Goal: Information Seeking & Learning: Learn about a topic

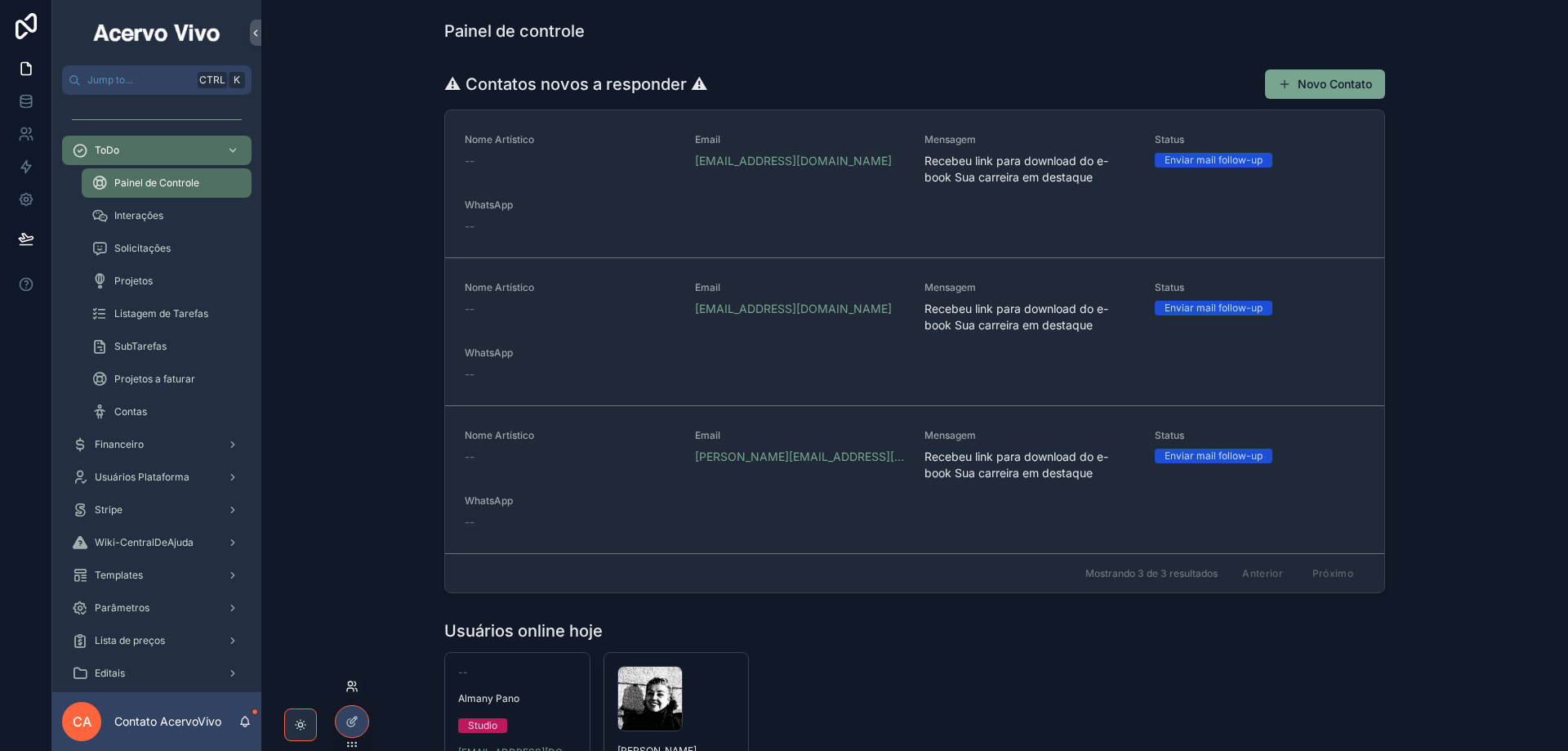
click at [349, 681] on icon at bounding box center [349, 683] width 4 height 4
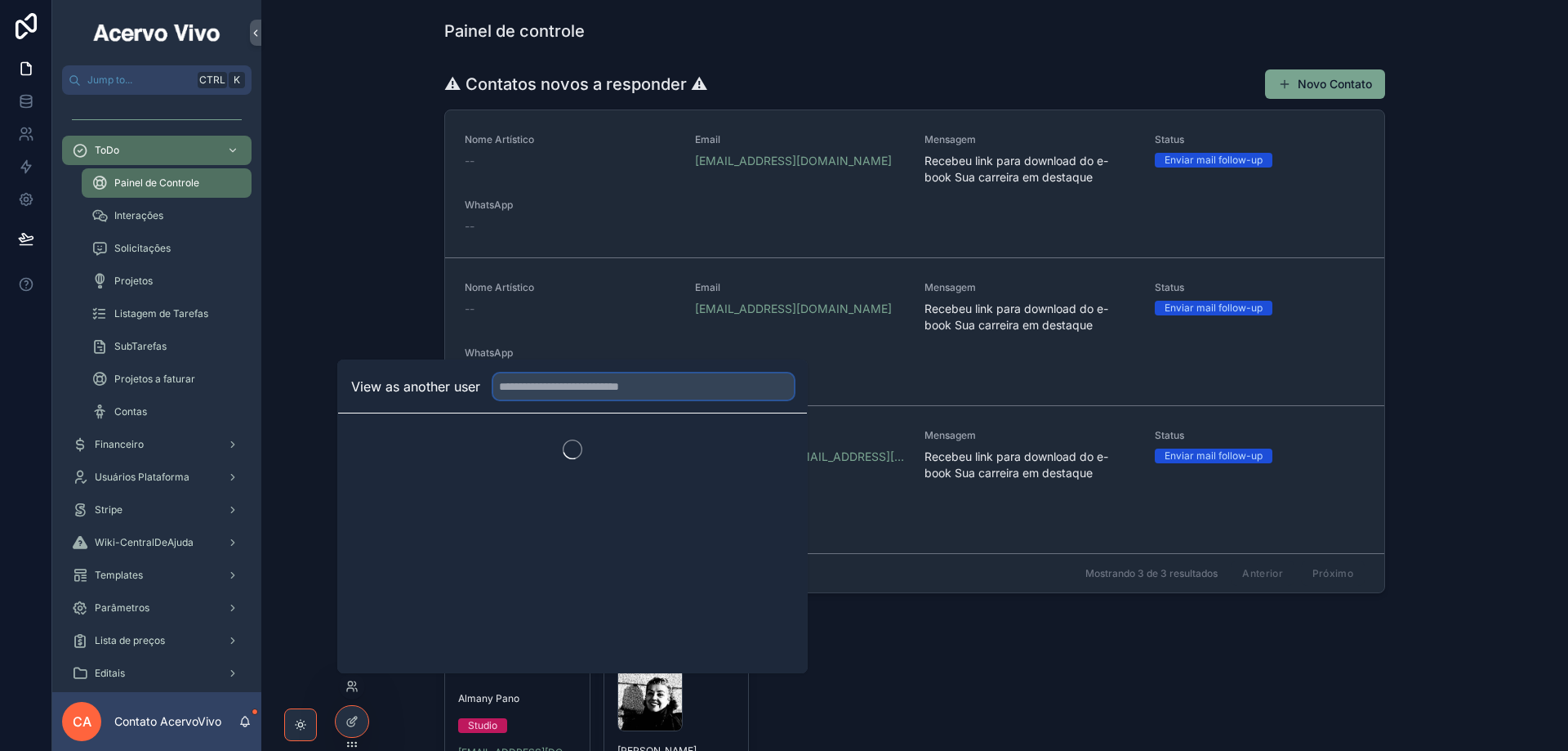
click at [581, 386] on input "text" at bounding box center [643, 386] width 300 height 26
type input "*******"
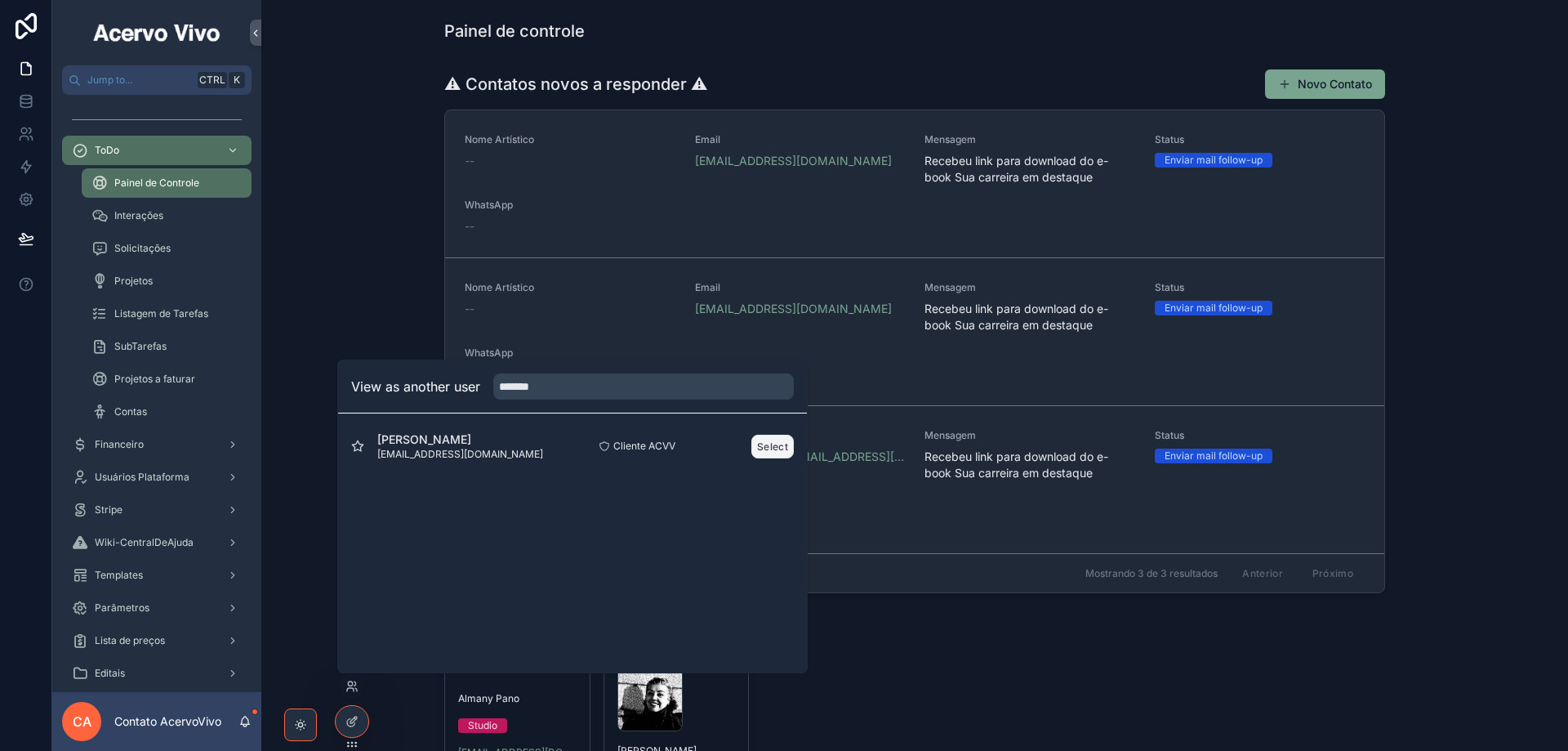
click at [766, 446] on button "Select" at bounding box center [772, 446] width 42 height 23
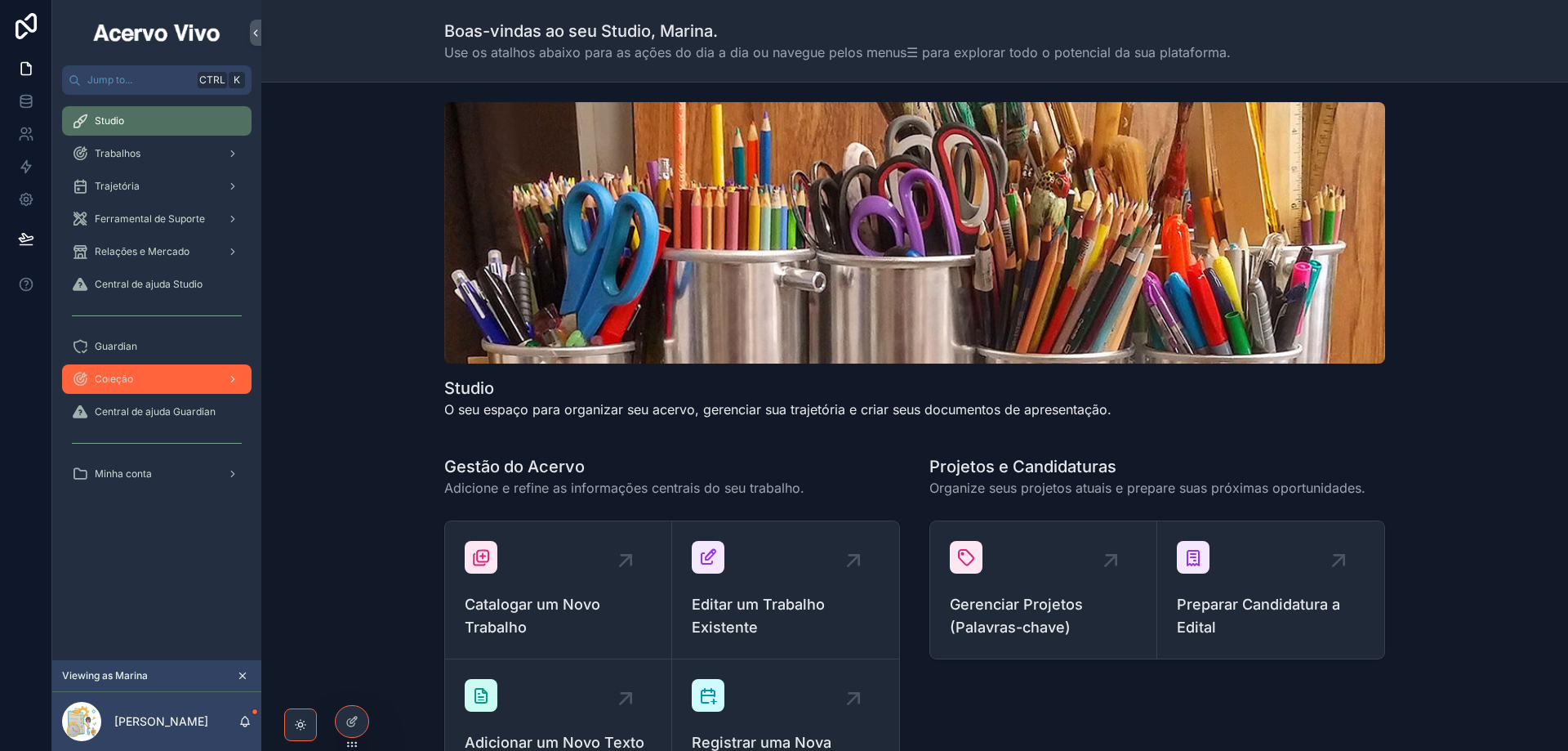
click at [140, 378] on div "Coleção" at bounding box center [157, 378] width 170 height 26
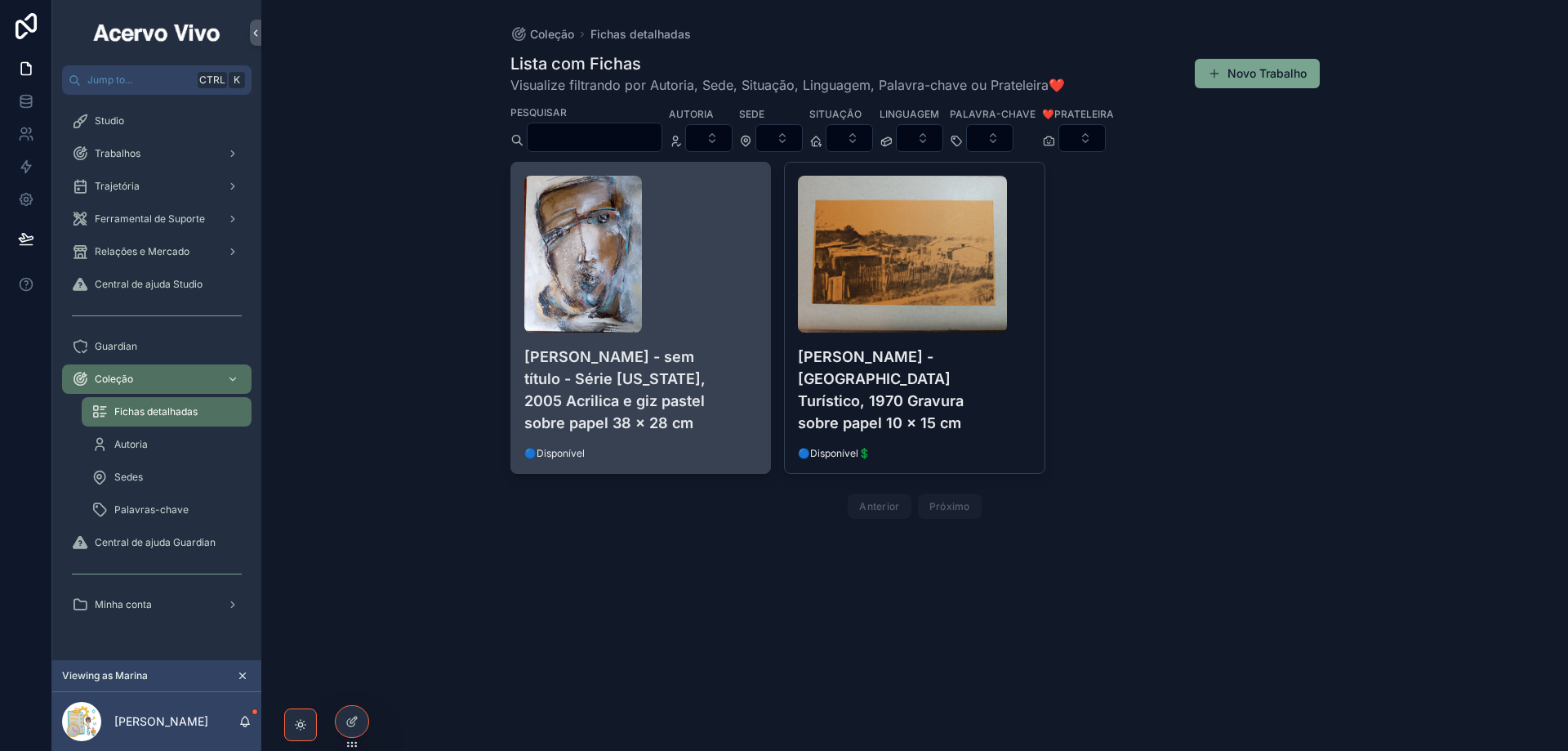
click at [717, 379] on h4 "[PERSON_NAME] - sem título - Série [US_STATE], 2005 Acrilica e giz pastel sobre…" at bounding box center [641, 390] width 234 height 88
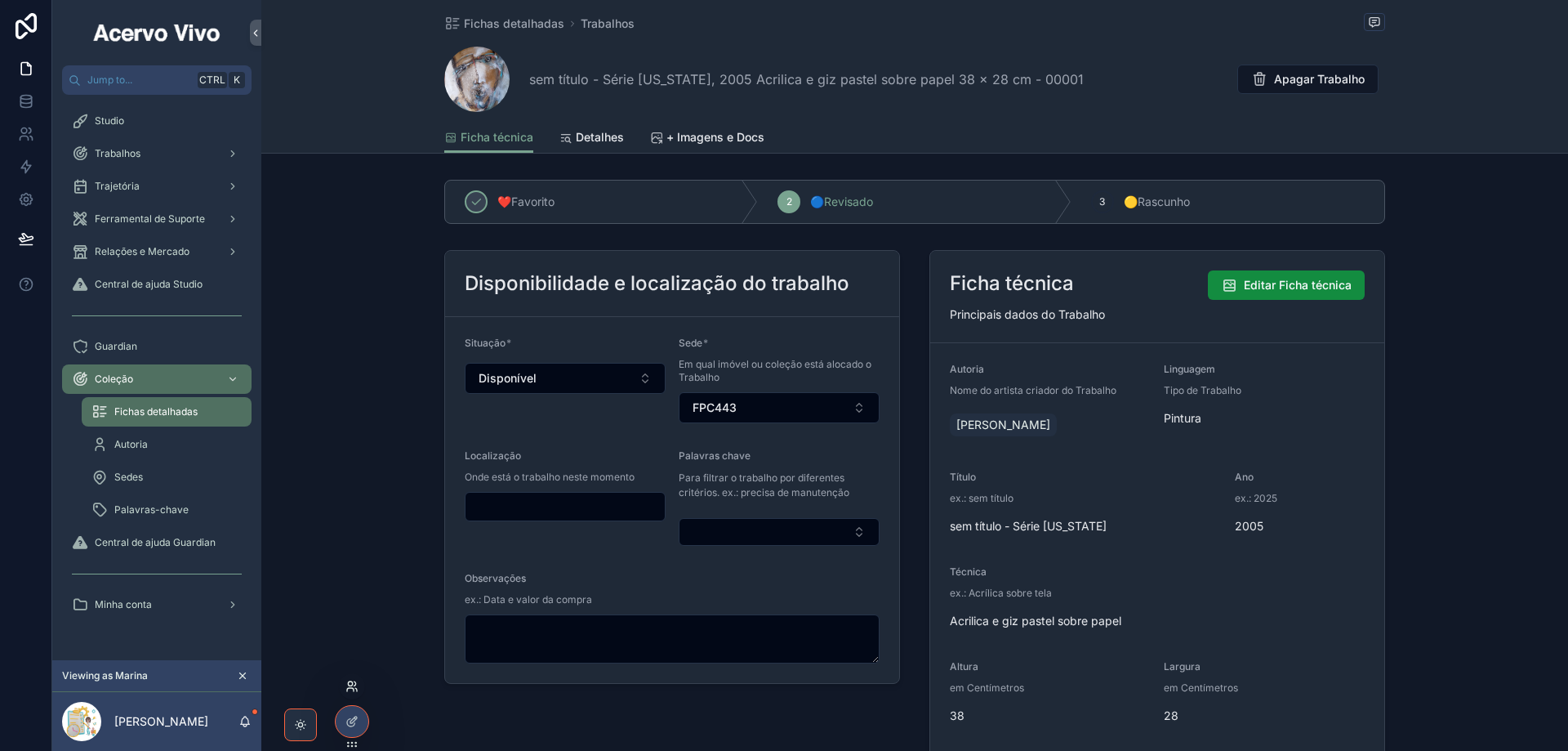
click at [350, 688] on icon at bounding box center [352, 686] width 13 height 13
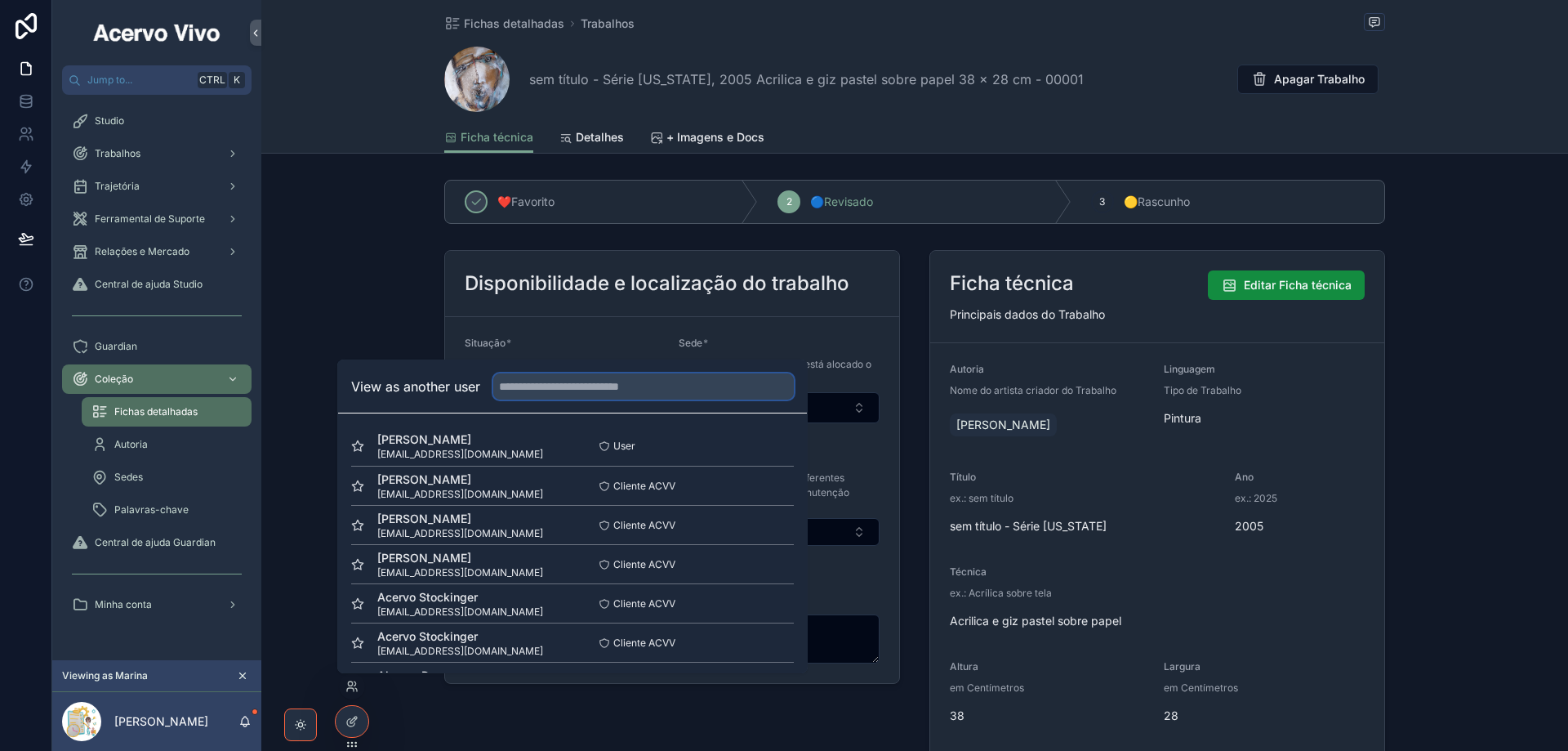
click at [548, 384] on input "text" at bounding box center [643, 386] width 300 height 26
type input "*****"
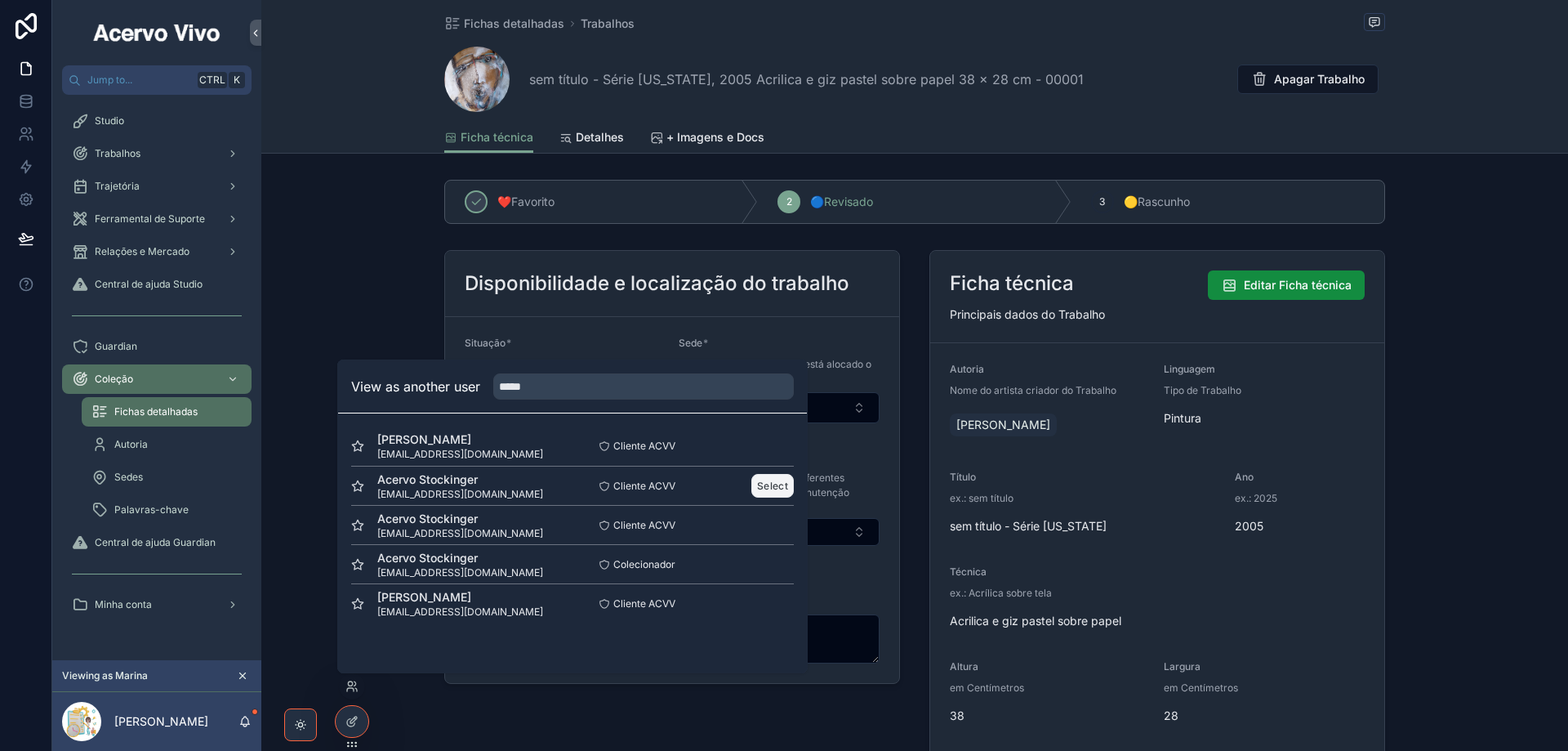
click at [770, 491] on button "Select" at bounding box center [772, 486] width 42 height 23
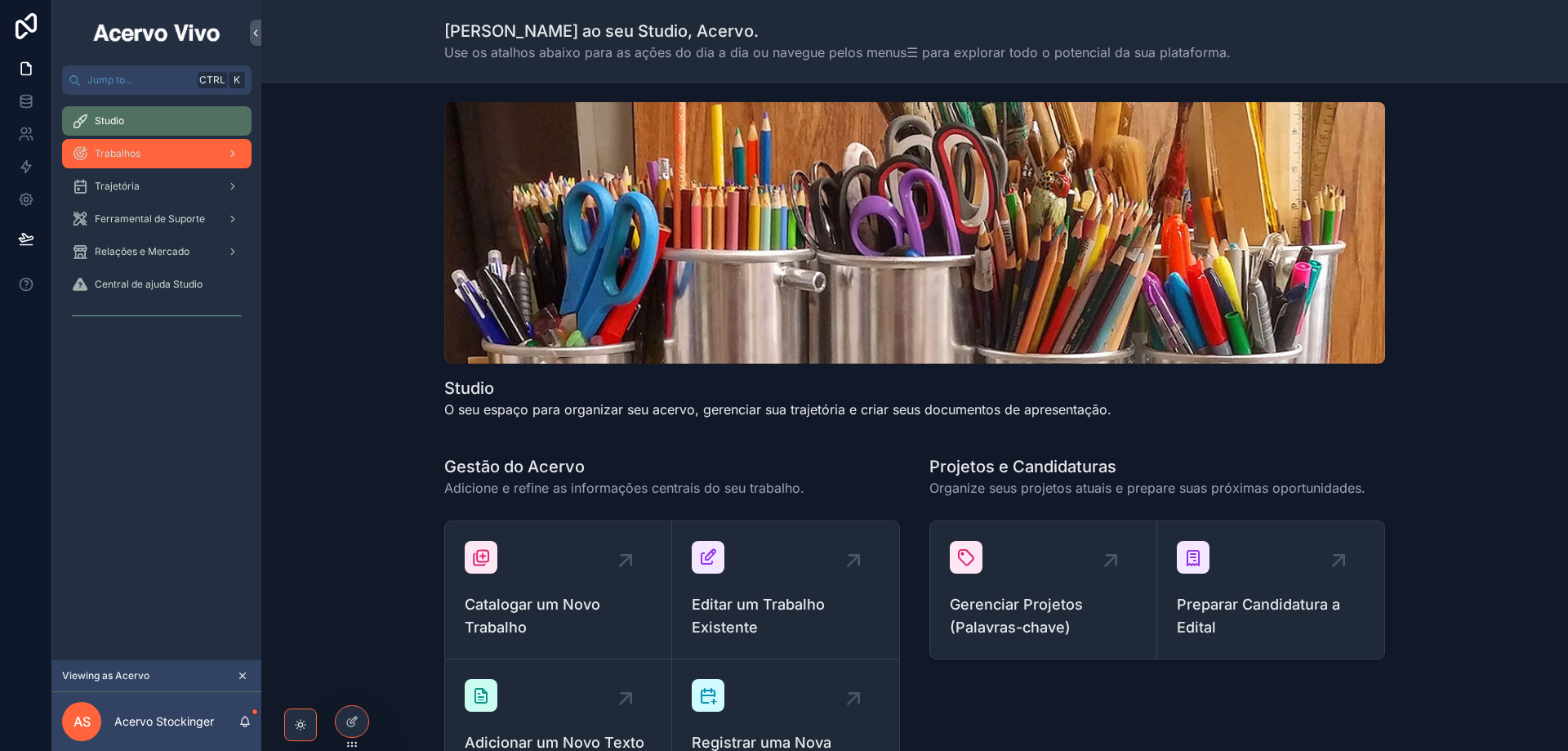
click at [125, 160] on div "Trabalhos" at bounding box center [157, 153] width 170 height 26
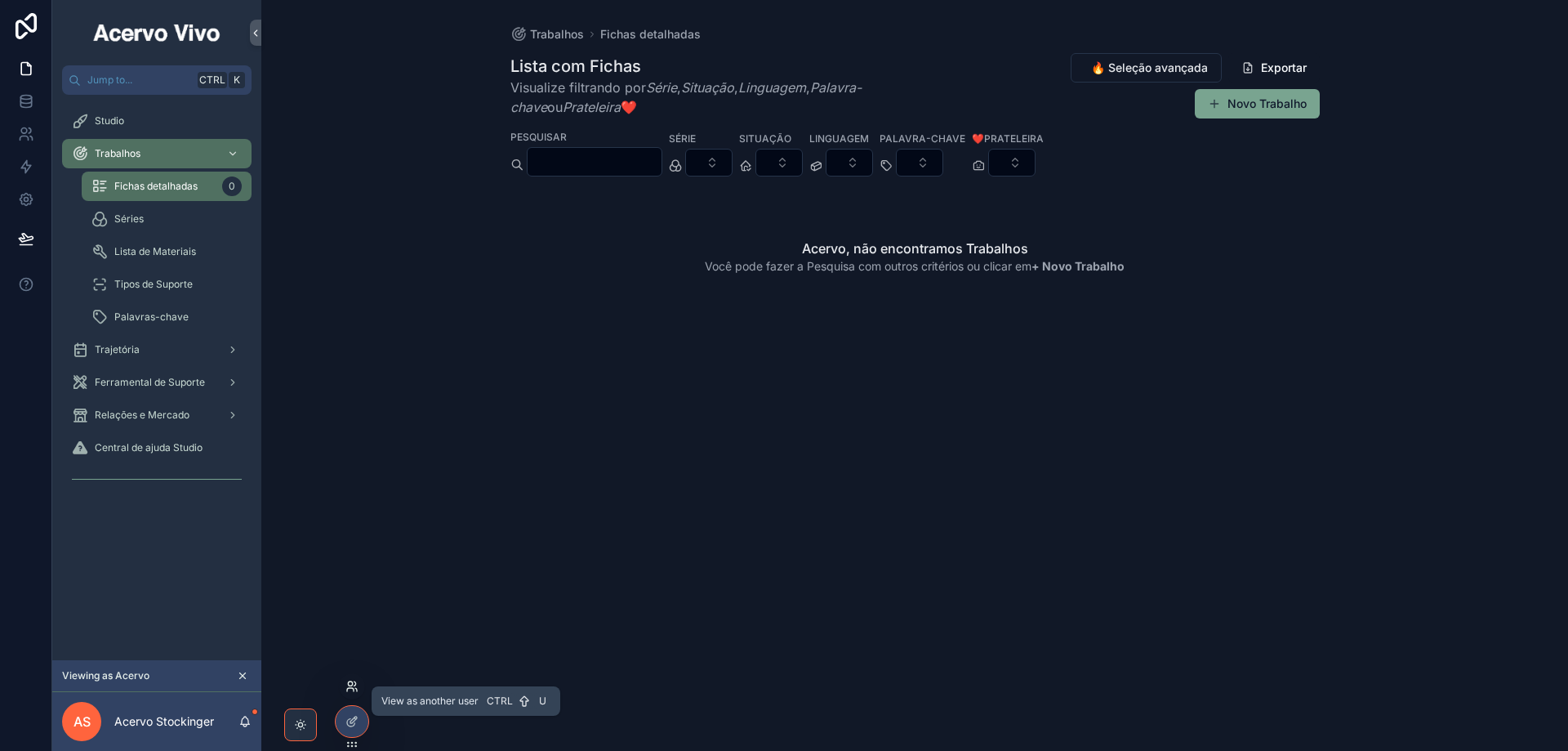
click at [357, 689] on icon at bounding box center [357, 690] width 2 height 4
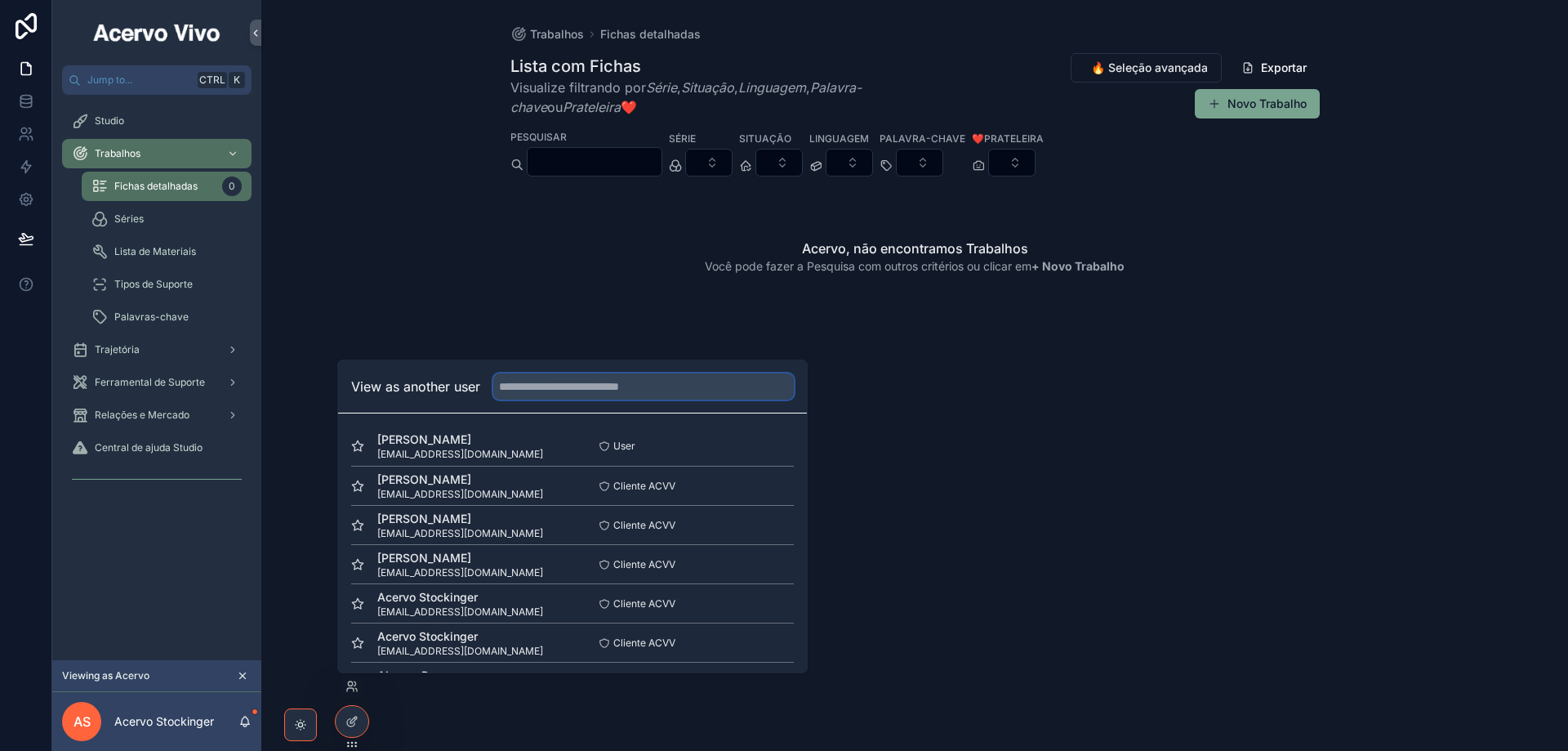
click at [590, 393] on input "text" at bounding box center [643, 386] width 300 height 26
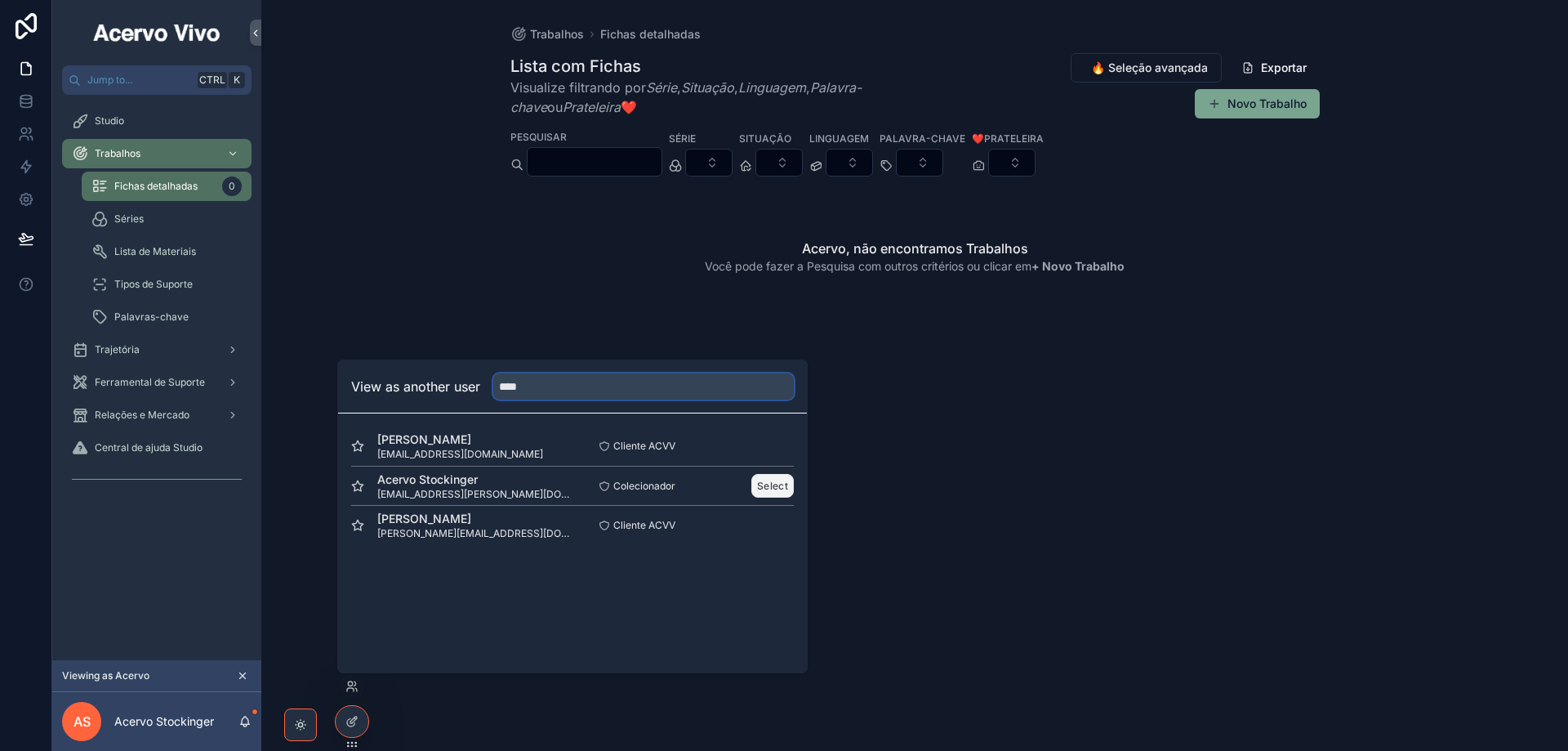
type input "****"
click at [773, 485] on button "Select" at bounding box center [772, 486] width 42 height 23
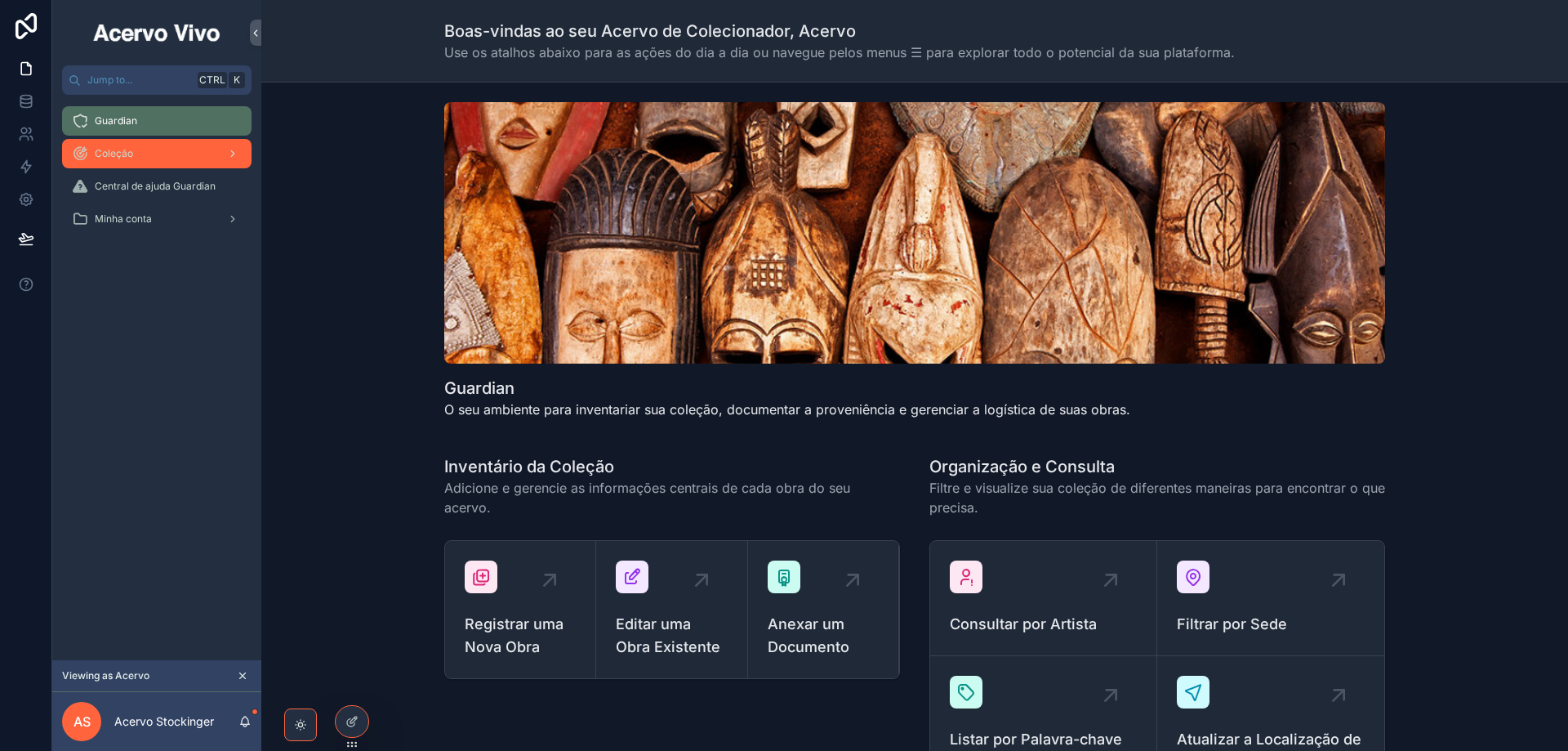
click at [161, 164] on div "Coleção" at bounding box center [157, 153] width 170 height 26
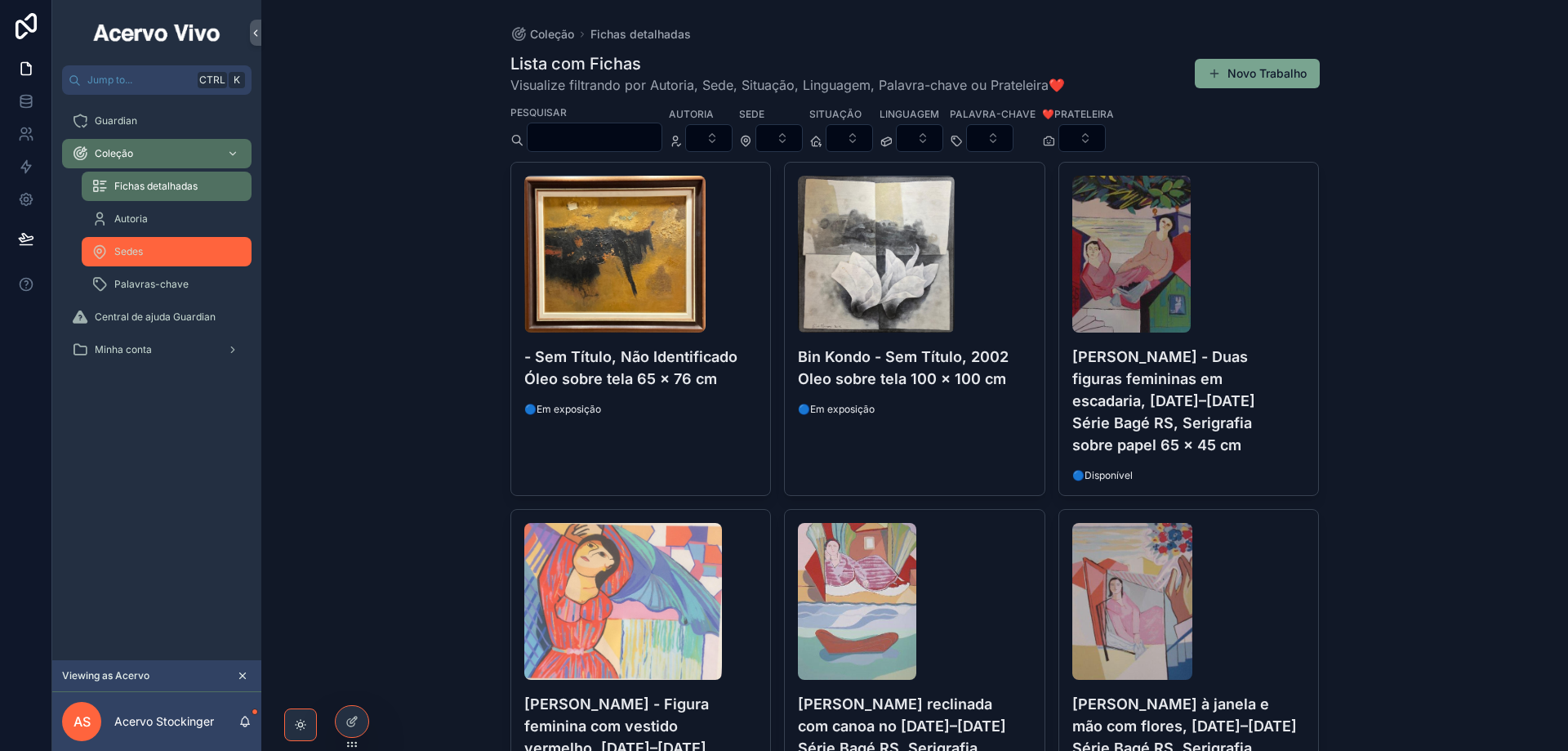
click at [175, 247] on div "Sedes" at bounding box center [167, 251] width 151 height 26
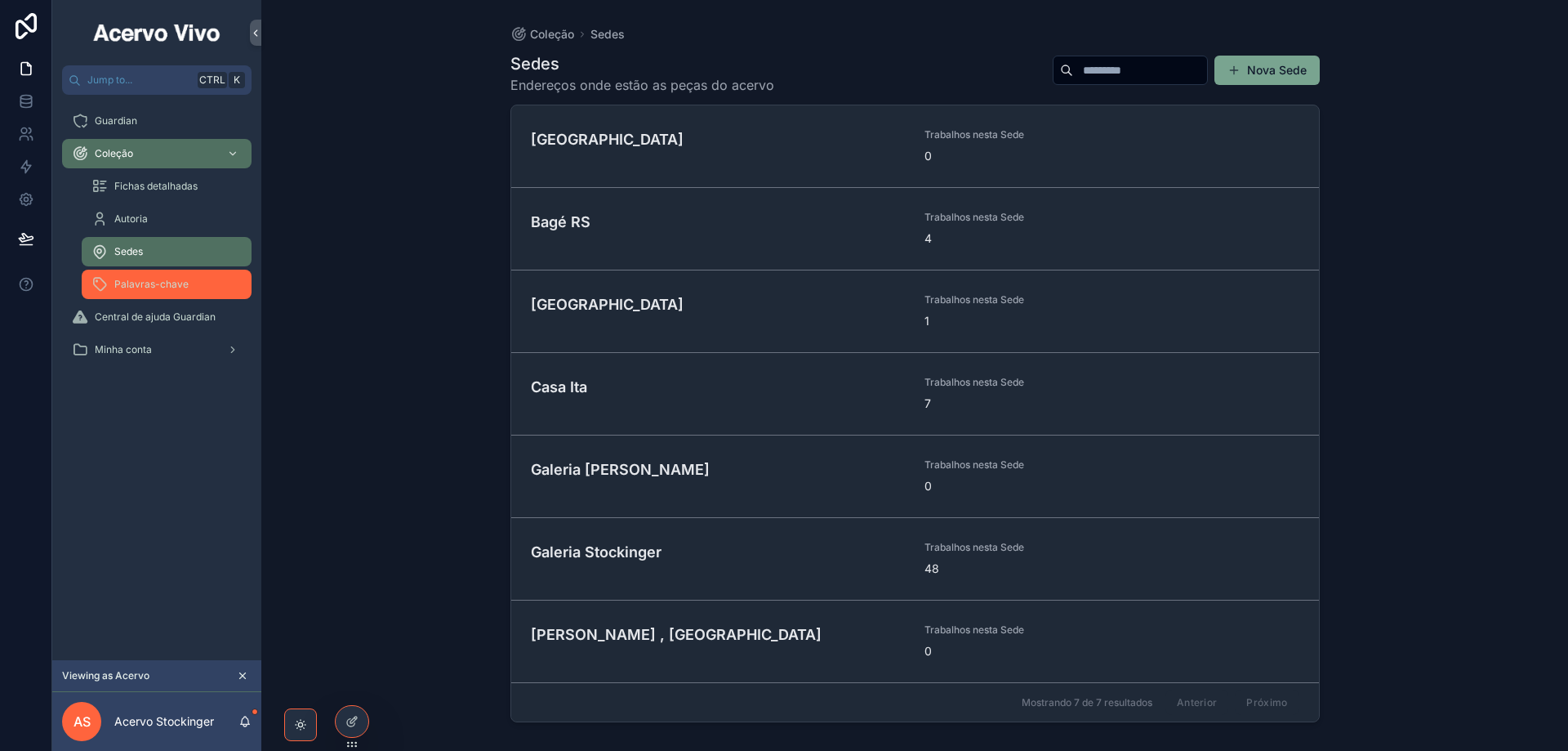
click at [184, 286] on span "Palavras-chave" at bounding box center [151, 284] width 74 height 13
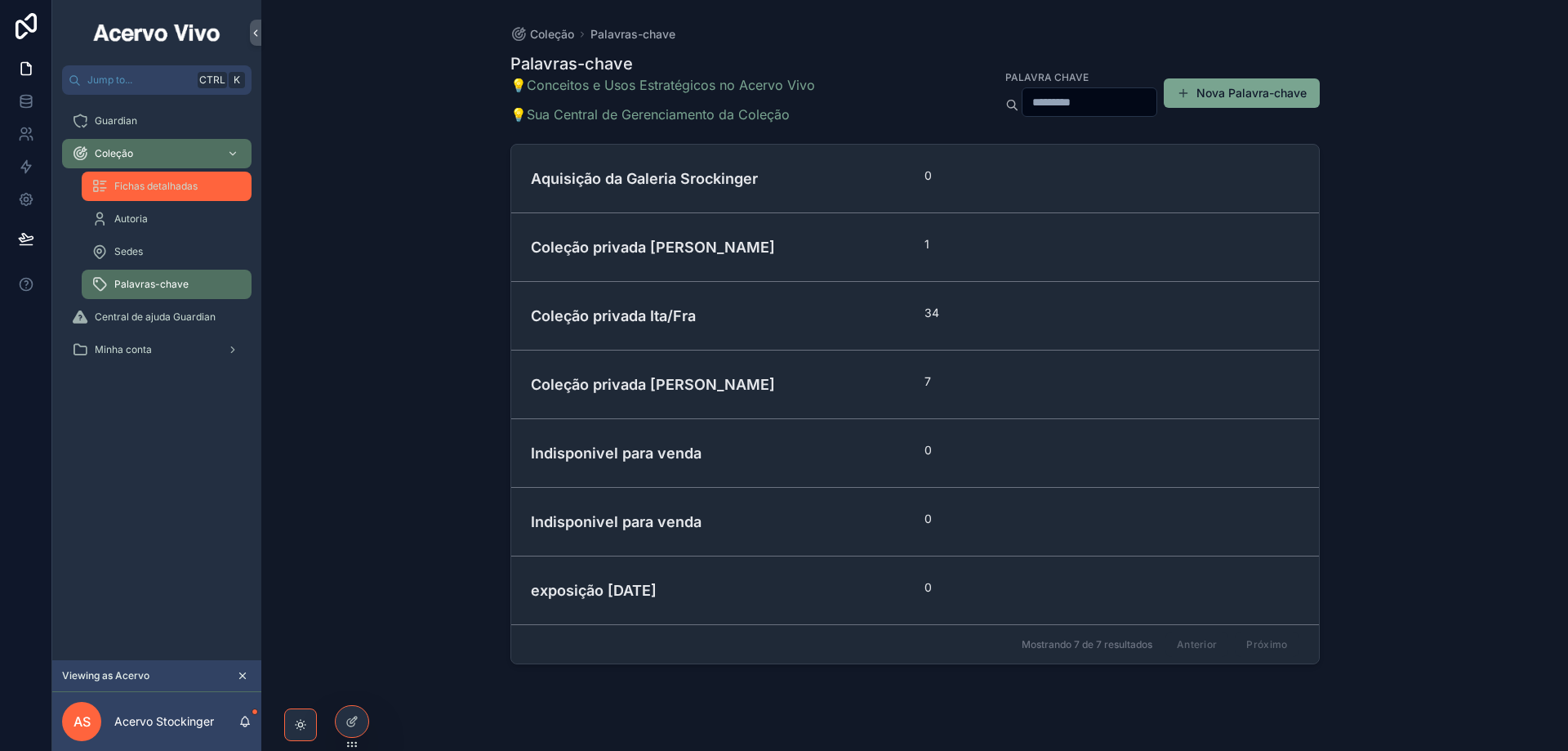
click at [163, 190] on span "Fichas detalhadas" at bounding box center [156, 186] width 83 height 13
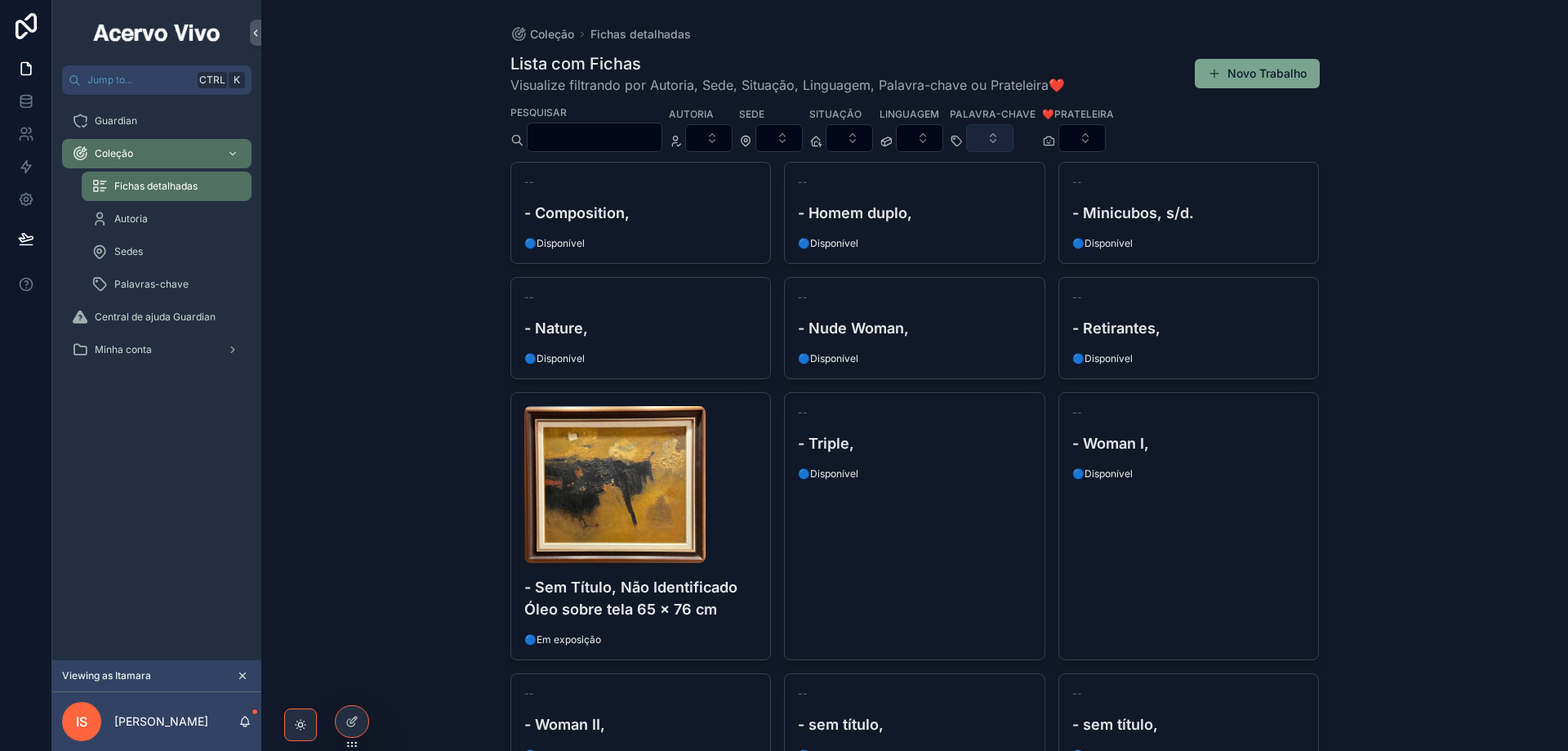
click at [1013, 136] on button "Select Button" at bounding box center [989, 138] width 47 height 28
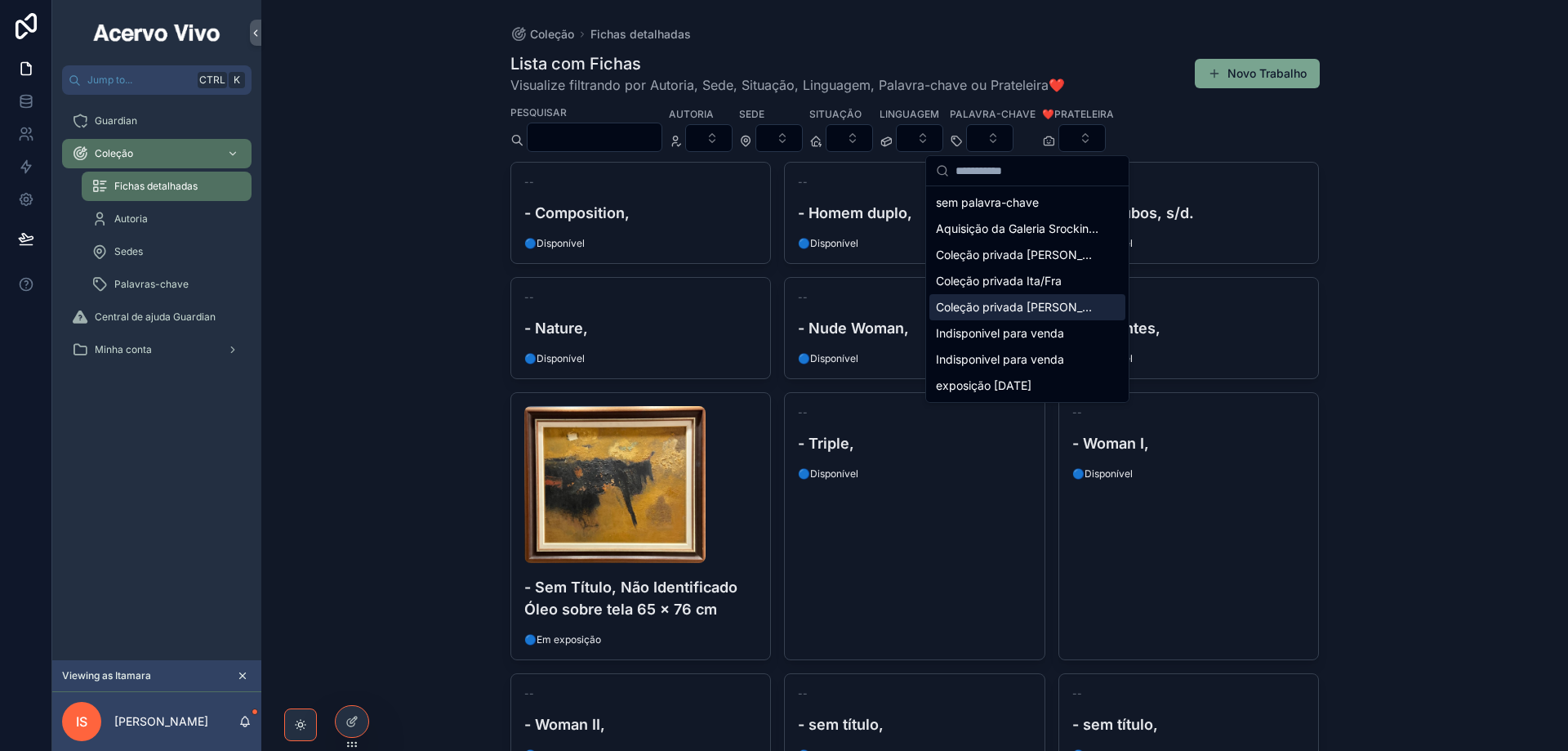
click at [1039, 306] on span "Coleção privada [PERSON_NAME]" at bounding box center [1018, 307] width 163 height 16
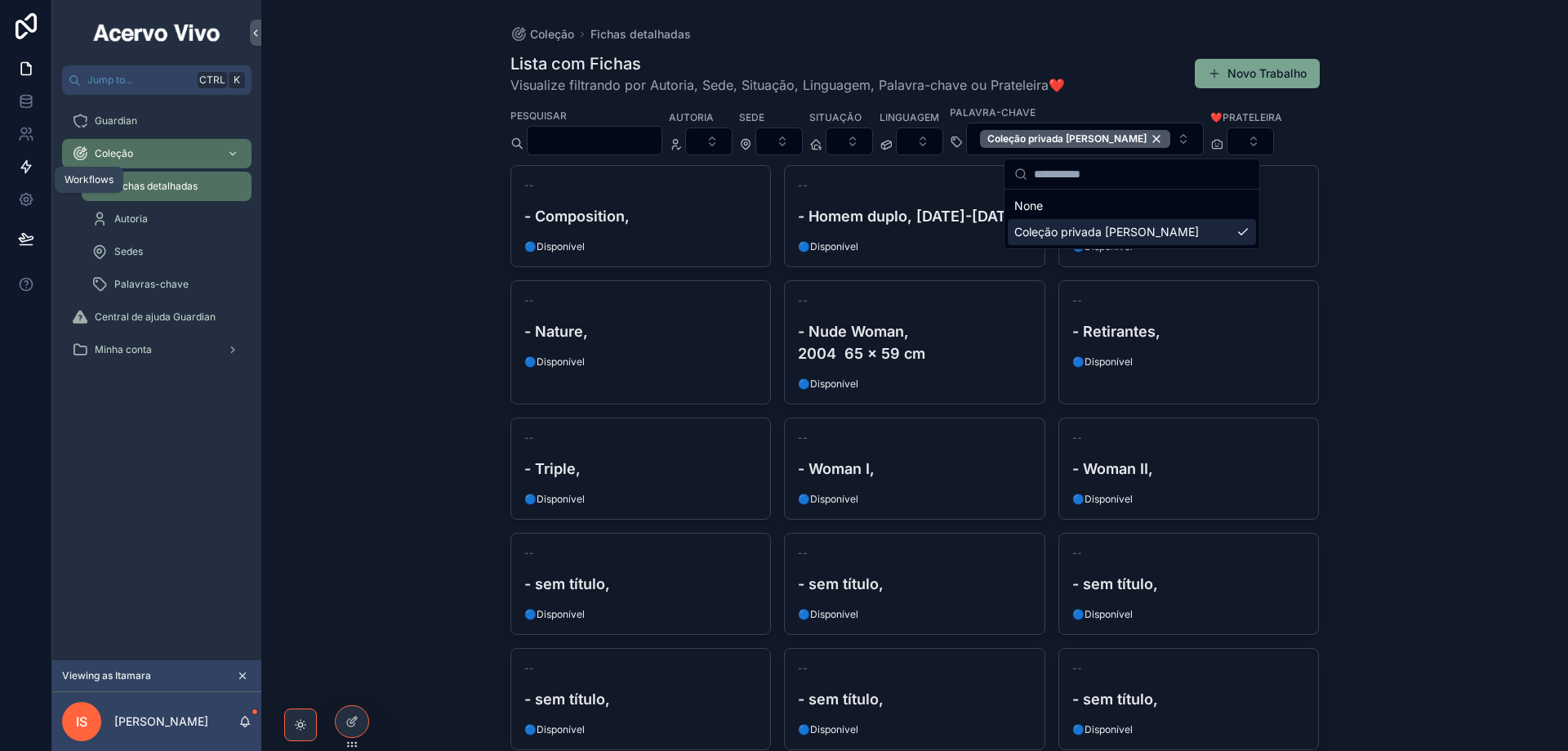
click at [26, 174] on icon at bounding box center [26, 167] width 16 height 16
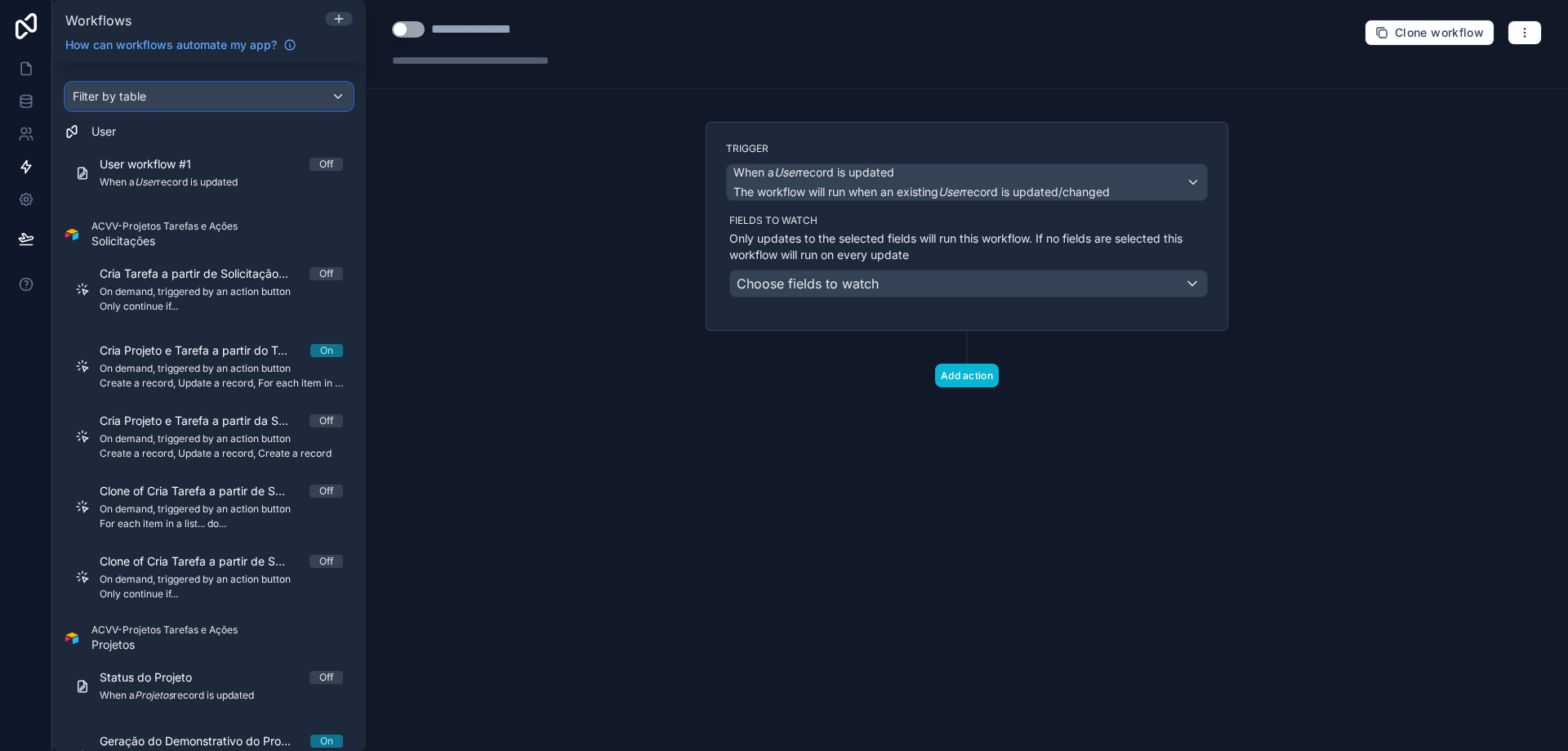
click at [193, 95] on div "Filter by table" at bounding box center [209, 96] width 286 height 26
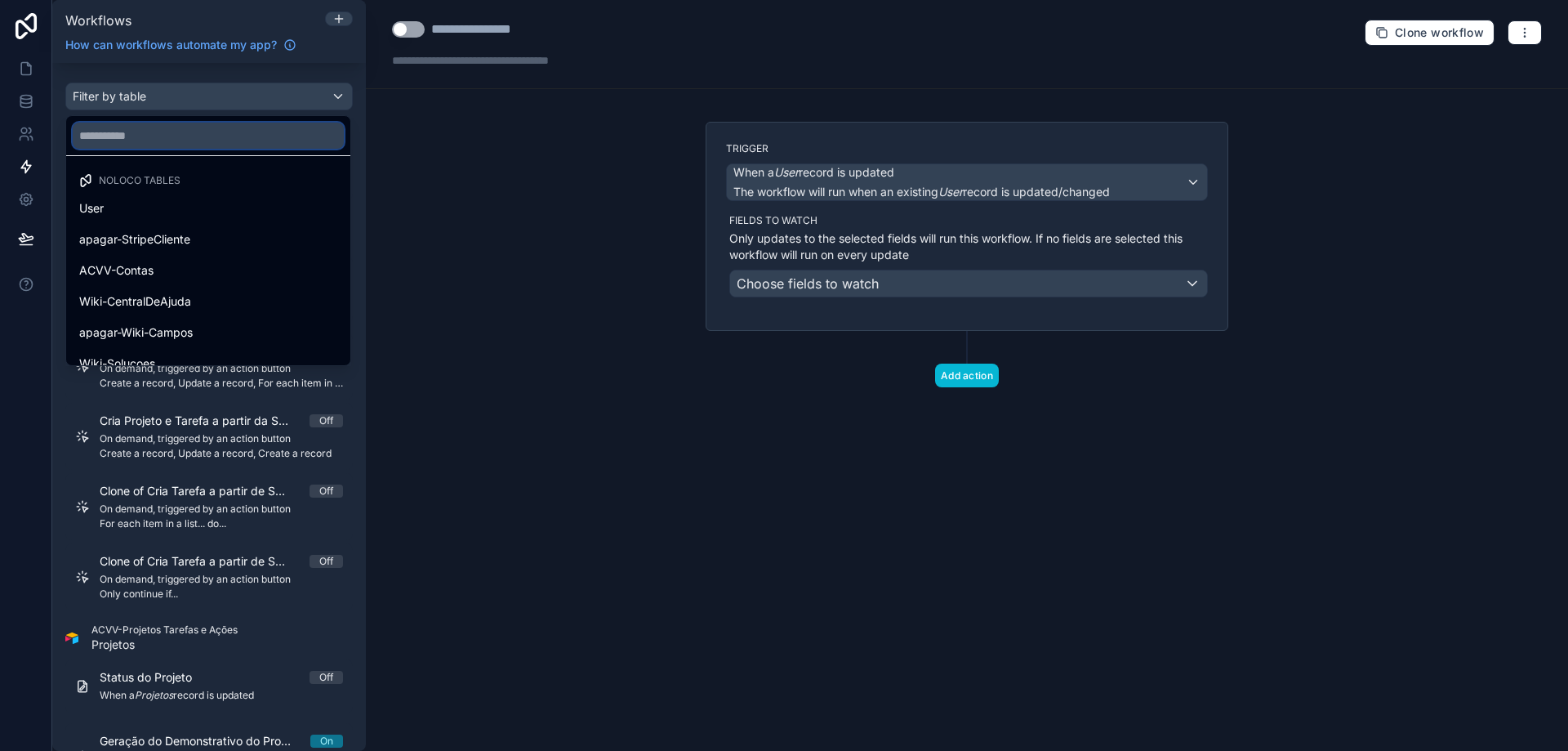
click at [186, 134] on input "text" at bounding box center [208, 135] width 271 height 26
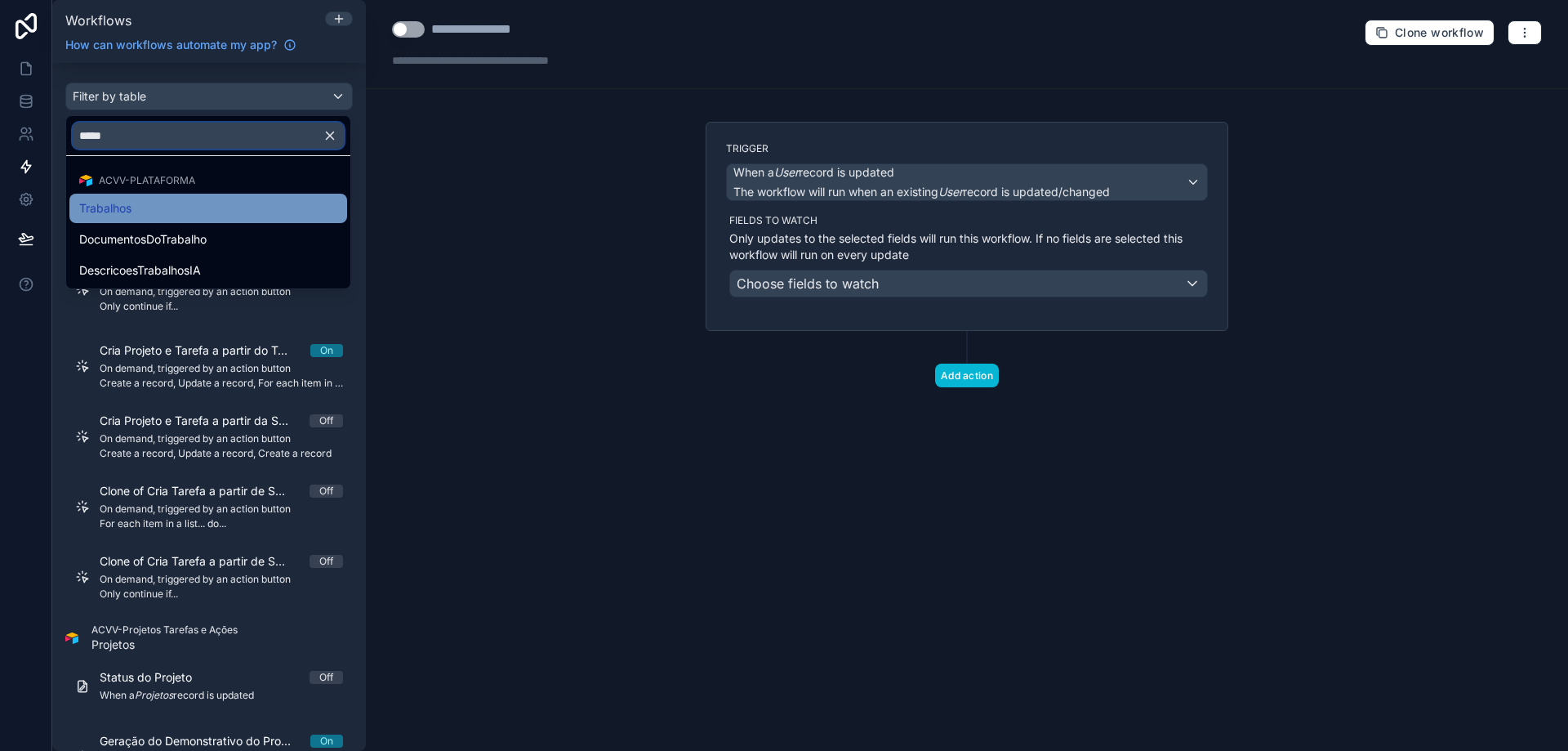
type input "*****"
click at [172, 216] on div "Trabalhos" at bounding box center [208, 209] width 258 height 20
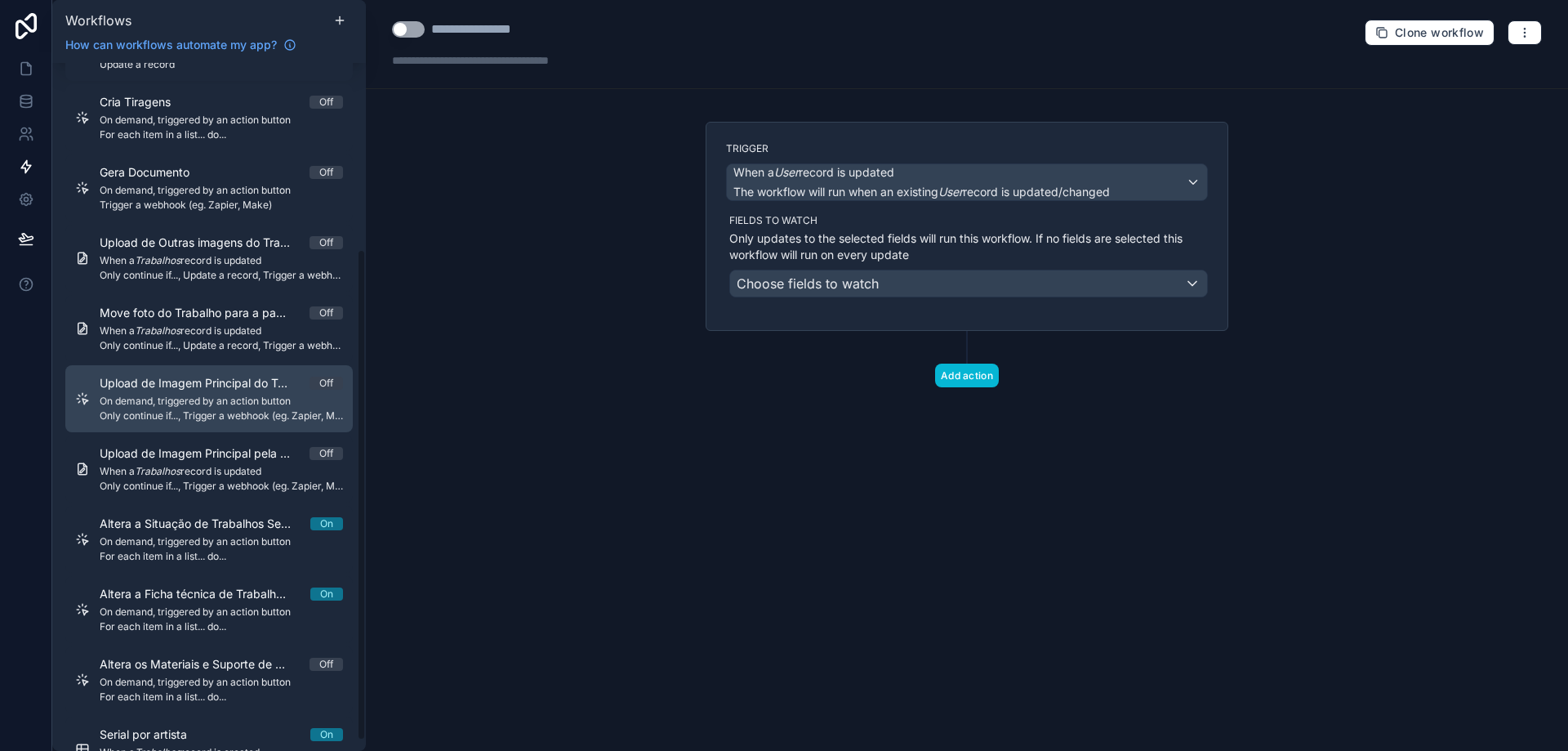
scroll to position [274, 0]
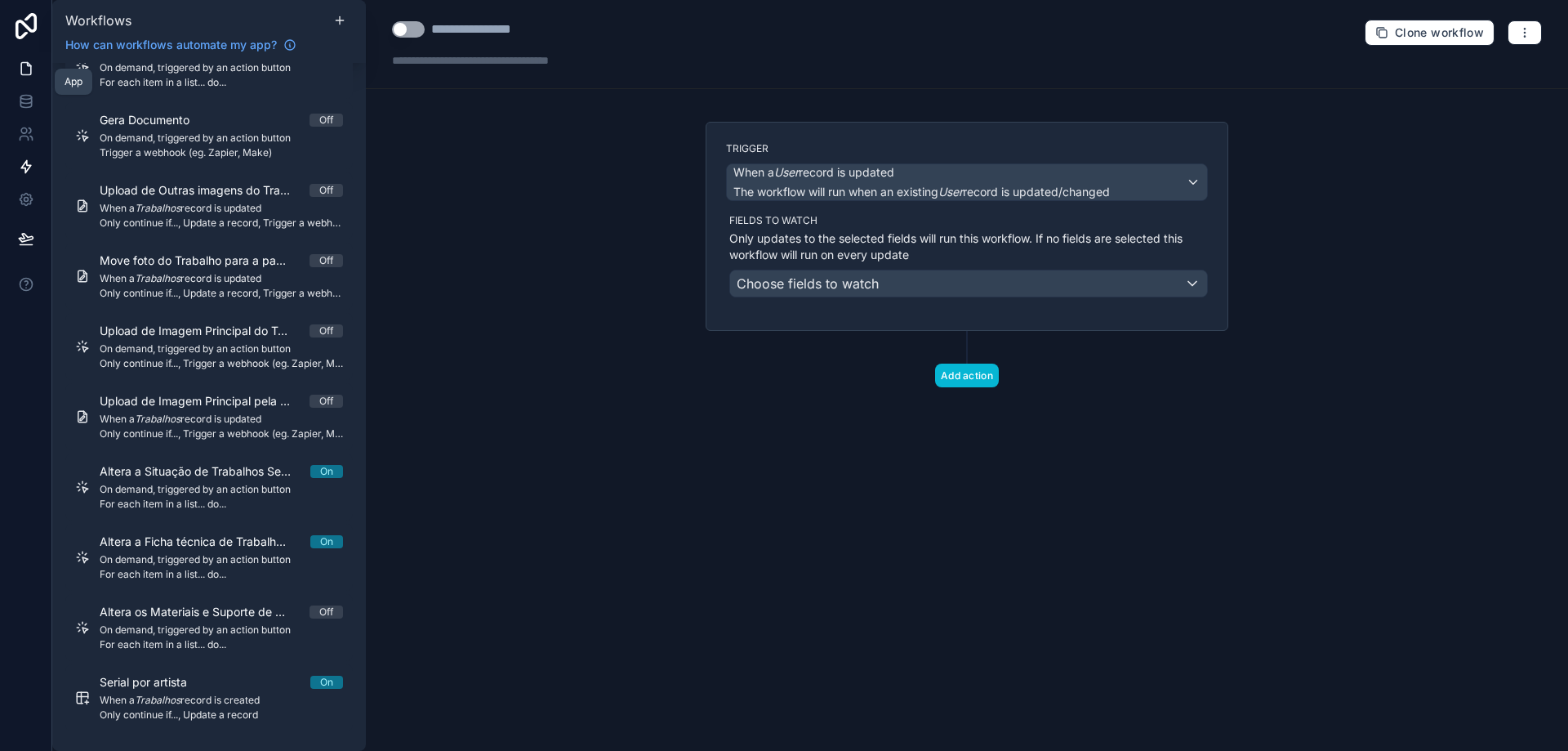
click at [23, 70] on icon at bounding box center [26, 68] width 16 height 16
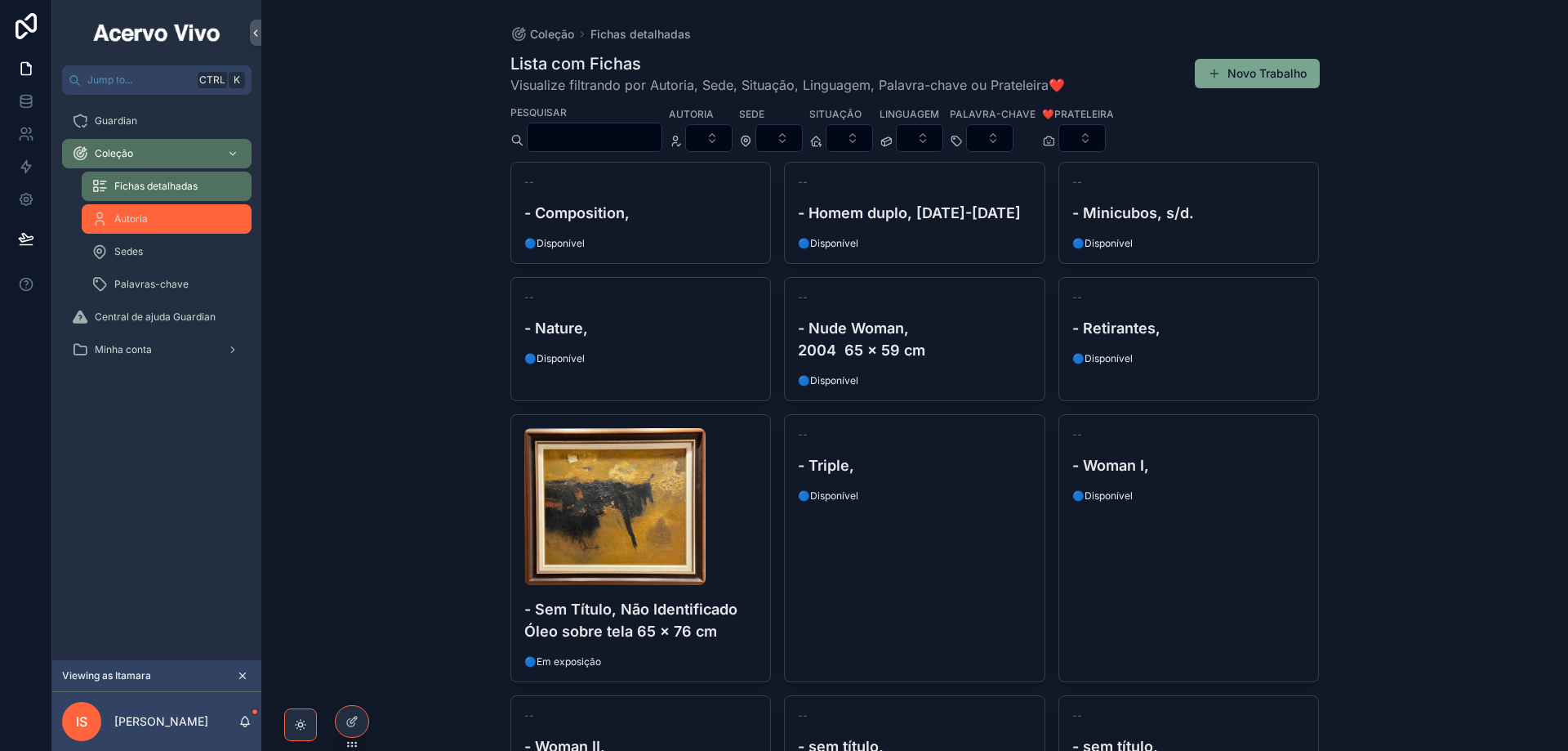
drag, startPoint x: 163, startPoint y: 221, endPoint x: 173, endPoint y: 220, distance: 10.0
click at [163, 220] on div "Autoria" at bounding box center [167, 219] width 151 height 26
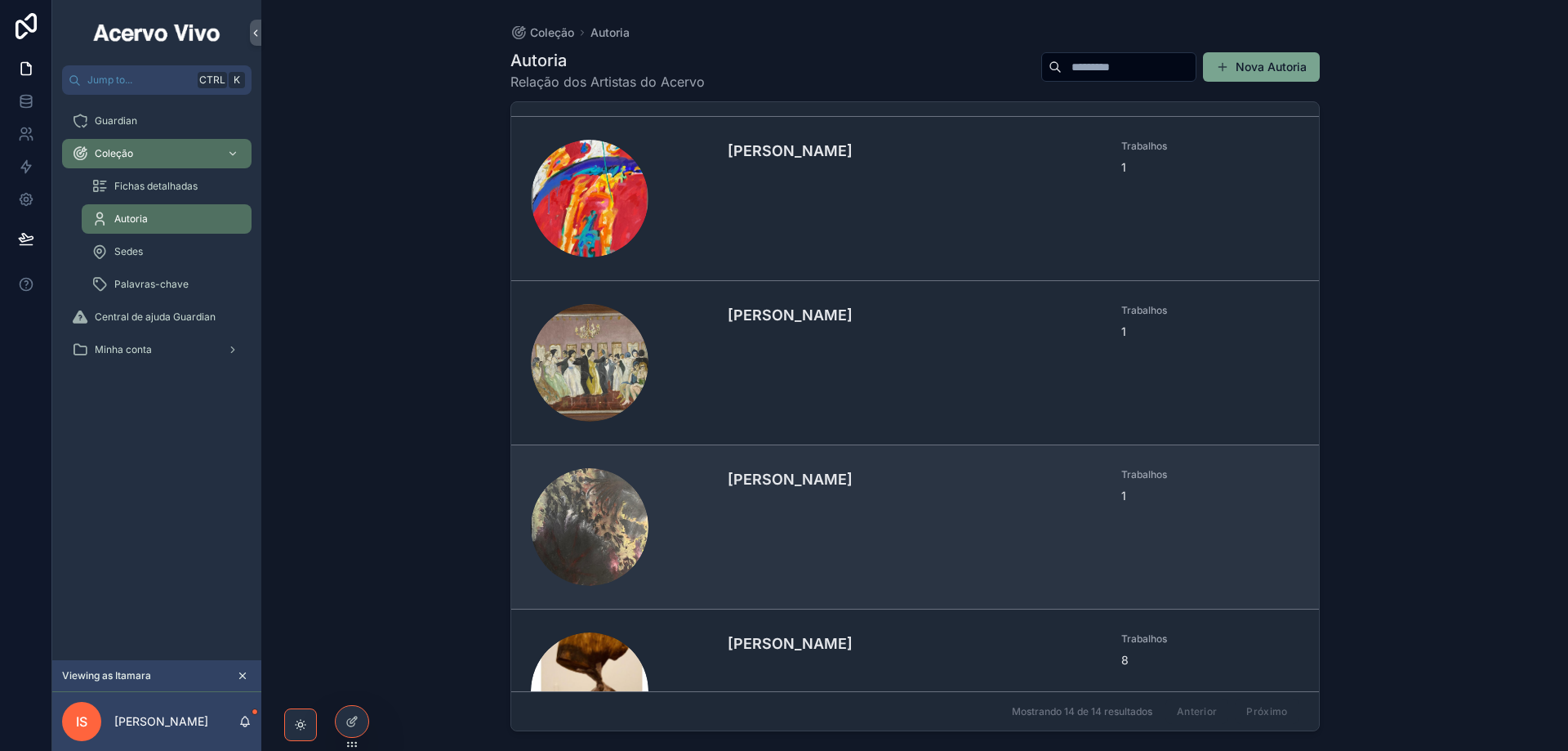
scroll to position [899, 0]
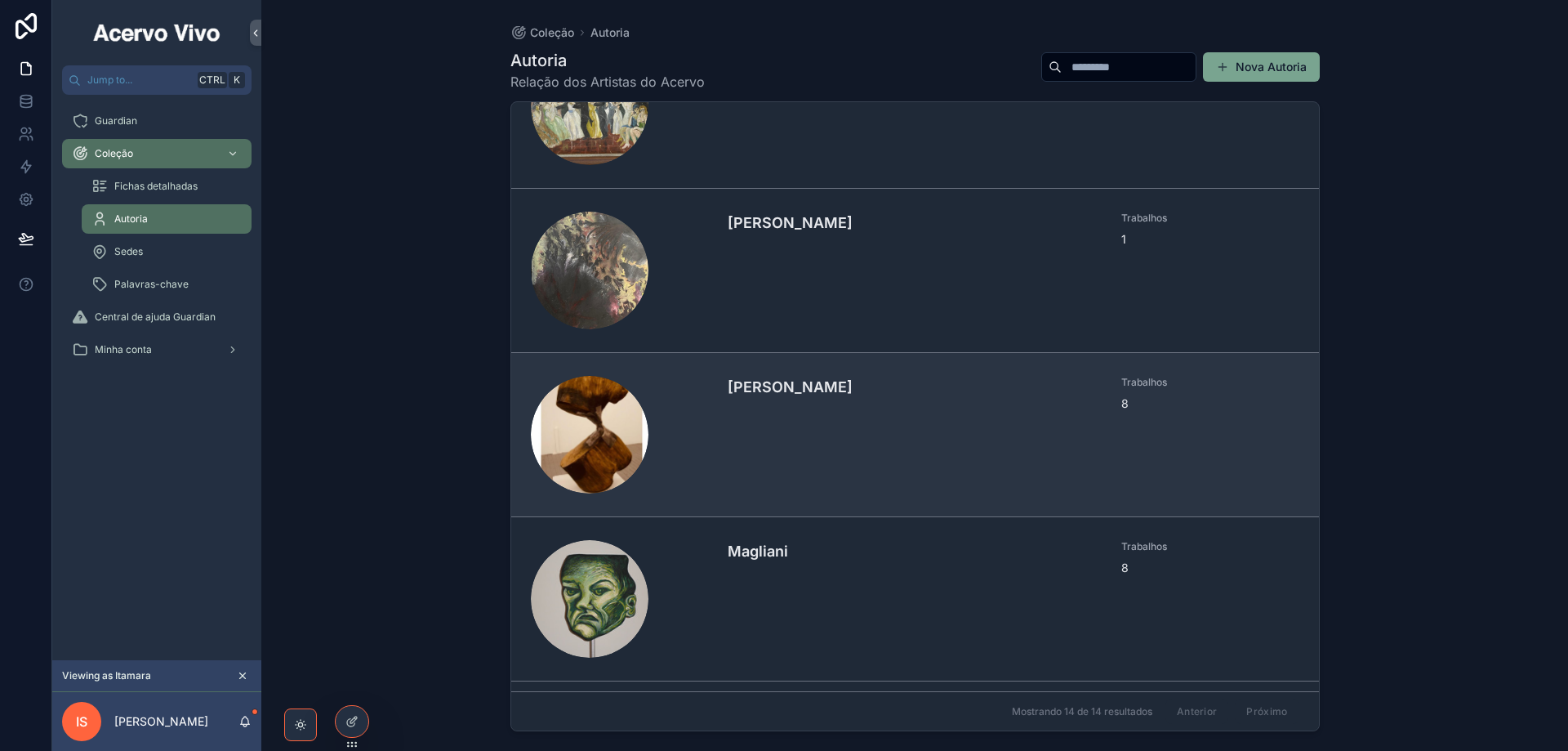
click at [858, 442] on div "[PERSON_NAME]" at bounding box center [915, 434] width 375 height 117
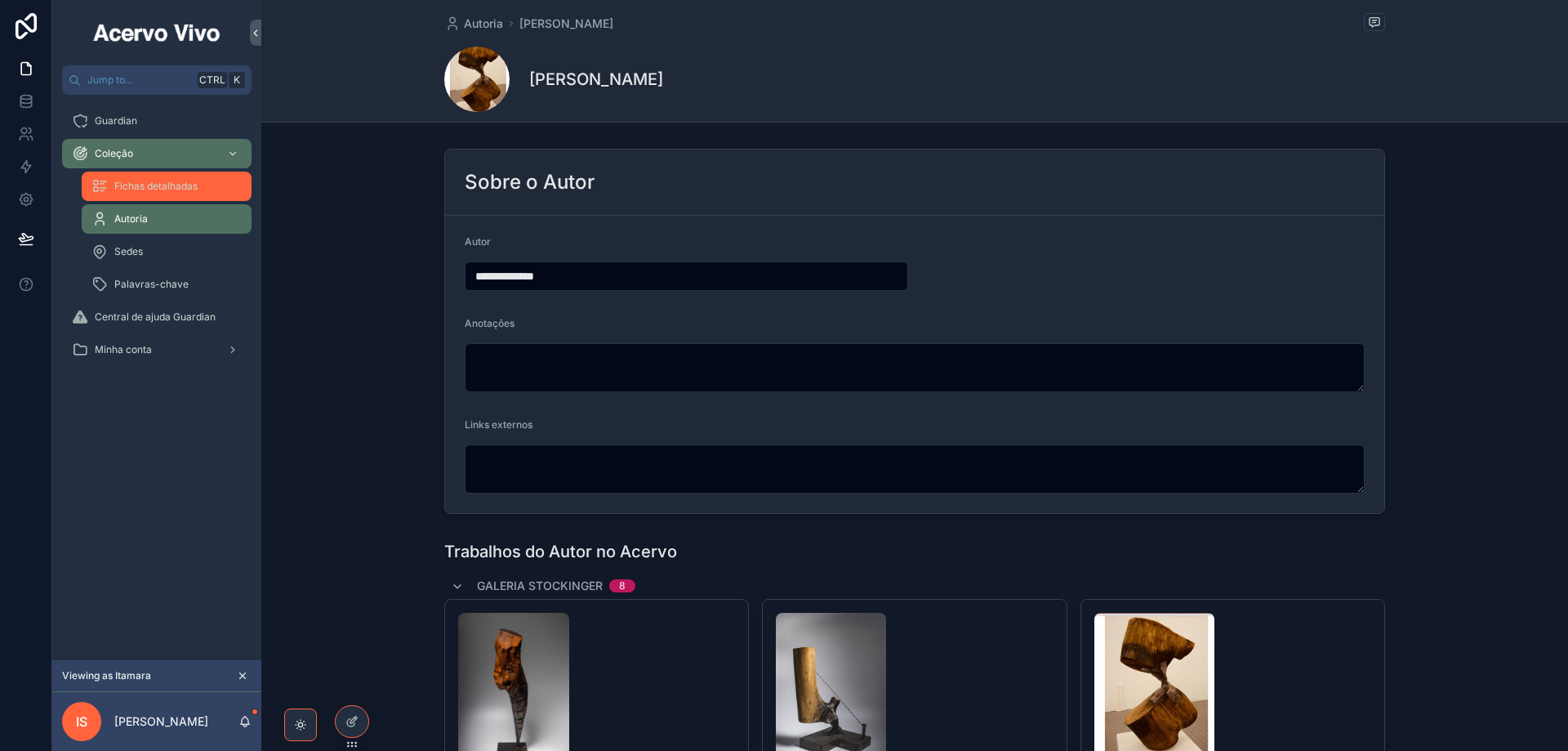
click at [168, 190] on span "Fichas detalhadas" at bounding box center [156, 186] width 83 height 13
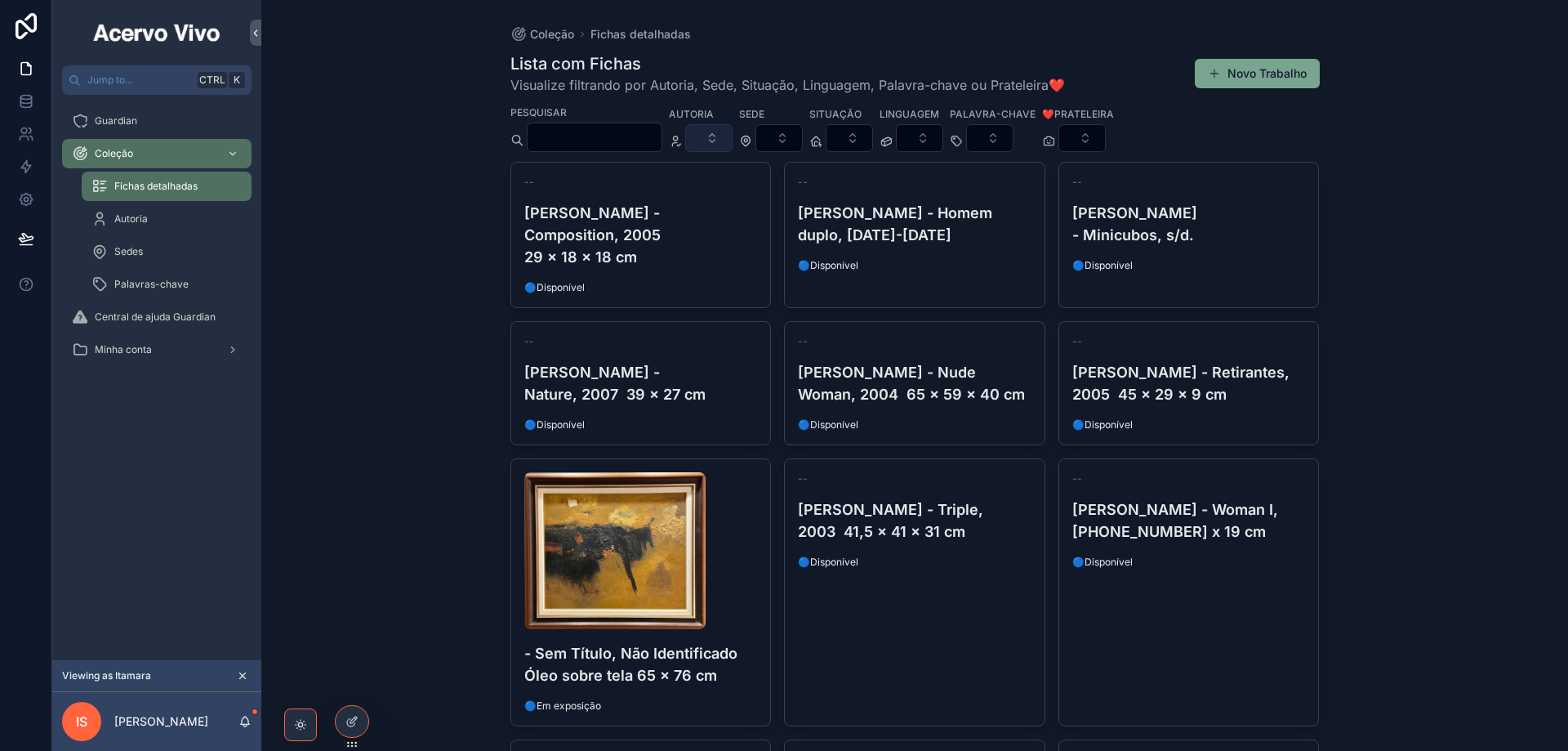
click at [733, 141] on button "Select Button" at bounding box center [709, 138] width 47 height 28
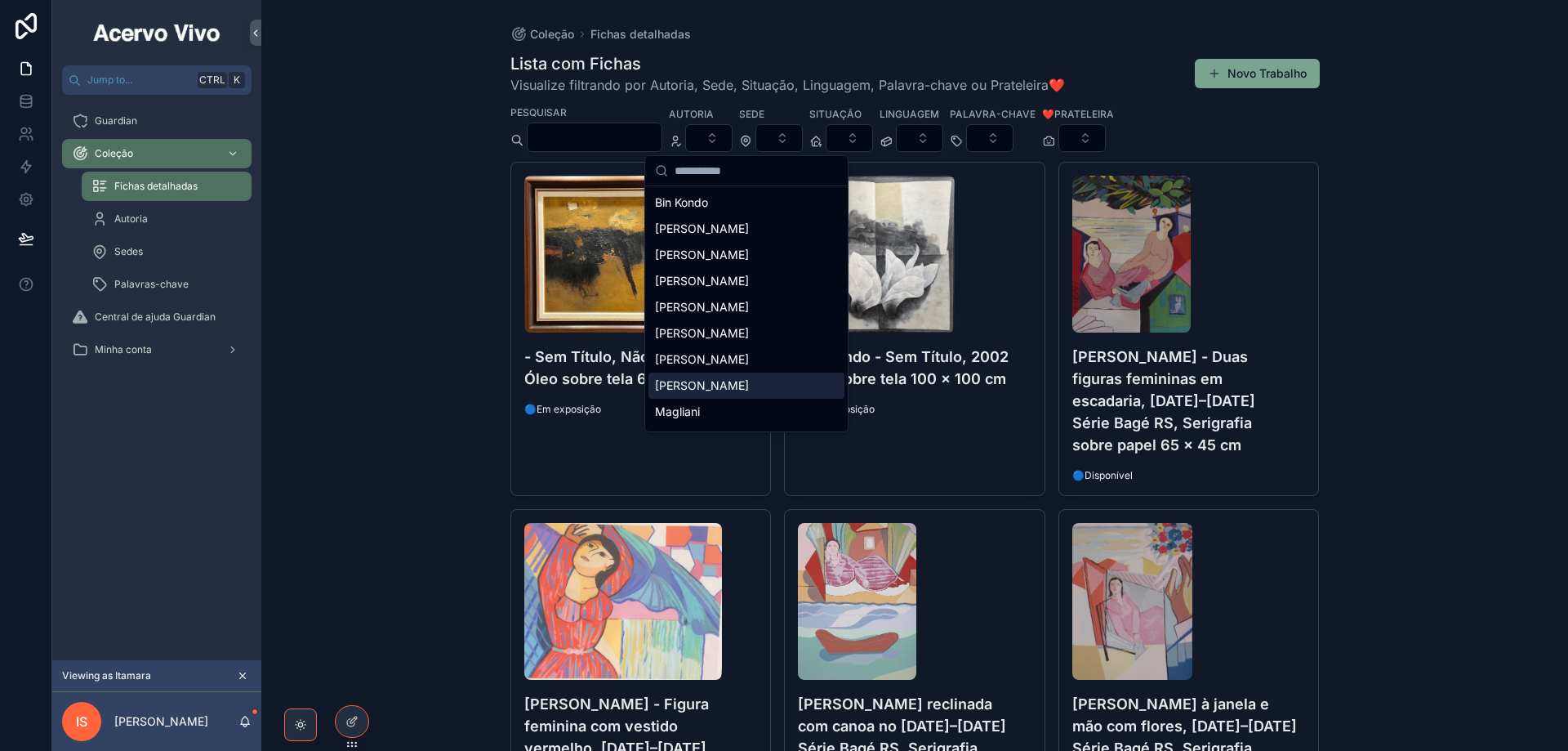
click at [762, 386] on div "[PERSON_NAME]" at bounding box center [746, 385] width 196 height 26
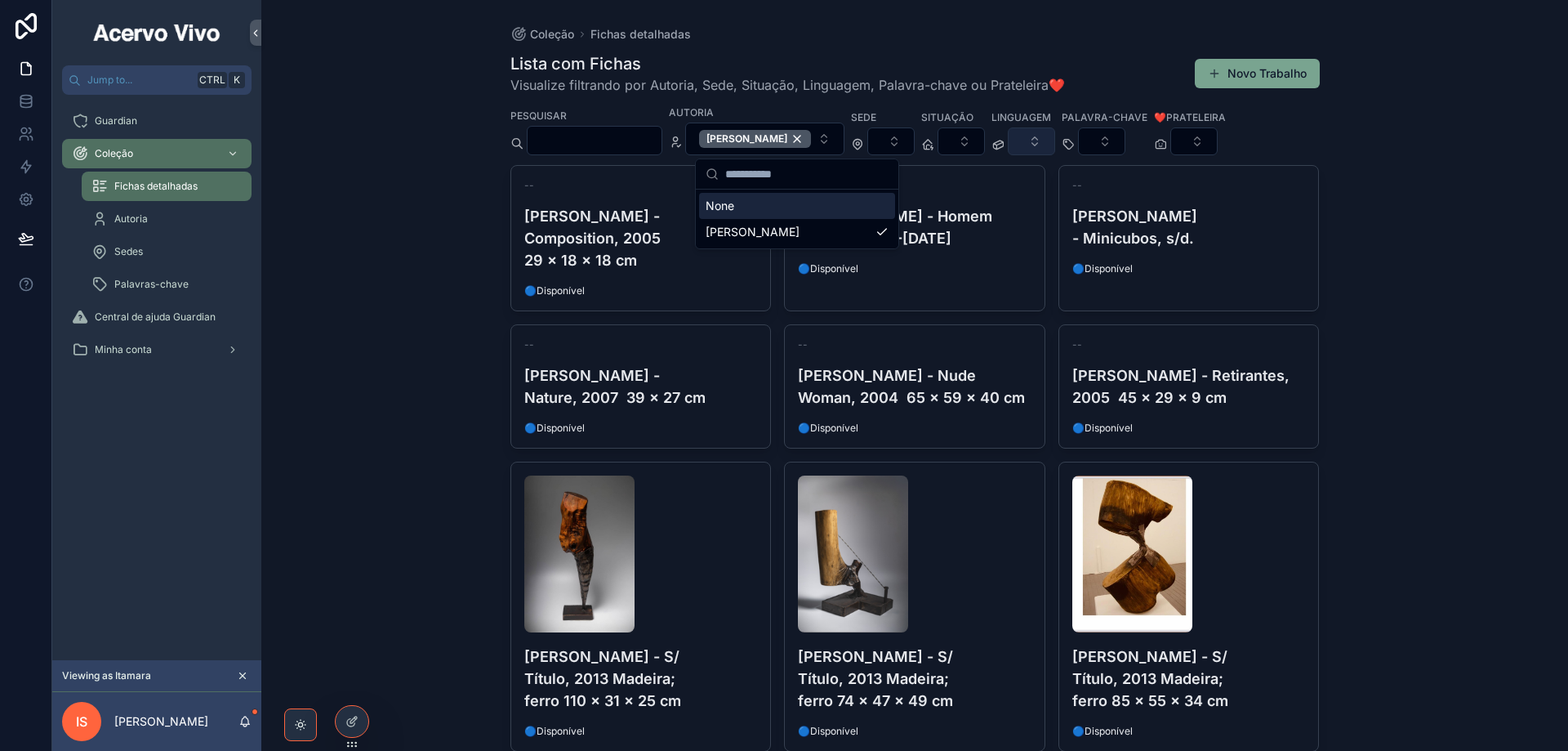
click at [1055, 138] on button "Select Button" at bounding box center [1031, 141] width 47 height 28
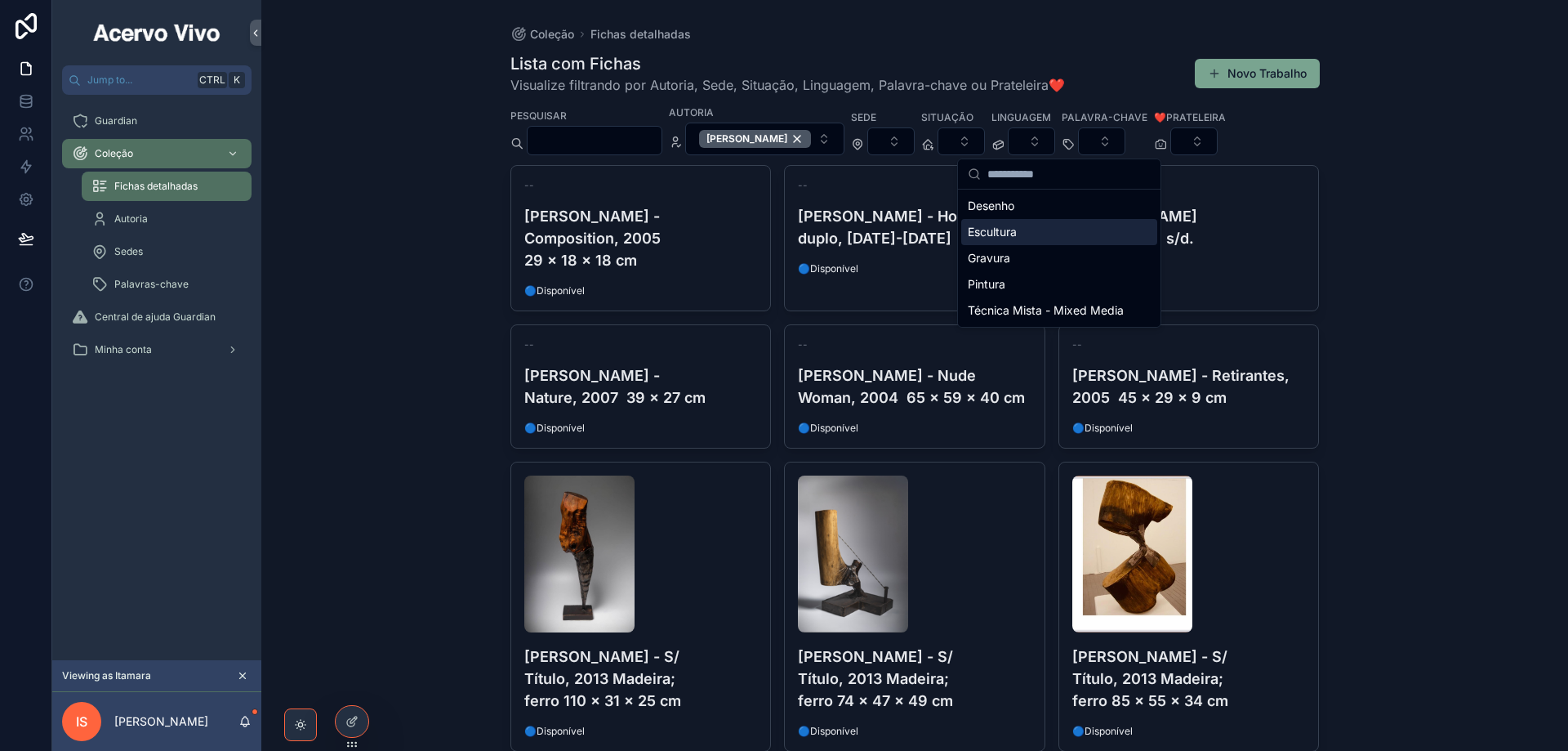
click at [1050, 231] on div "Escultura" at bounding box center [1059, 231] width 196 height 26
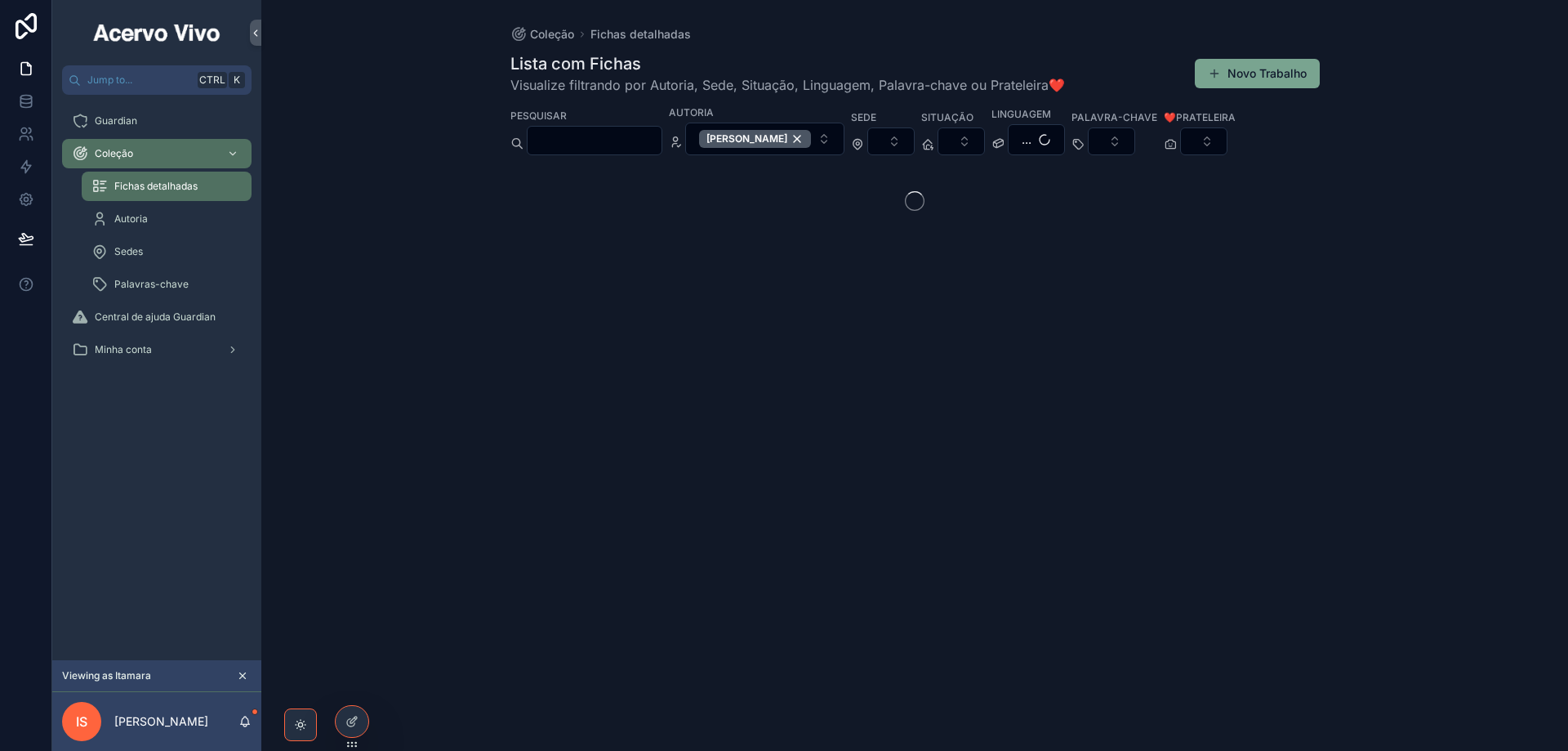
click at [661, 138] on input "scrollable content" at bounding box center [595, 141] width 134 height 23
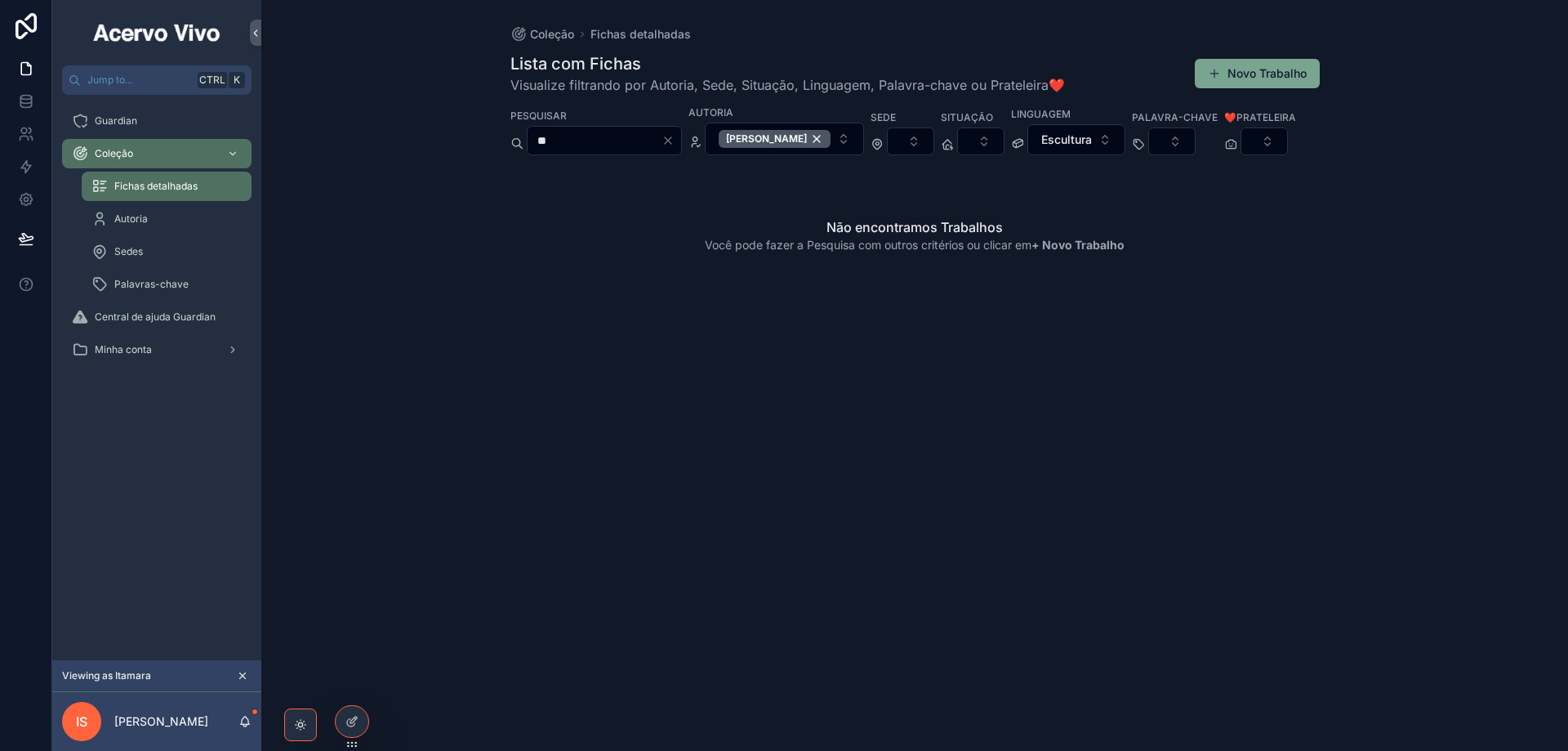
type input "*"
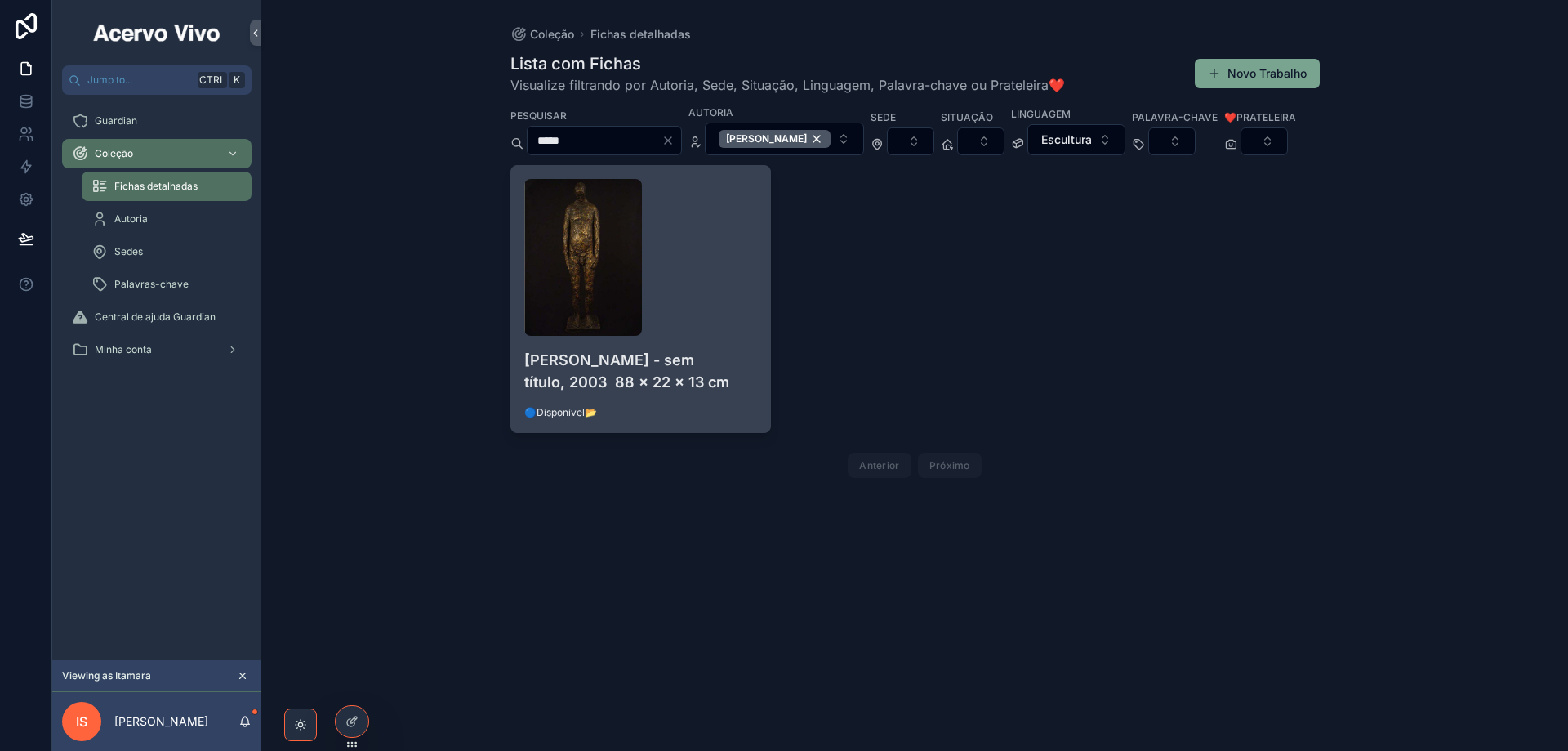
type input "*****"
click at [716, 336] on div "scrollable content" at bounding box center [641, 257] width 234 height 157
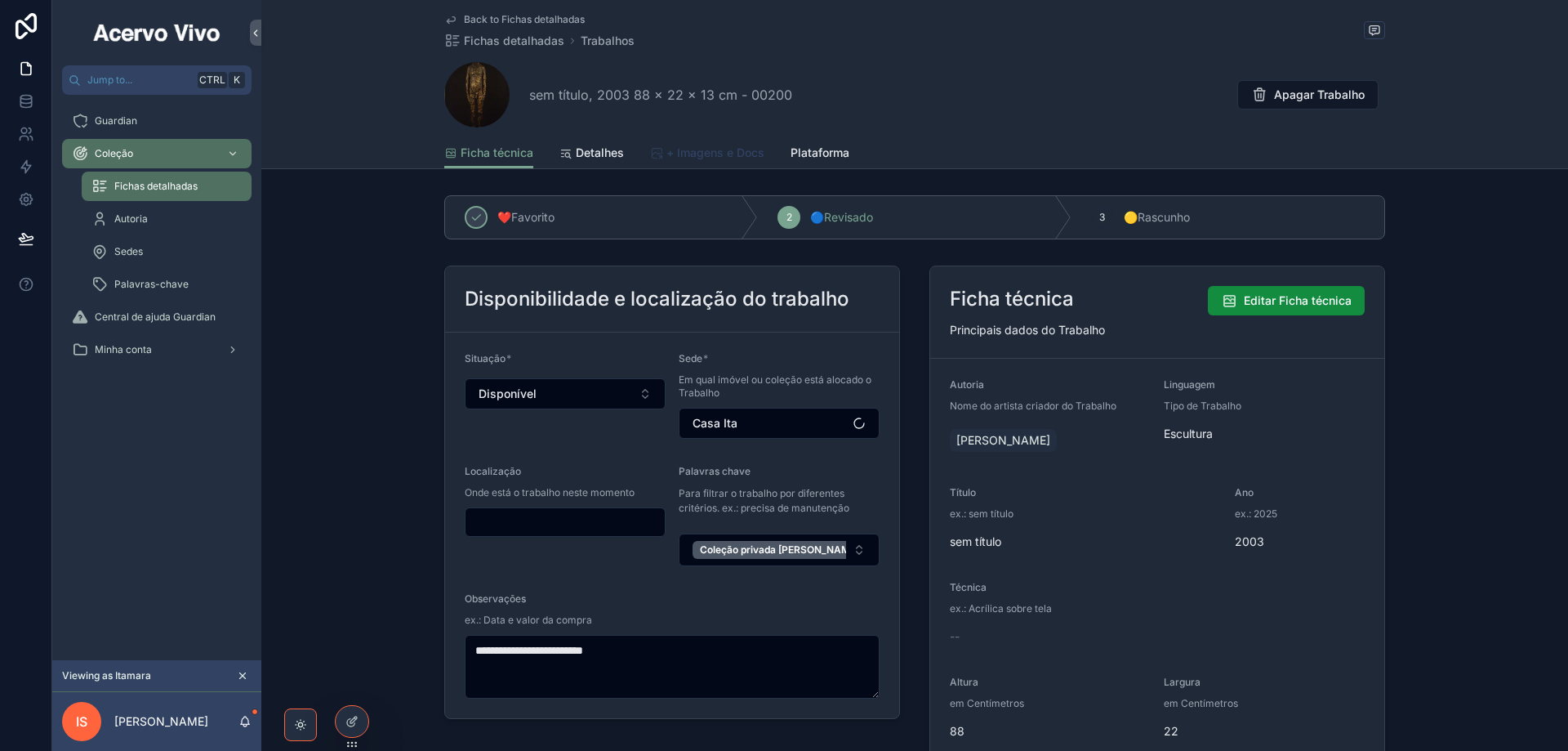
click at [698, 152] on span "+ Imagens e Docs" at bounding box center [715, 152] width 98 height 16
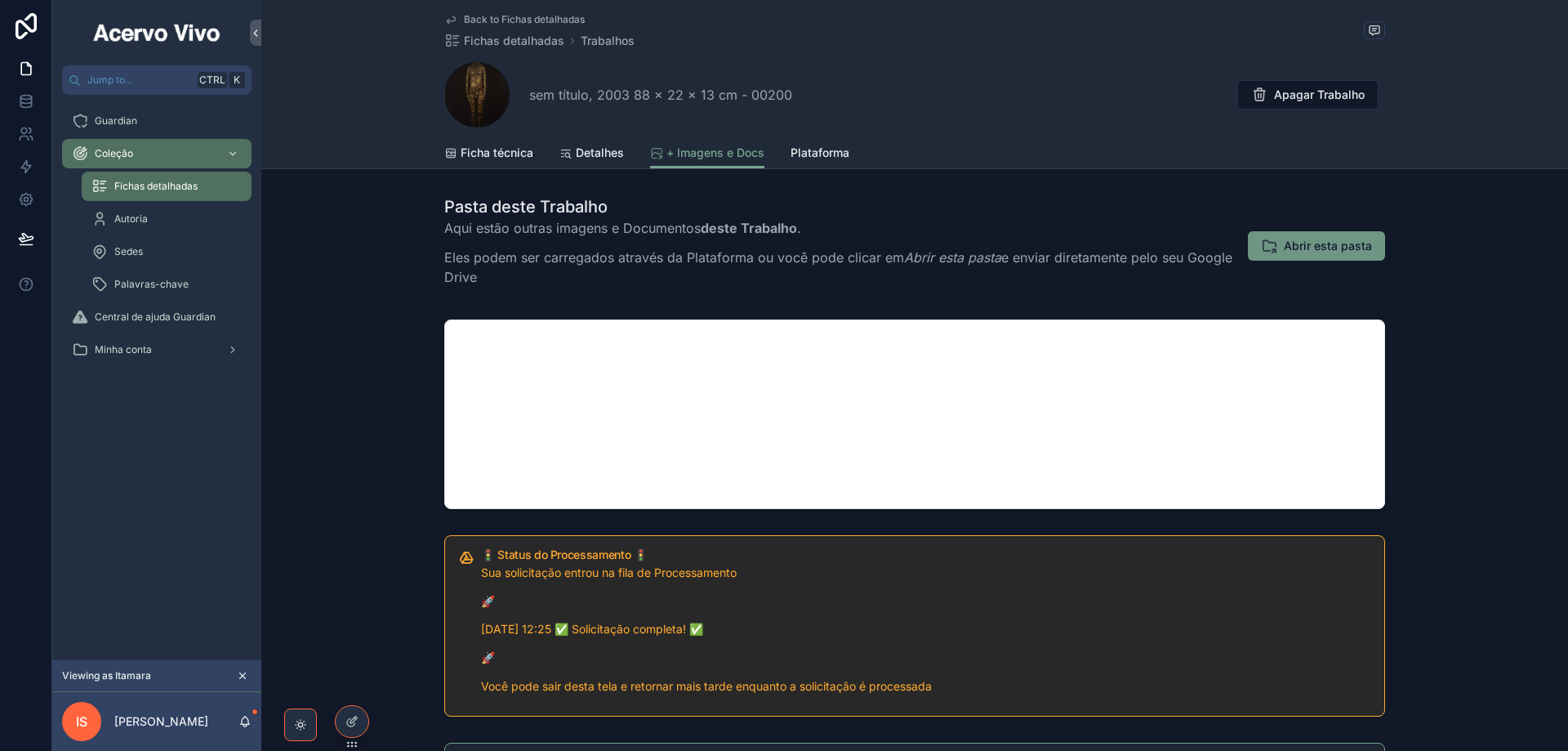
click at [1319, 250] on span "Abrir esta pasta" at bounding box center [1328, 246] width 88 height 16
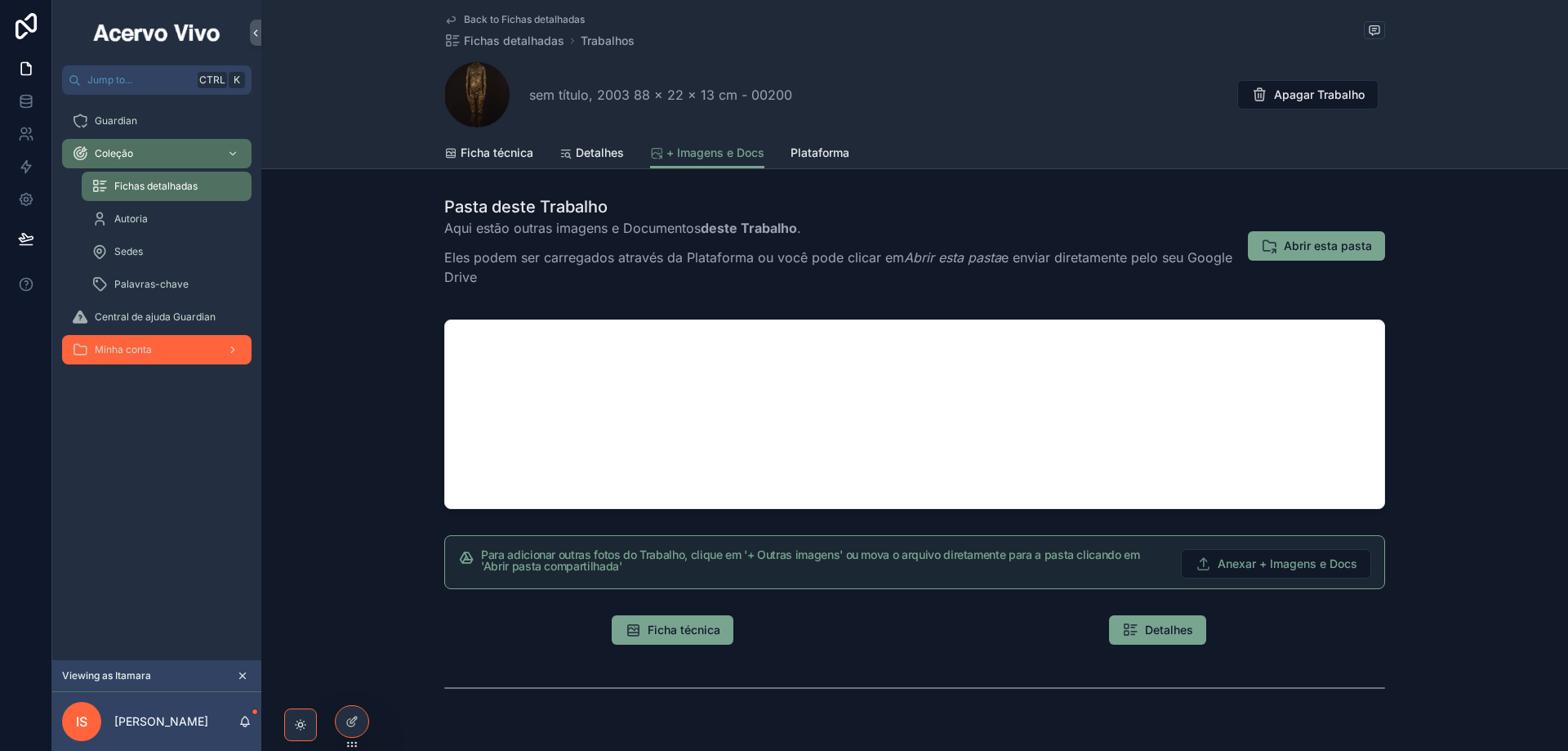
click at [125, 355] on span "Minha conta" at bounding box center [124, 350] width 57 height 13
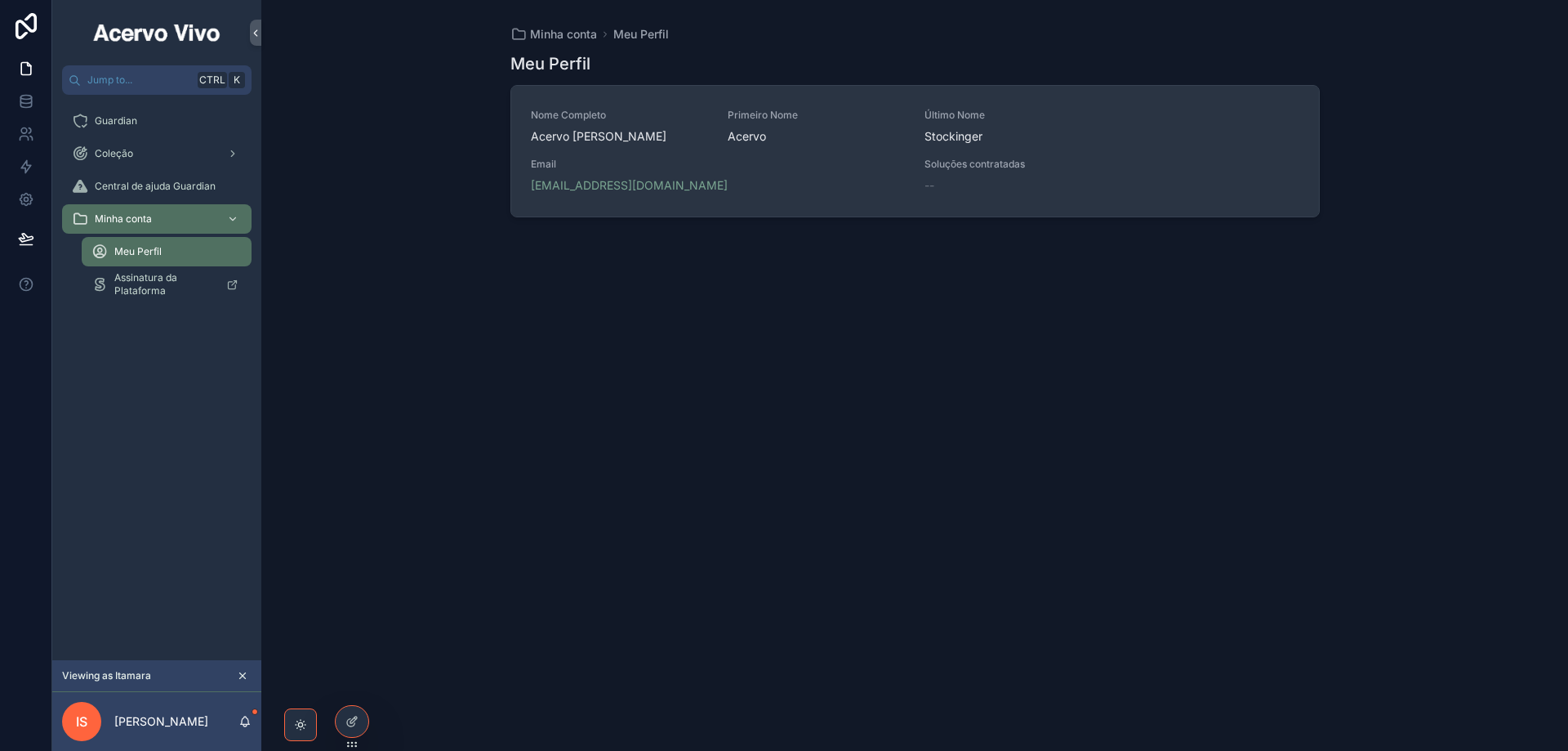
click at [793, 166] on span "Email" at bounding box center [719, 164] width 375 height 13
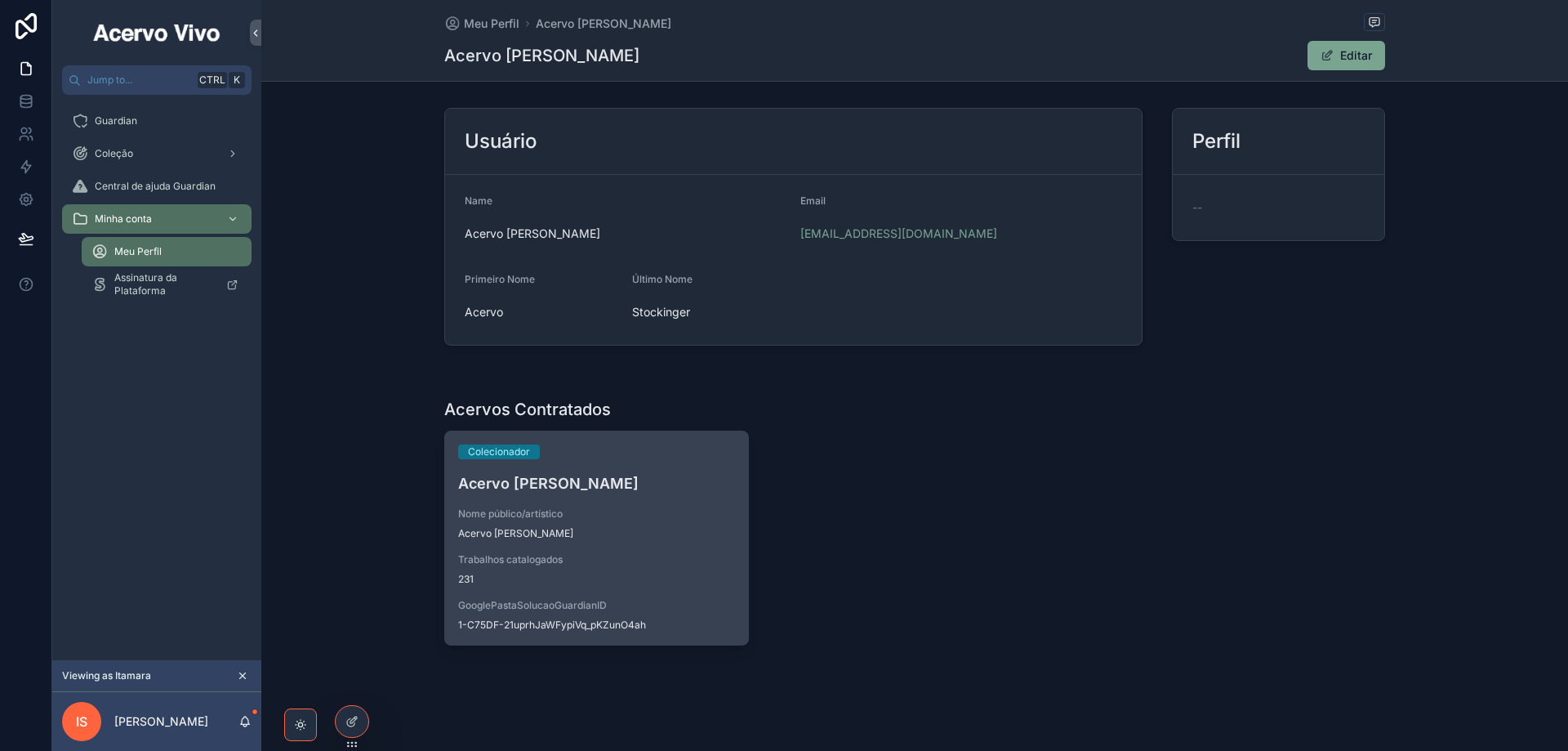
click at [675, 533] on span "Acervo [PERSON_NAME]" at bounding box center [596, 533] width 277 height 13
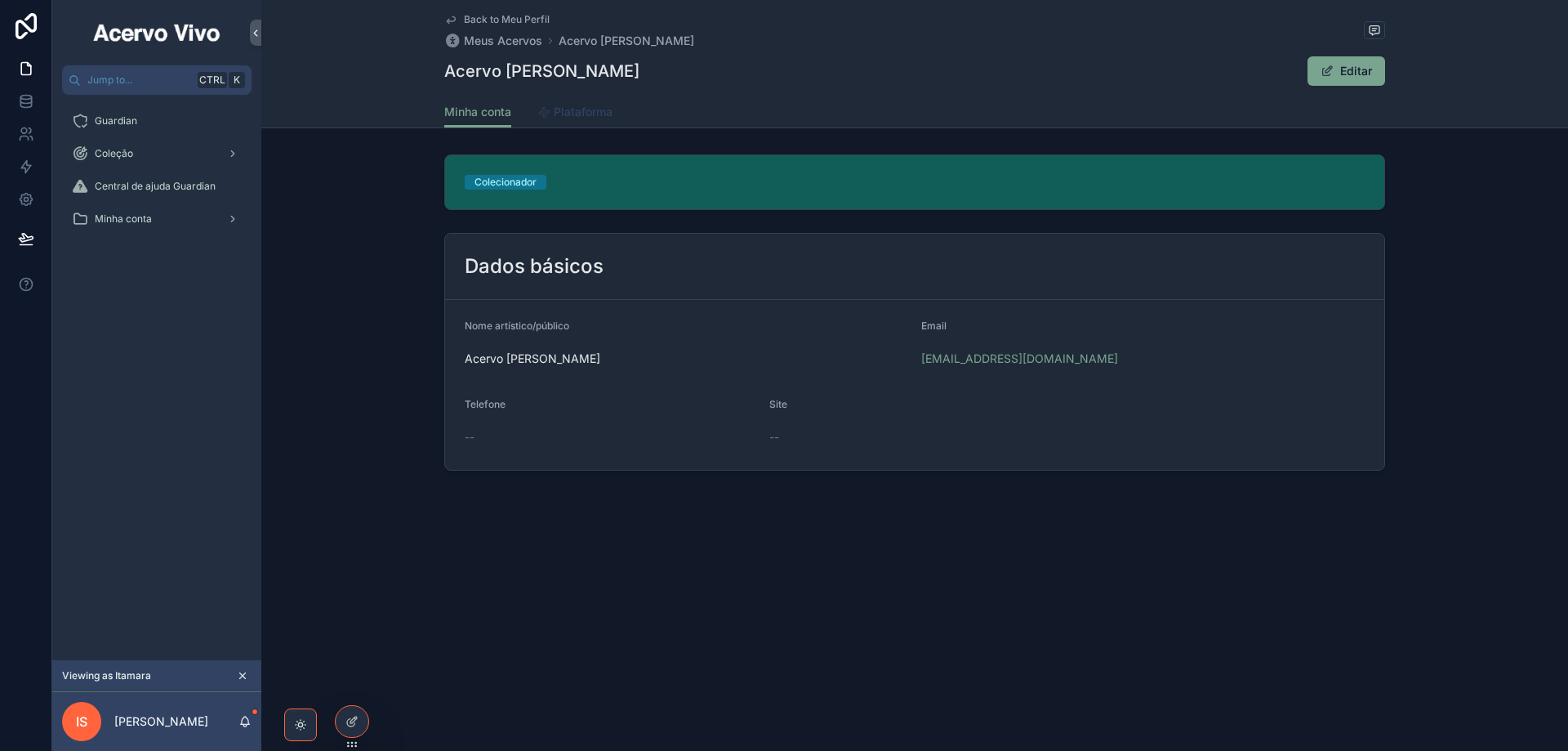
click at [587, 117] on span "Plataforma" at bounding box center [583, 112] width 59 height 16
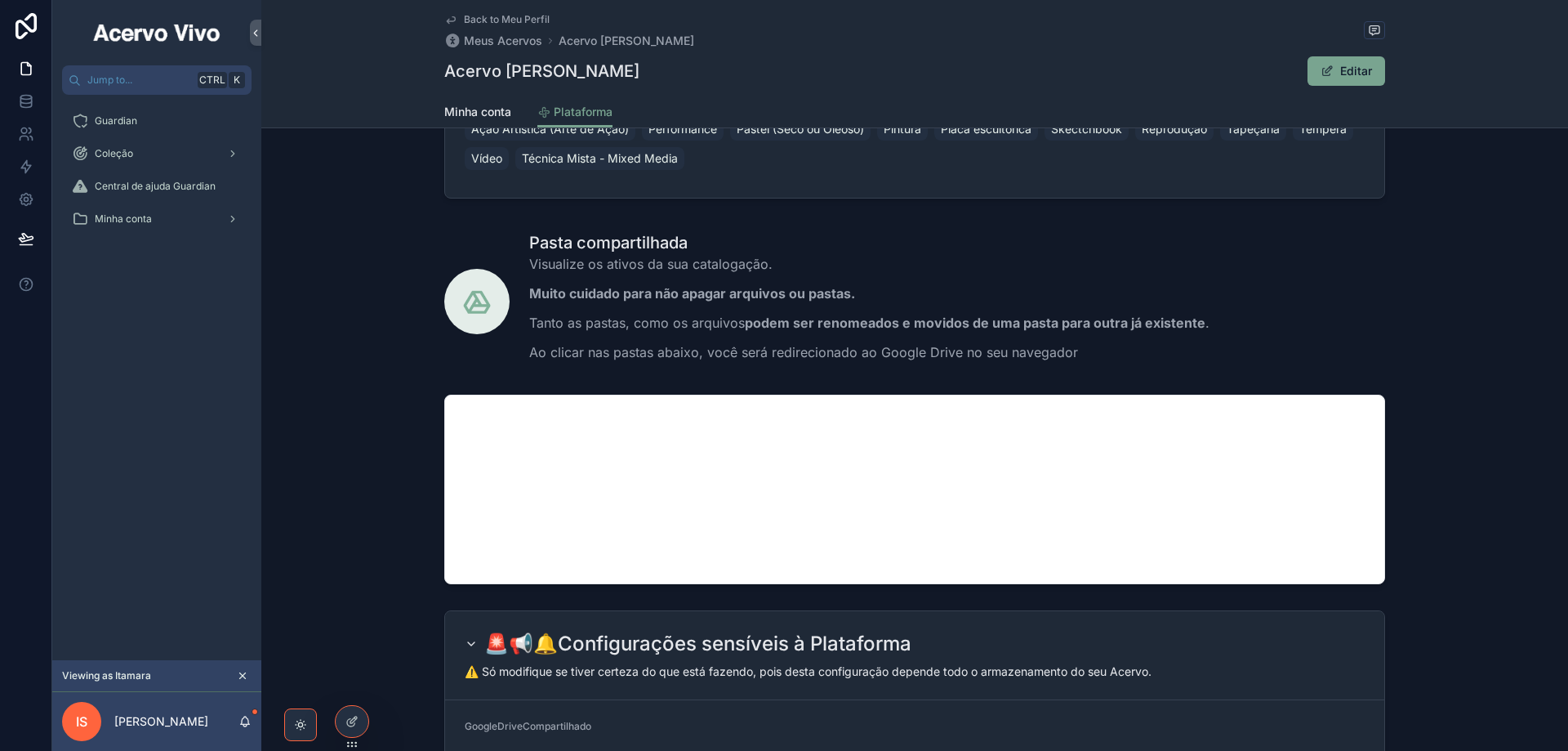
scroll to position [572, 0]
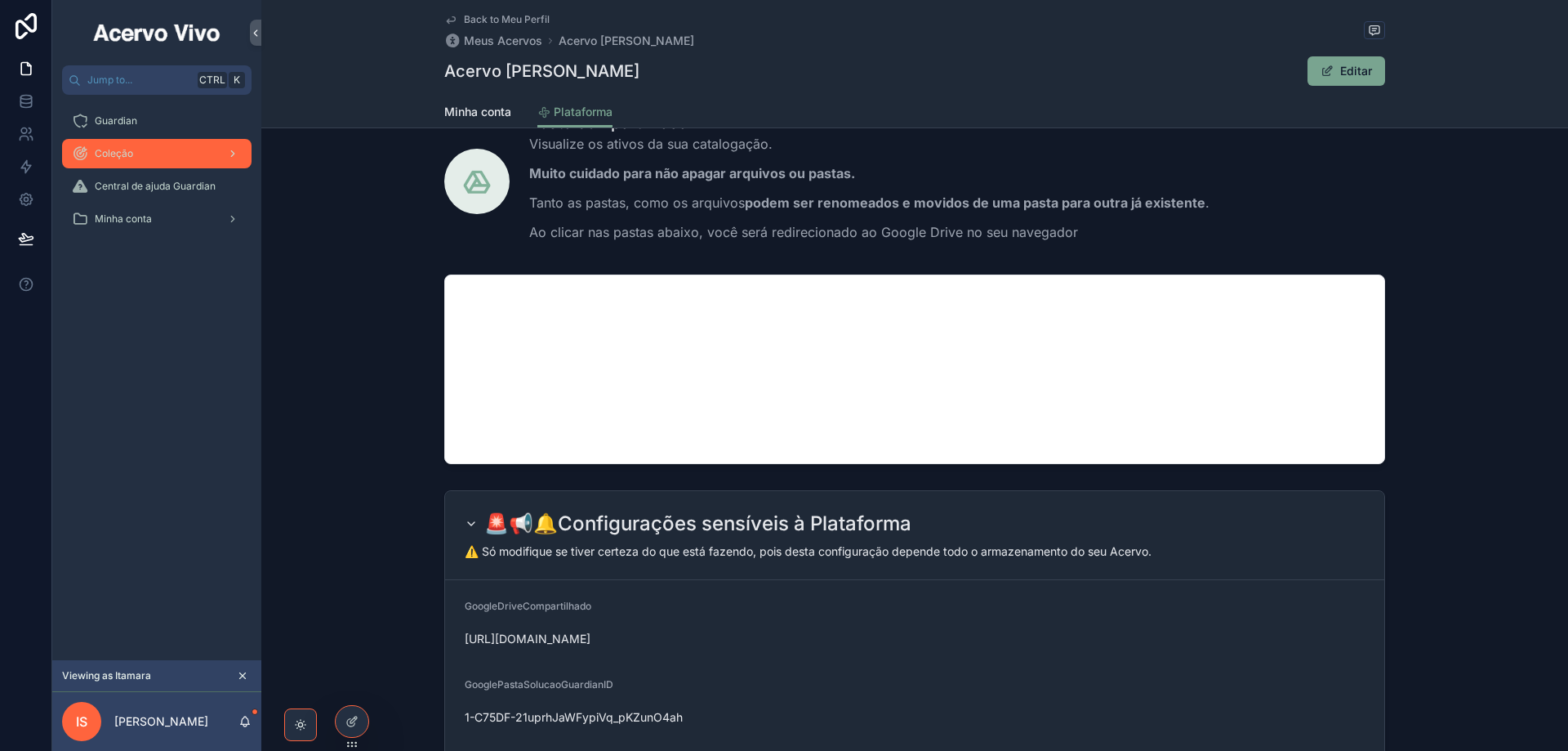
click at [174, 152] on div "Coleção" at bounding box center [157, 153] width 170 height 26
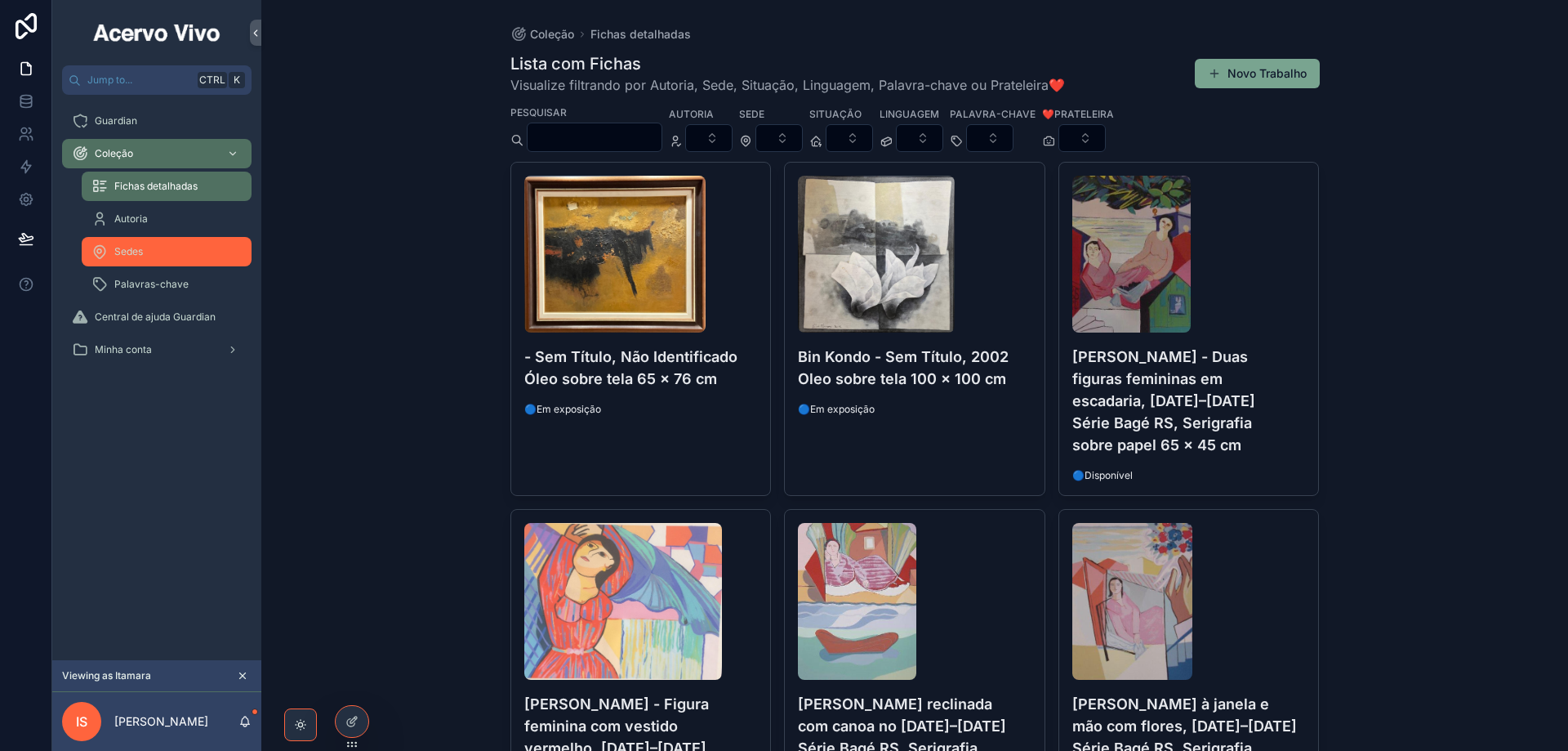
click at [163, 250] on div "Sedes" at bounding box center [167, 251] width 151 height 26
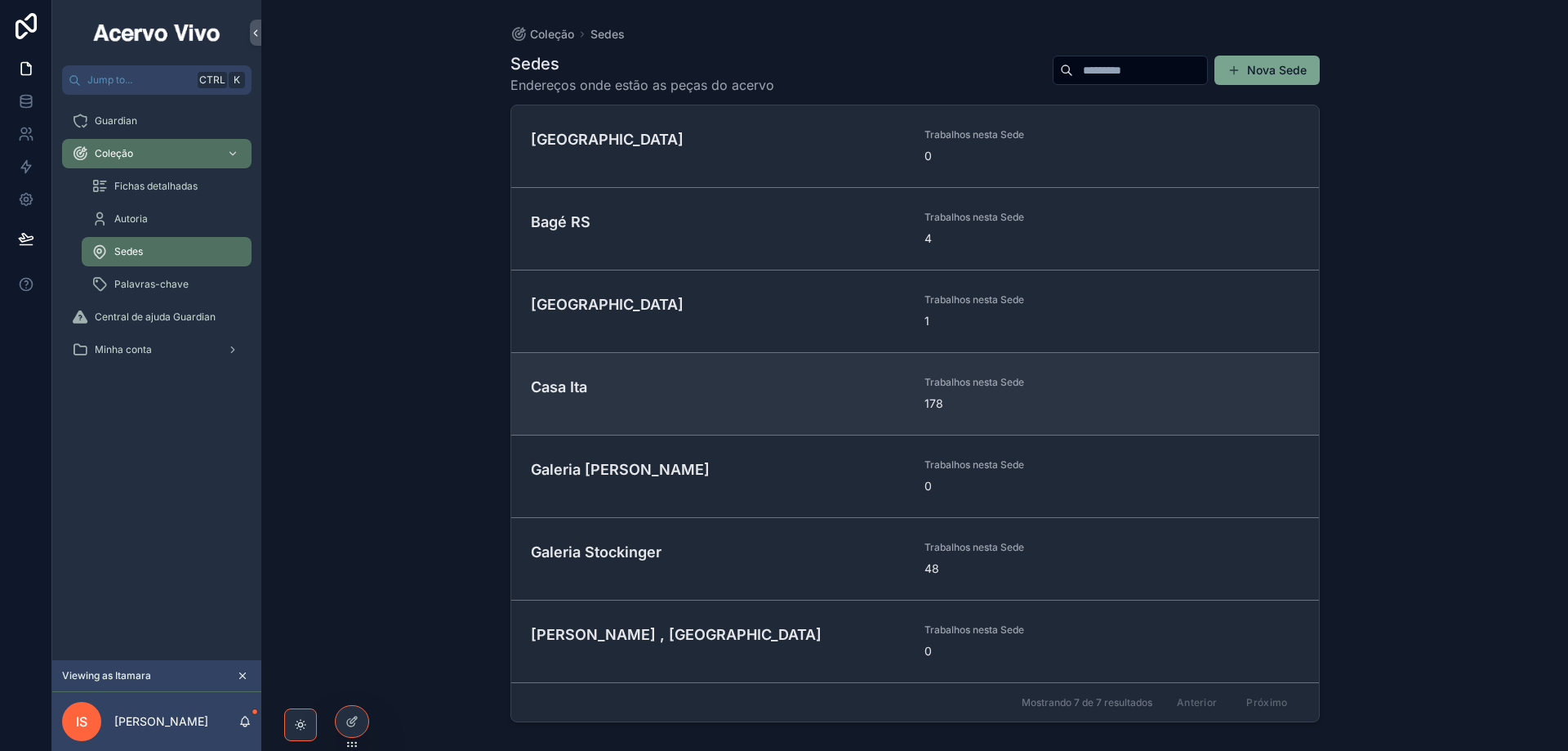
click at [640, 393] on h4 "Casa Ita" at bounding box center [719, 386] width 375 height 22
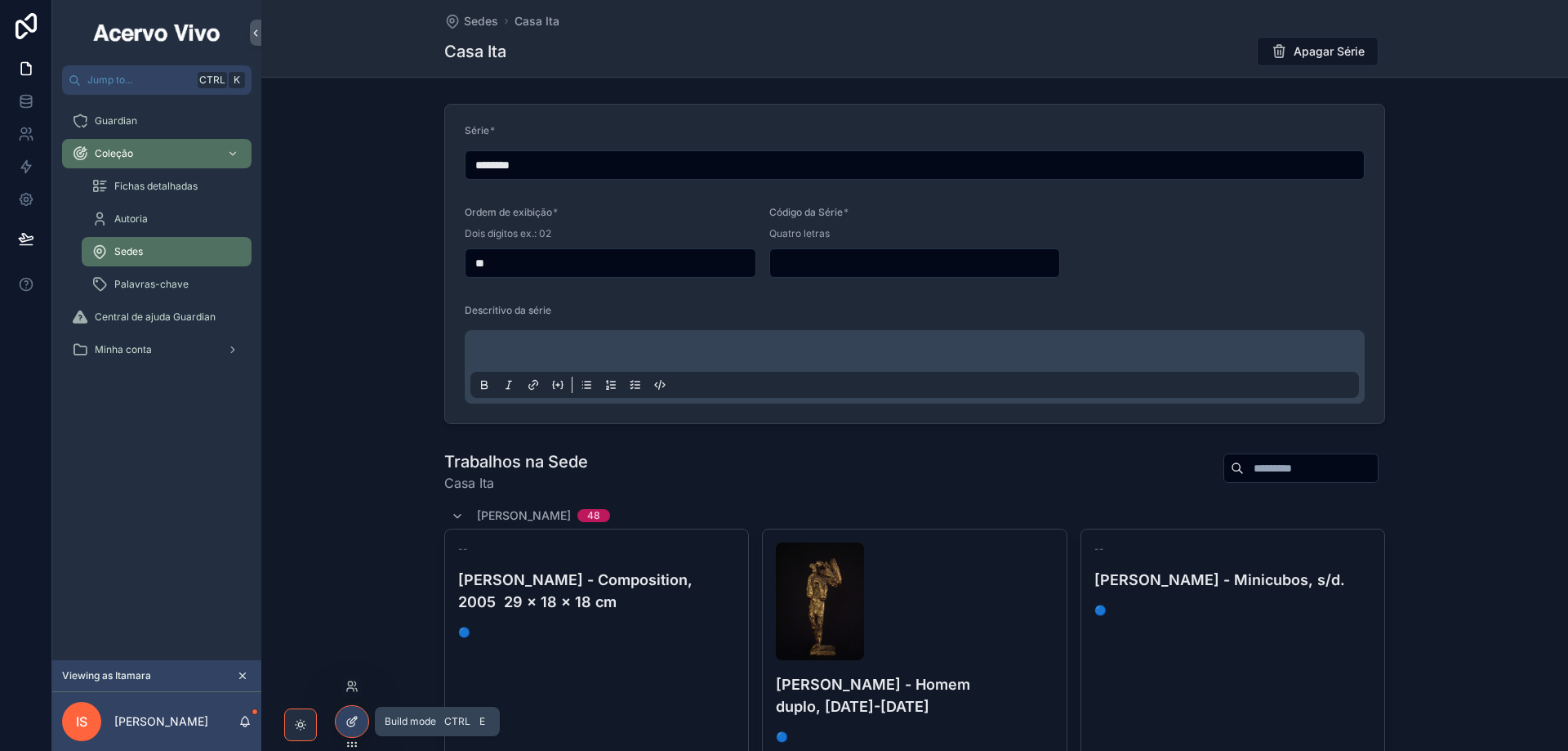
click at [352, 724] on icon at bounding box center [352, 721] width 13 height 13
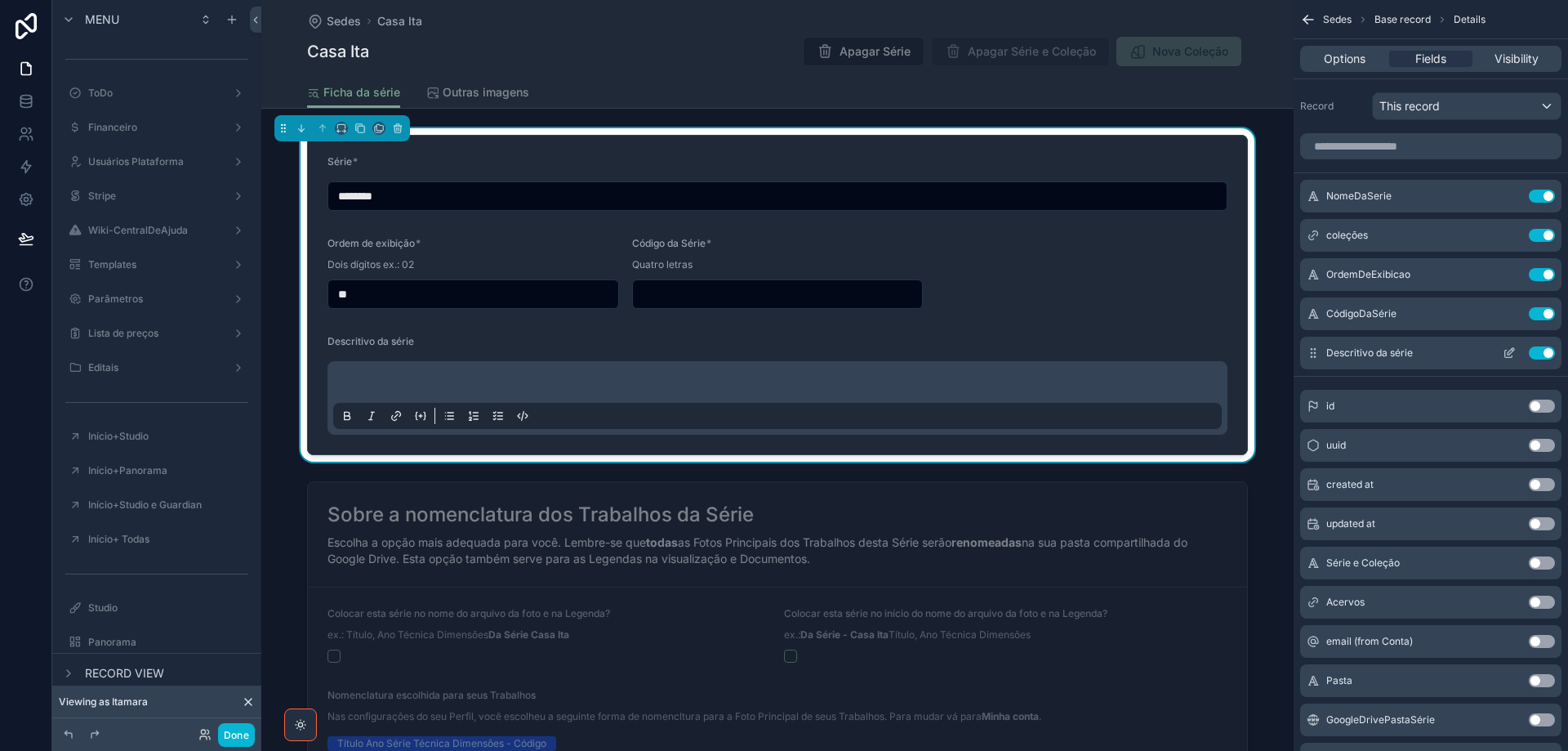
click at [1512, 354] on icon "scrollable content" at bounding box center [1509, 353] width 13 height 13
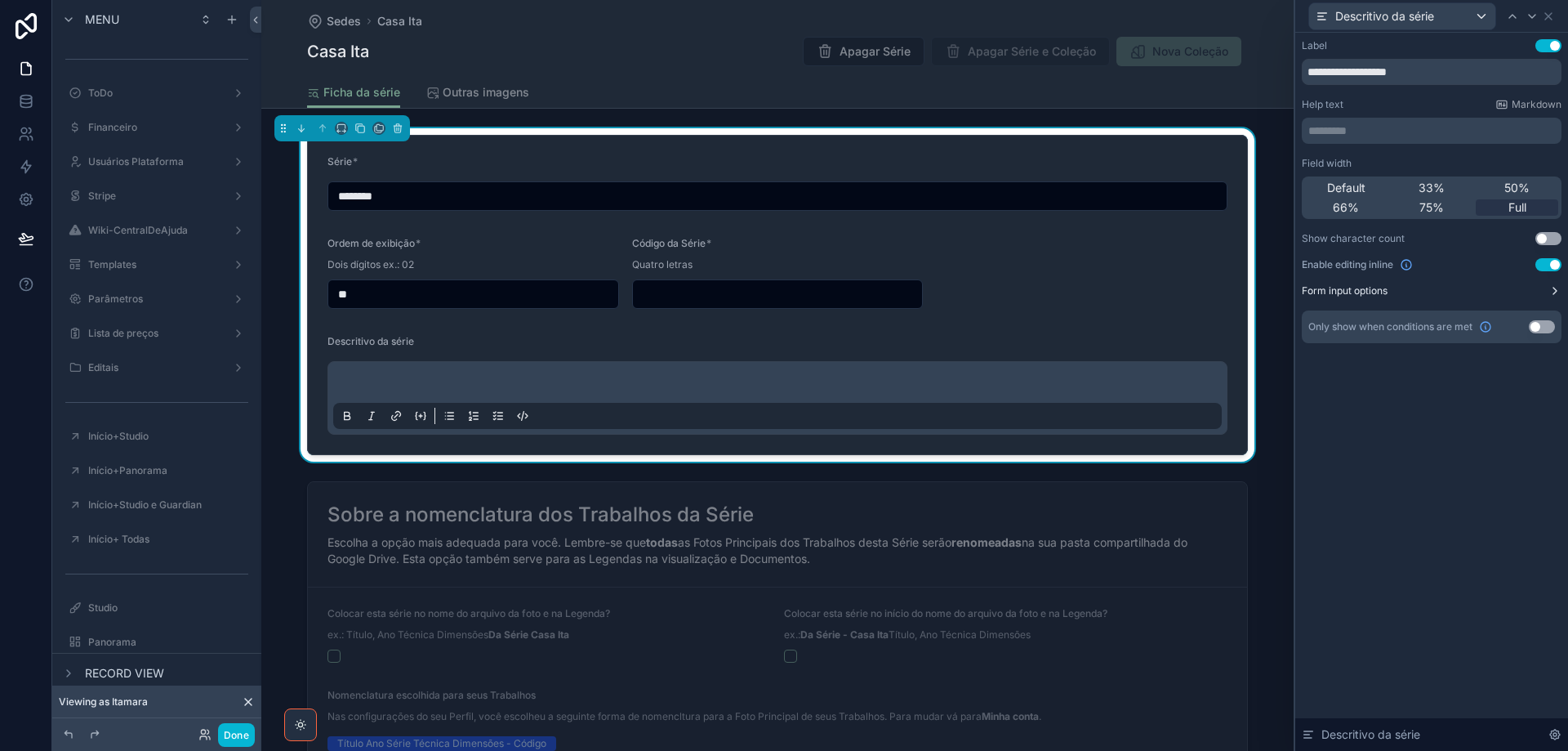
click at [1552, 289] on icon at bounding box center [1555, 290] width 13 height 13
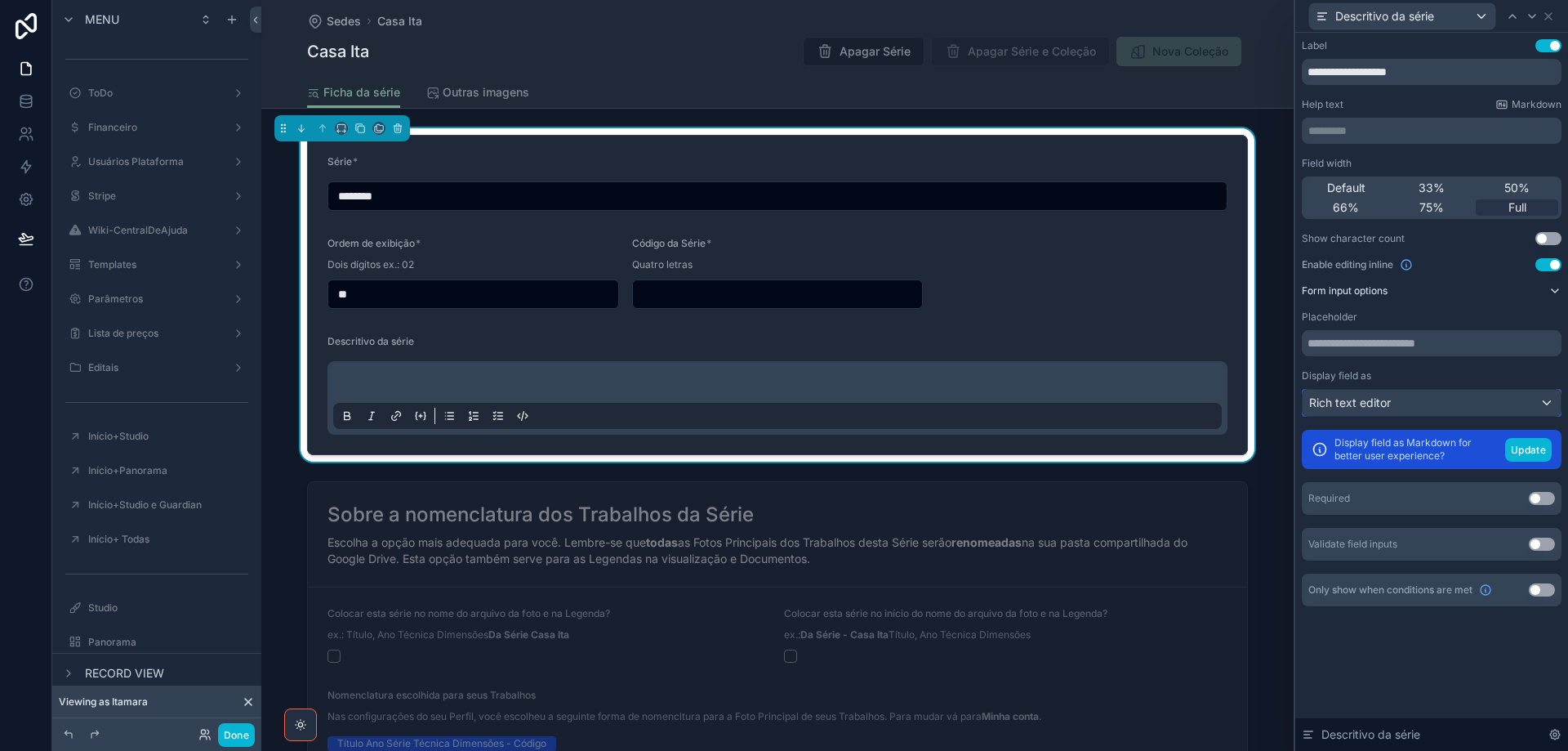
click at [1422, 398] on div "Rich text editor" at bounding box center [1432, 402] width 258 height 26
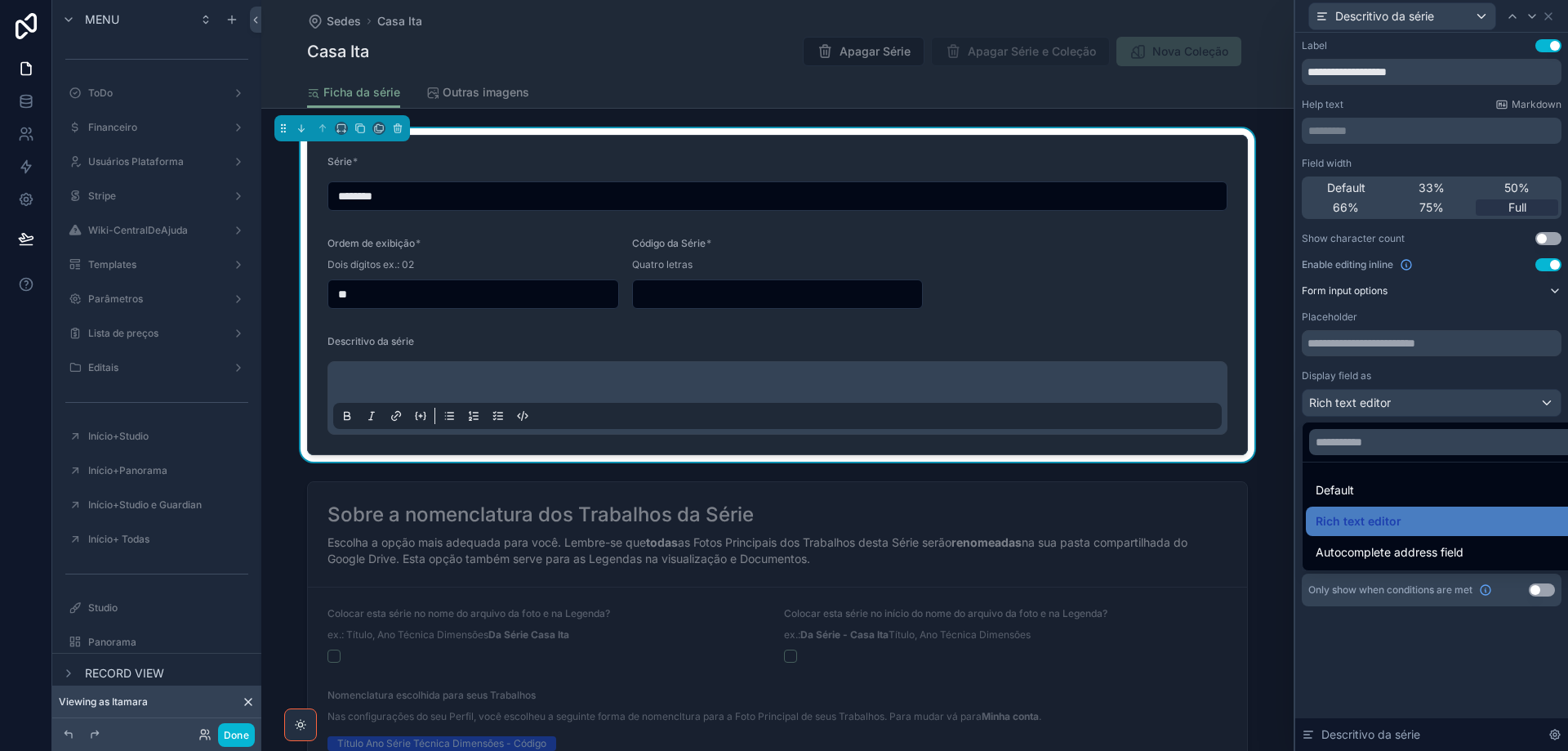
drag, startPoint x: 1373, startPoint y: 486, endPoint x: 0, endPoint y: 325, distance: 1382.4
click at [1373, 486] on div "Default" at bounding box center [1451, 490] width 270 height 20
click at [243, 735] on button "Done" at bounding box center [236, 735] width 37 height 23
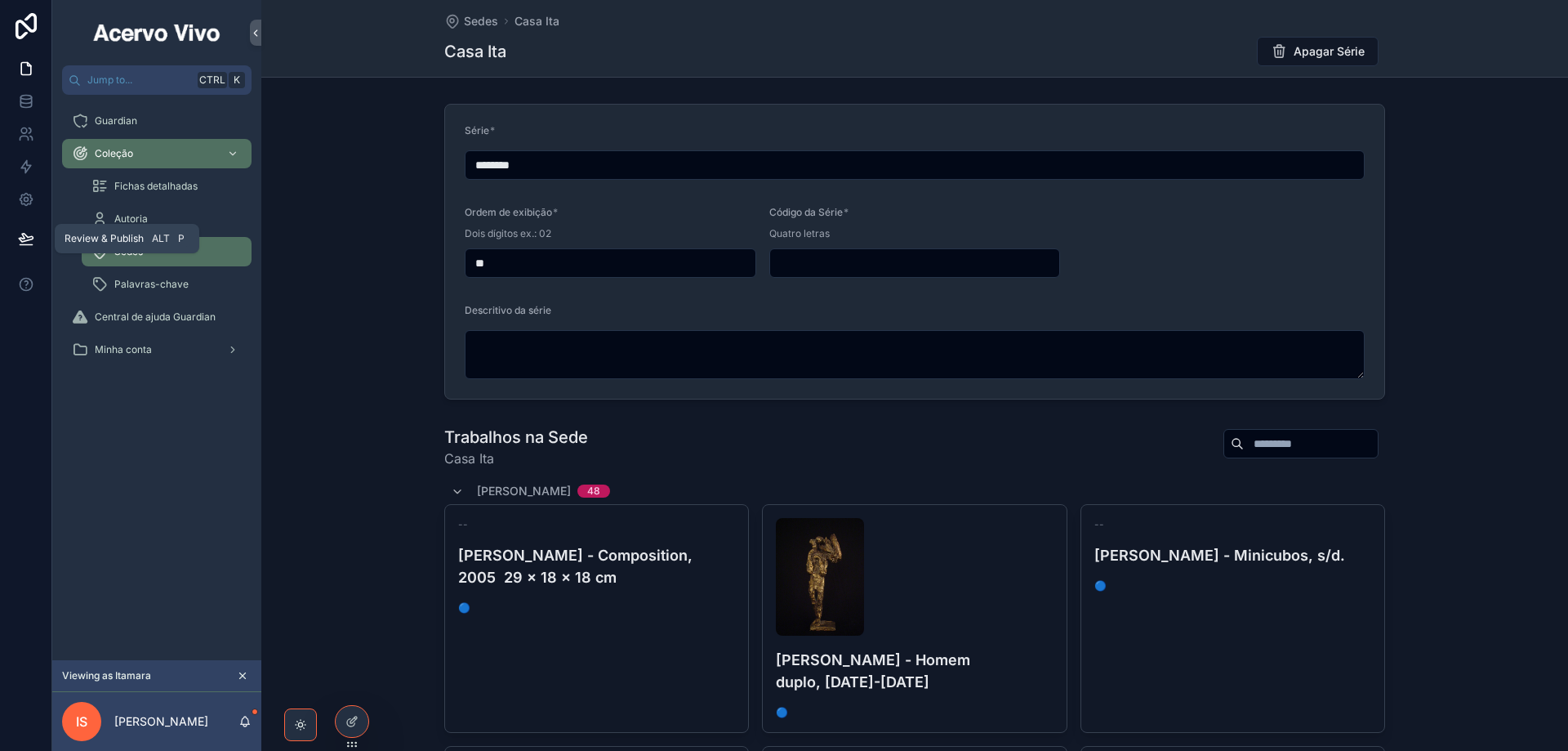
click at [29, 236] on icon at bounding box center [26, 238] width 16 height 16
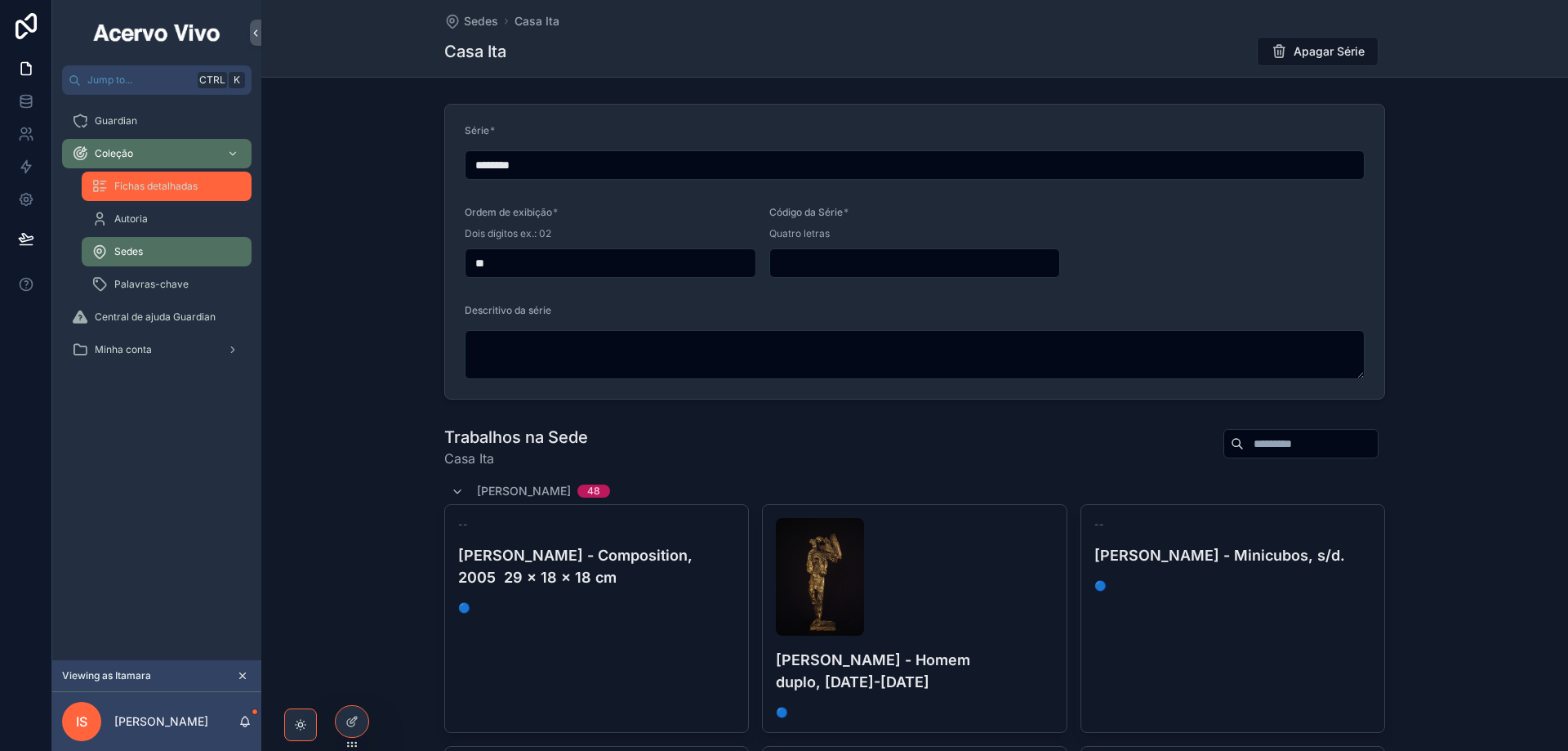
click at [168, 196] on div "Fichas detalhadas" at bounding box center [167, 186] width 151 height 26
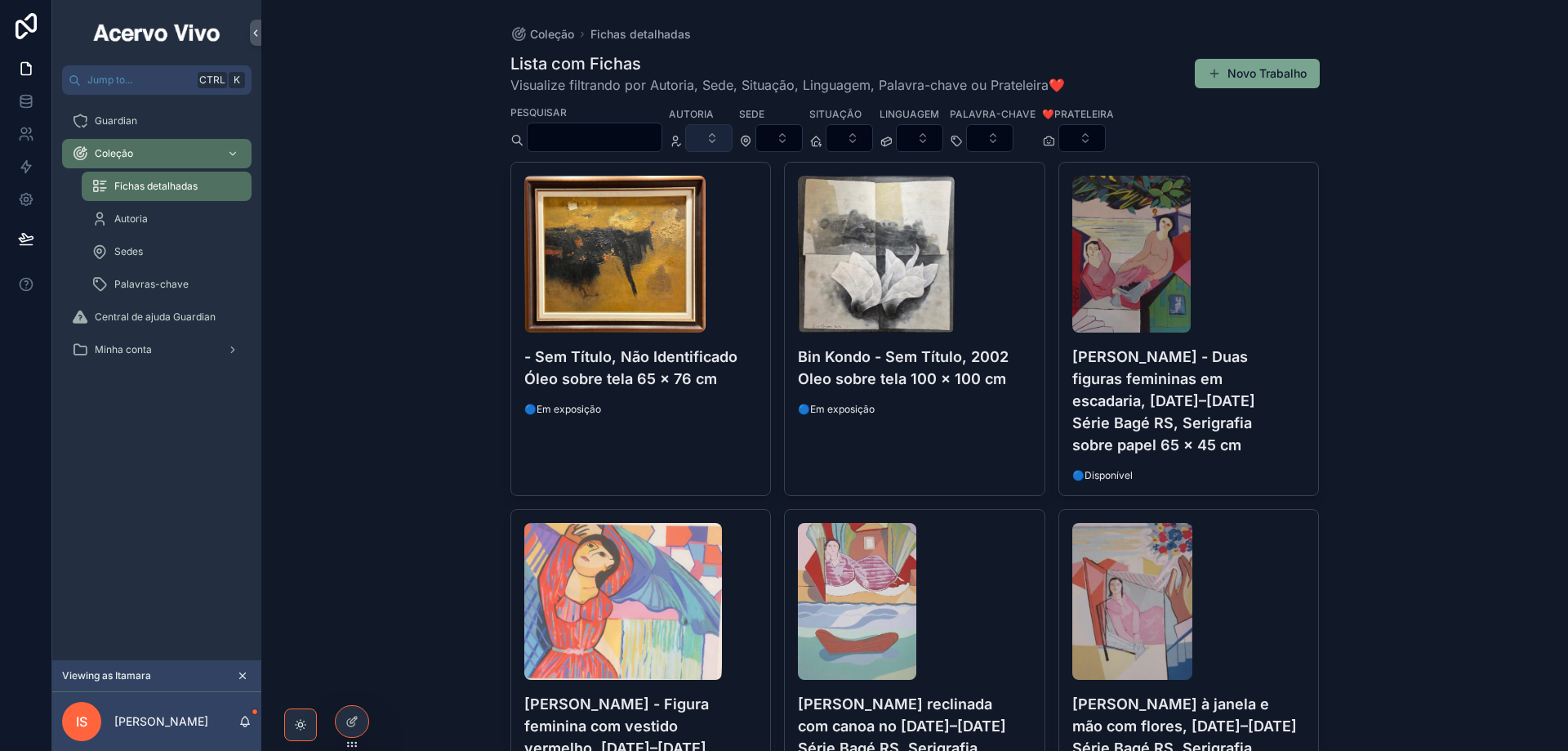
click at [732, 142] on button "Select Button" at bounding box center [709, 138] width 47 height 28
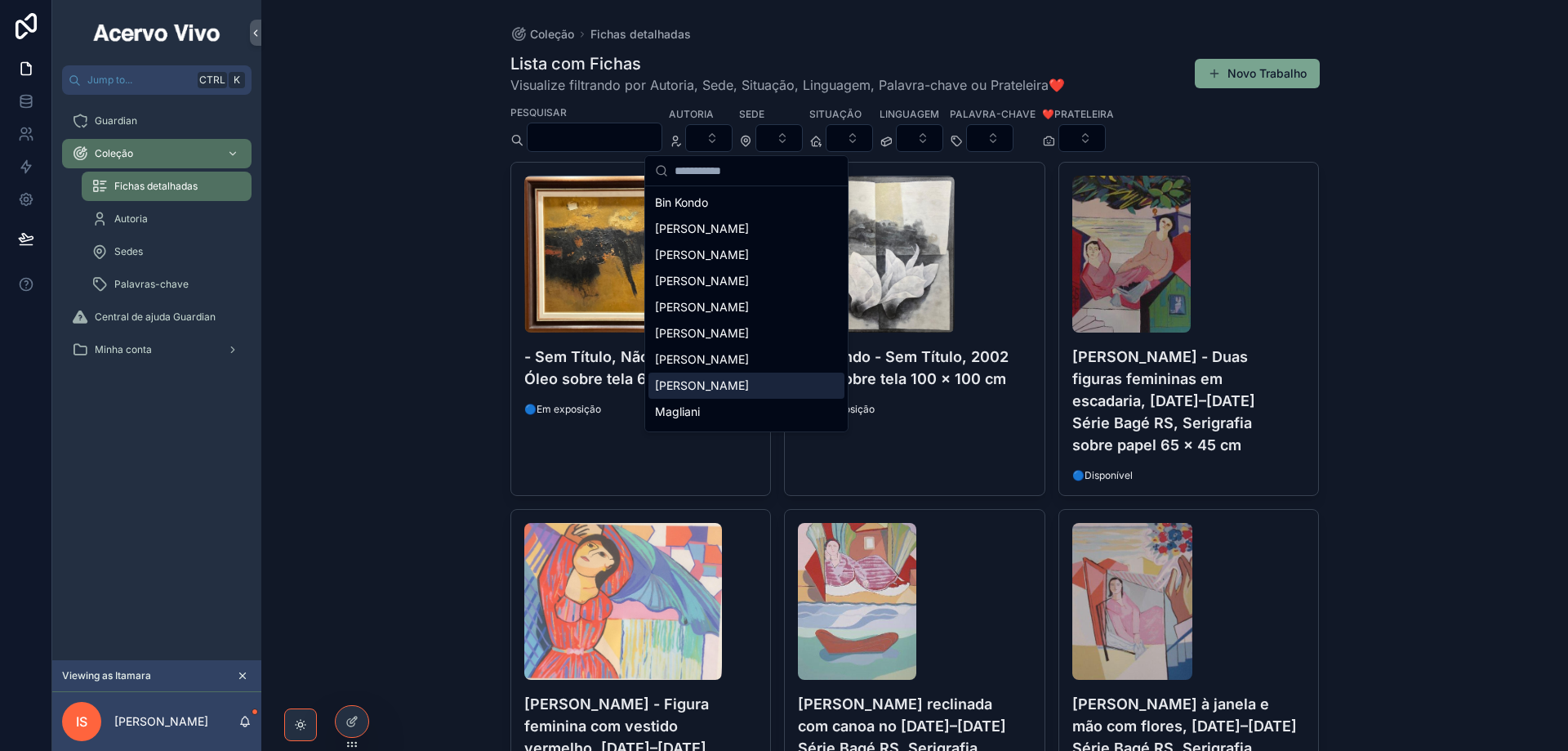
click at [762, 387] on div "[PERSON_NAME]" at bounding box center [746, 385] width 196 height 26
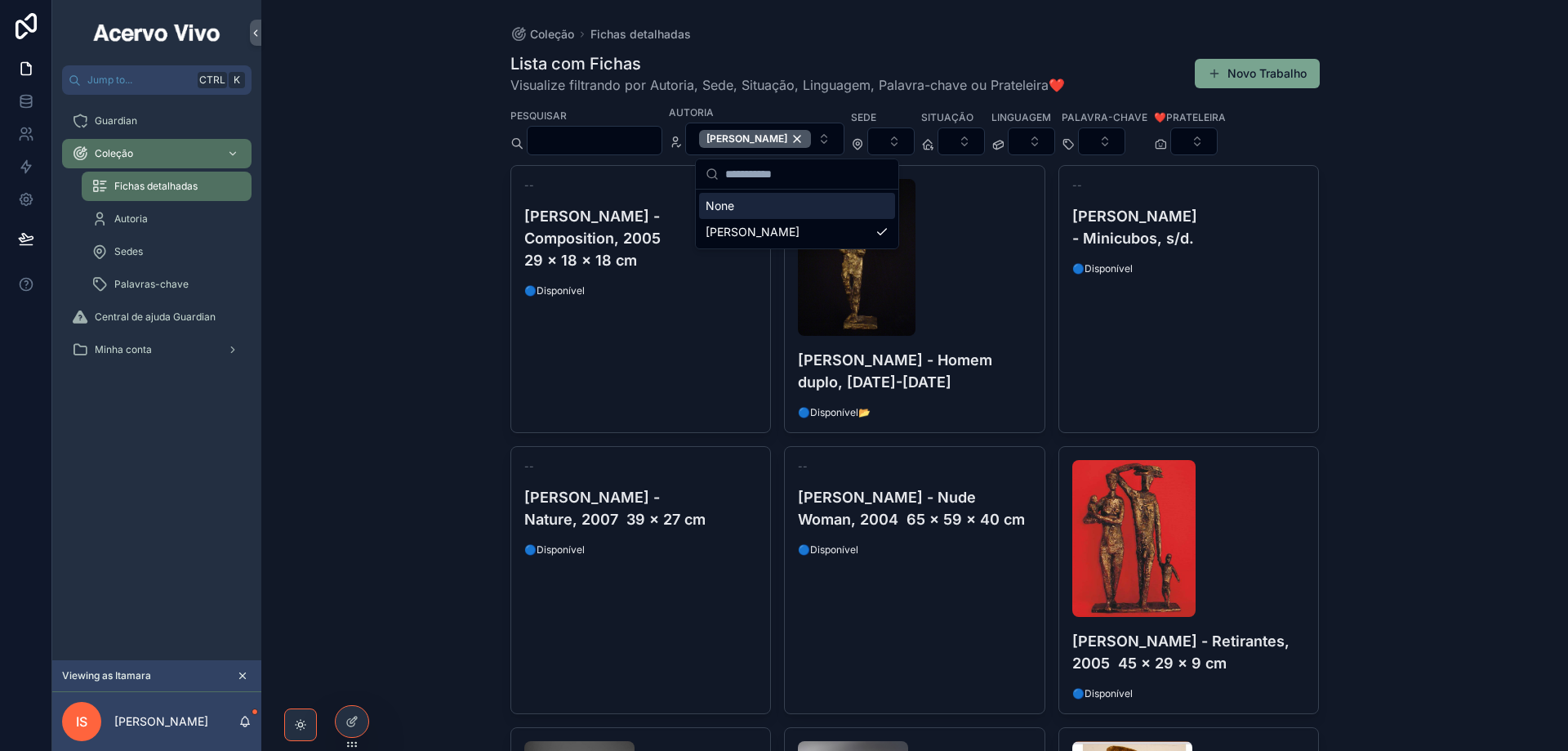
click at [578, 146] on input "scrollable content" at bounding box center [595, 141] width 134 height 23
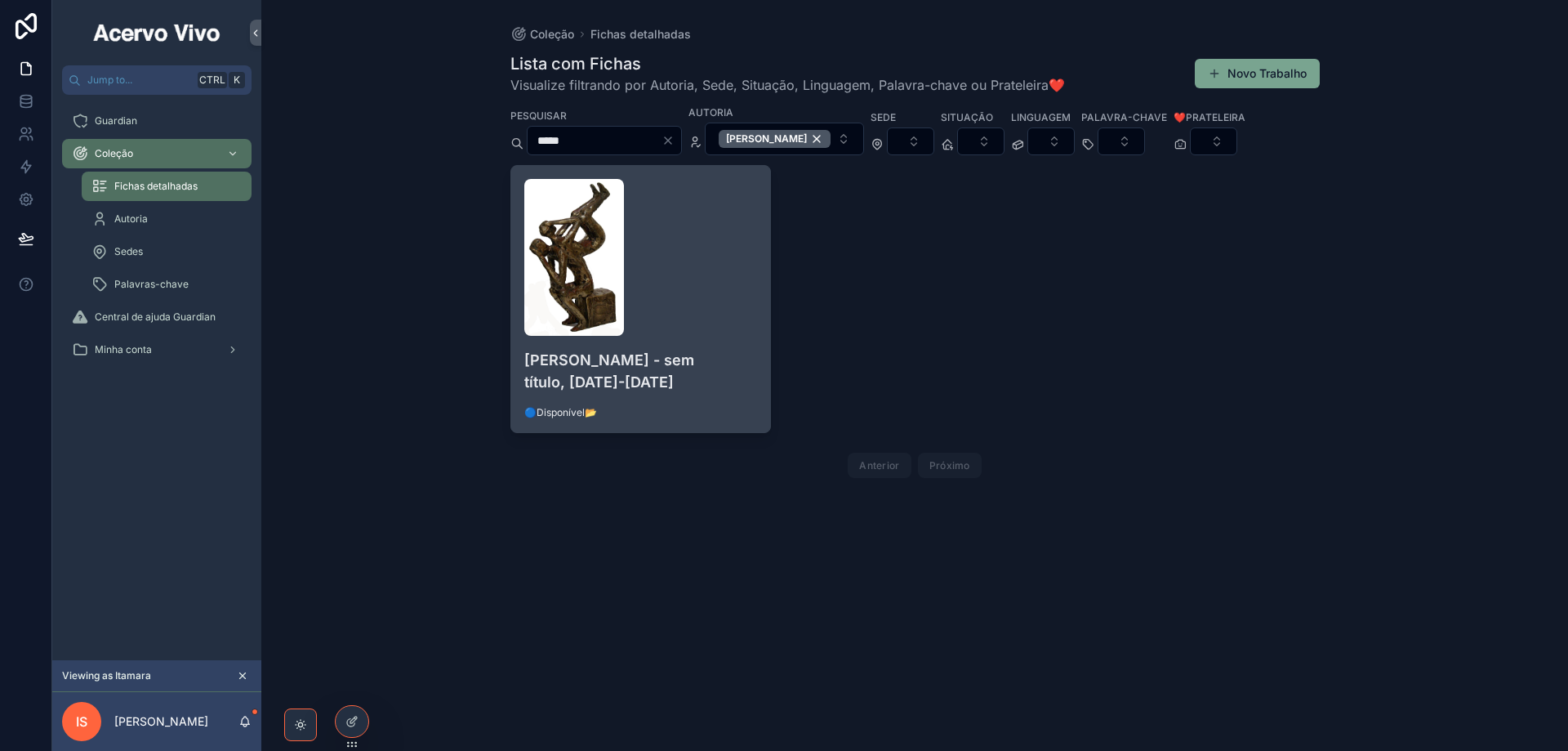
type input "*****"
click at [680, 315] on div "scrollable content" at bounding box center [641, 257] width 234 height 157
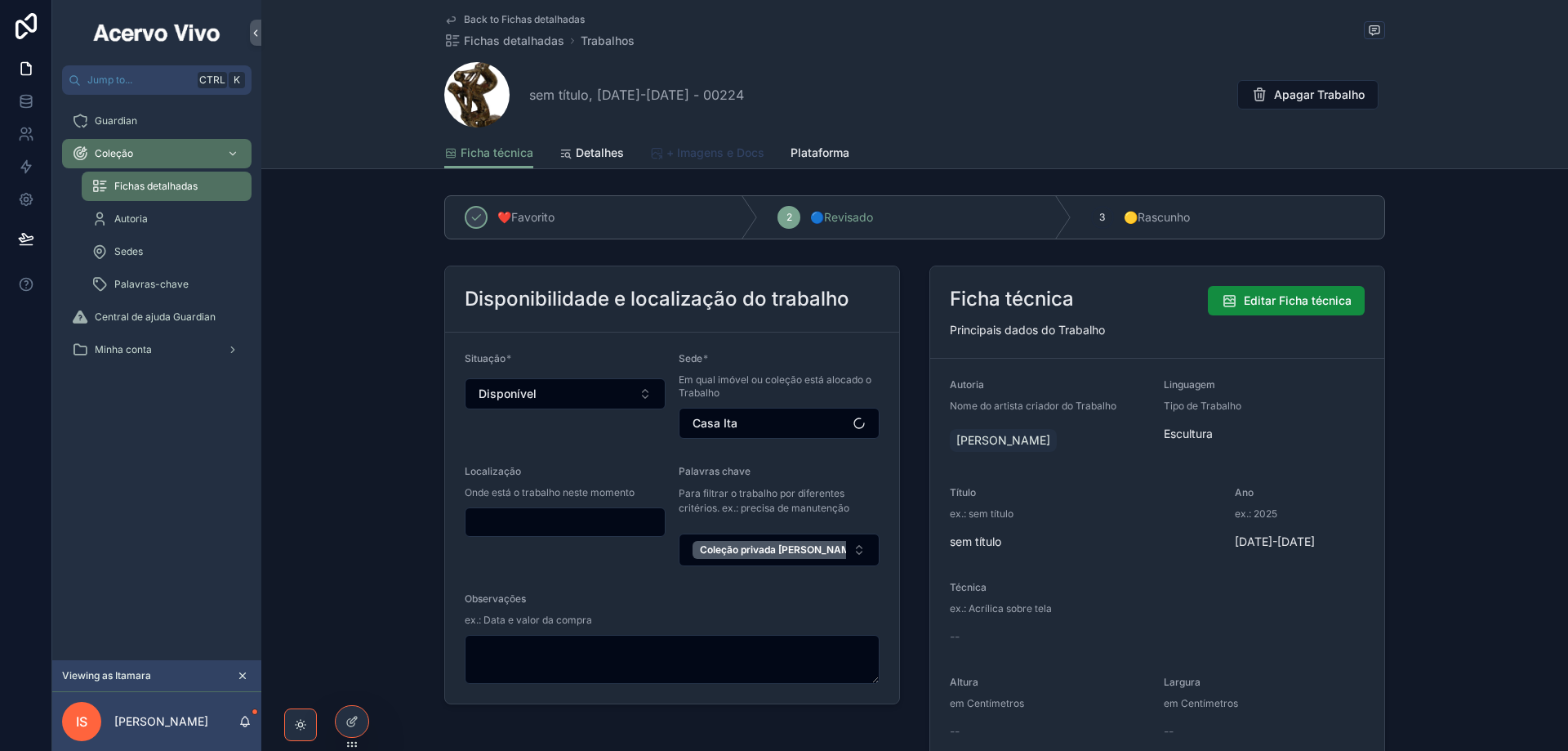
click at [695, 160] on span "+ Imagens e Docs" at bounding box center [715, 152] width 98 height 16
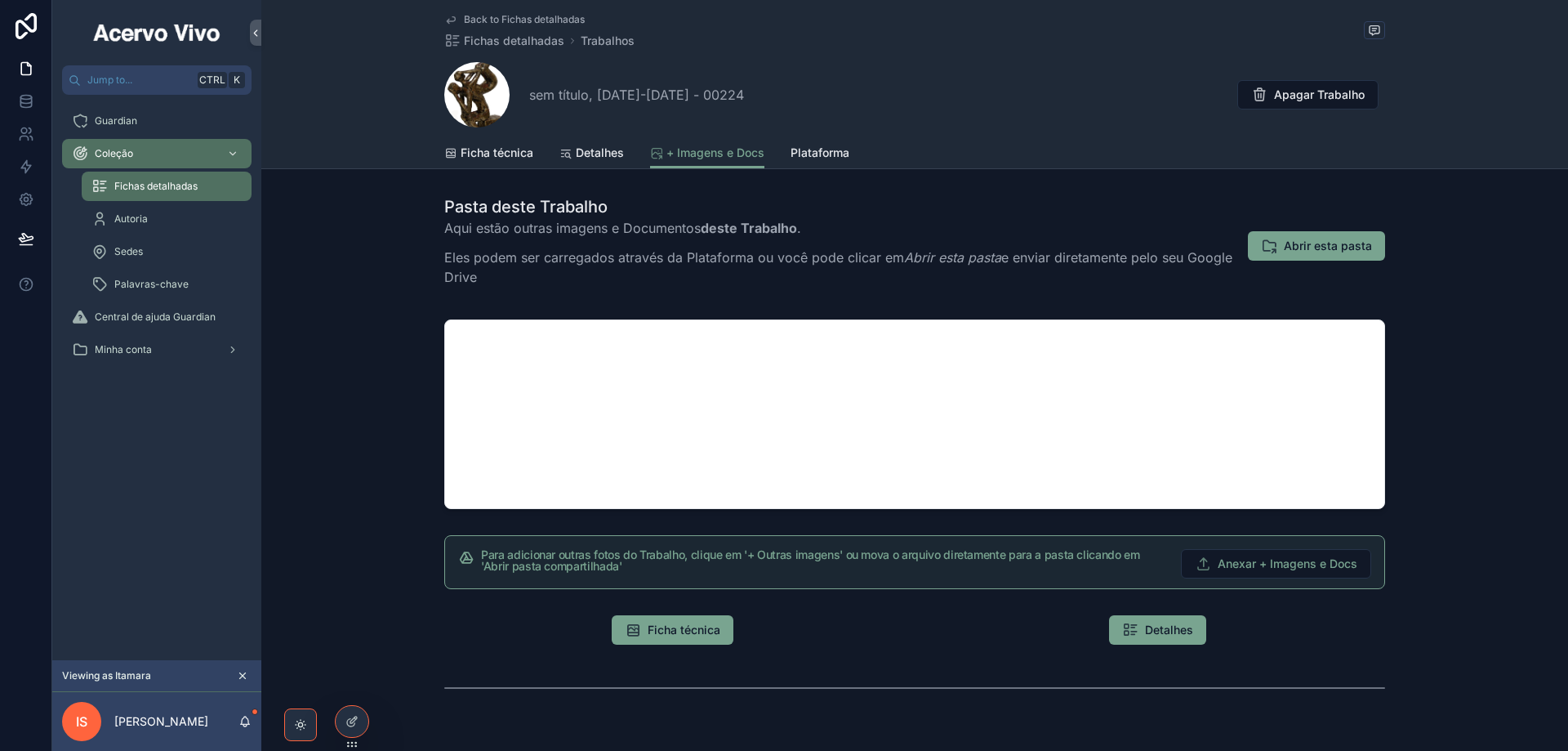
click at [555, 19] on span "Back to Fichas detalhadas" at bounding box center [524, 20] width 121 height 13
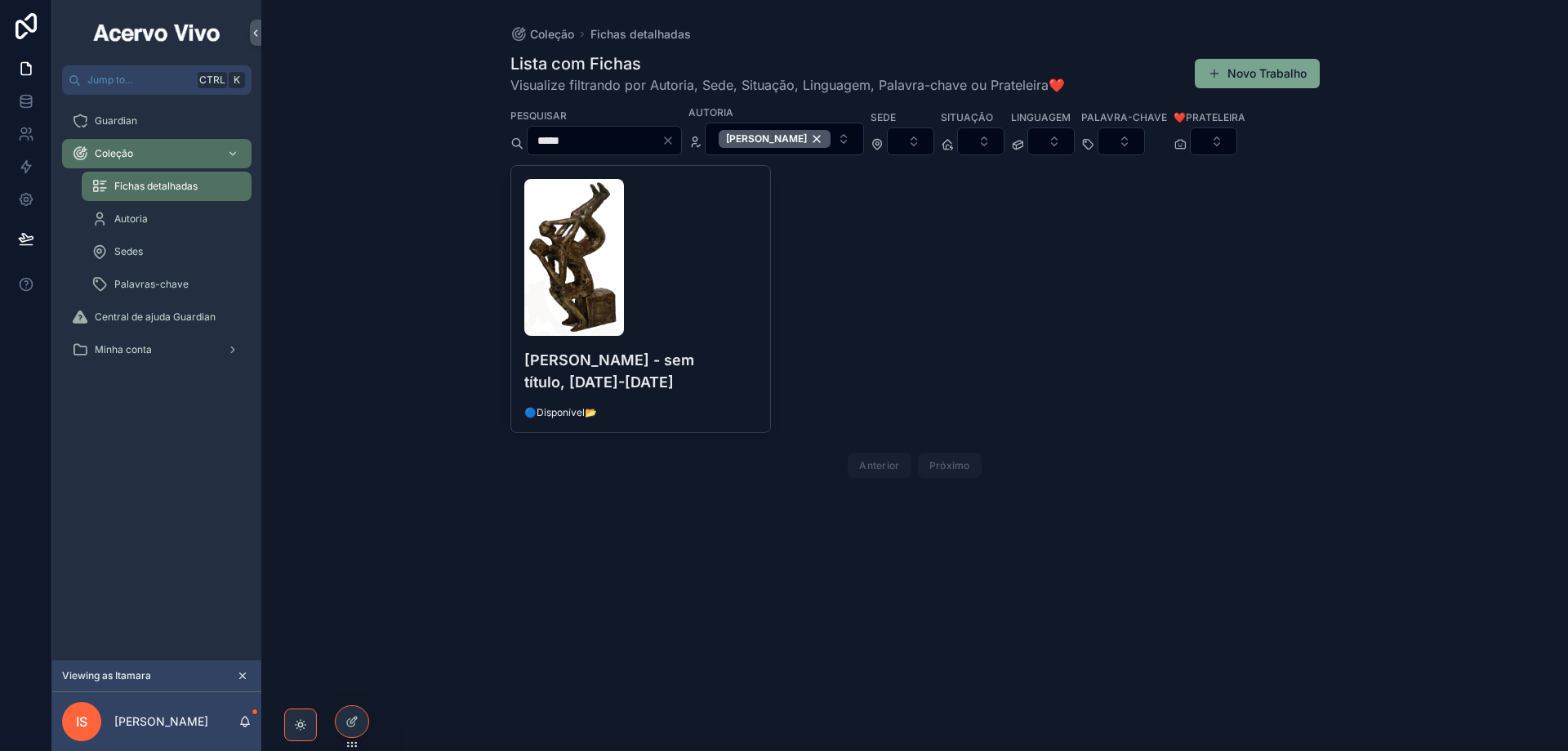
click at [675, 137] on icon "Clear" at bounding box center [668, 141] width 13 height 13
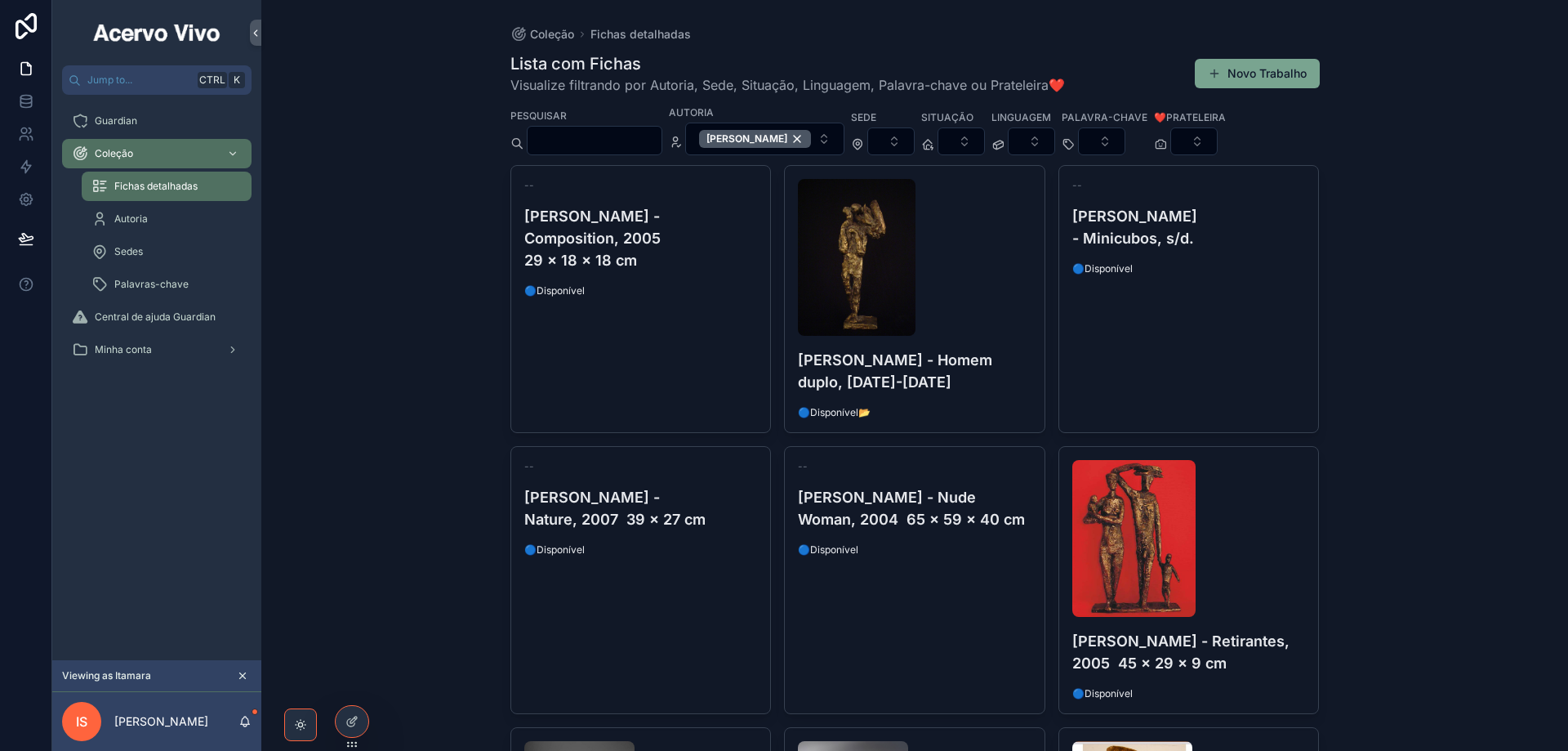
click at [646, 138] on input "scrollable content" at bounding box center [595, 141] width 134 height 23
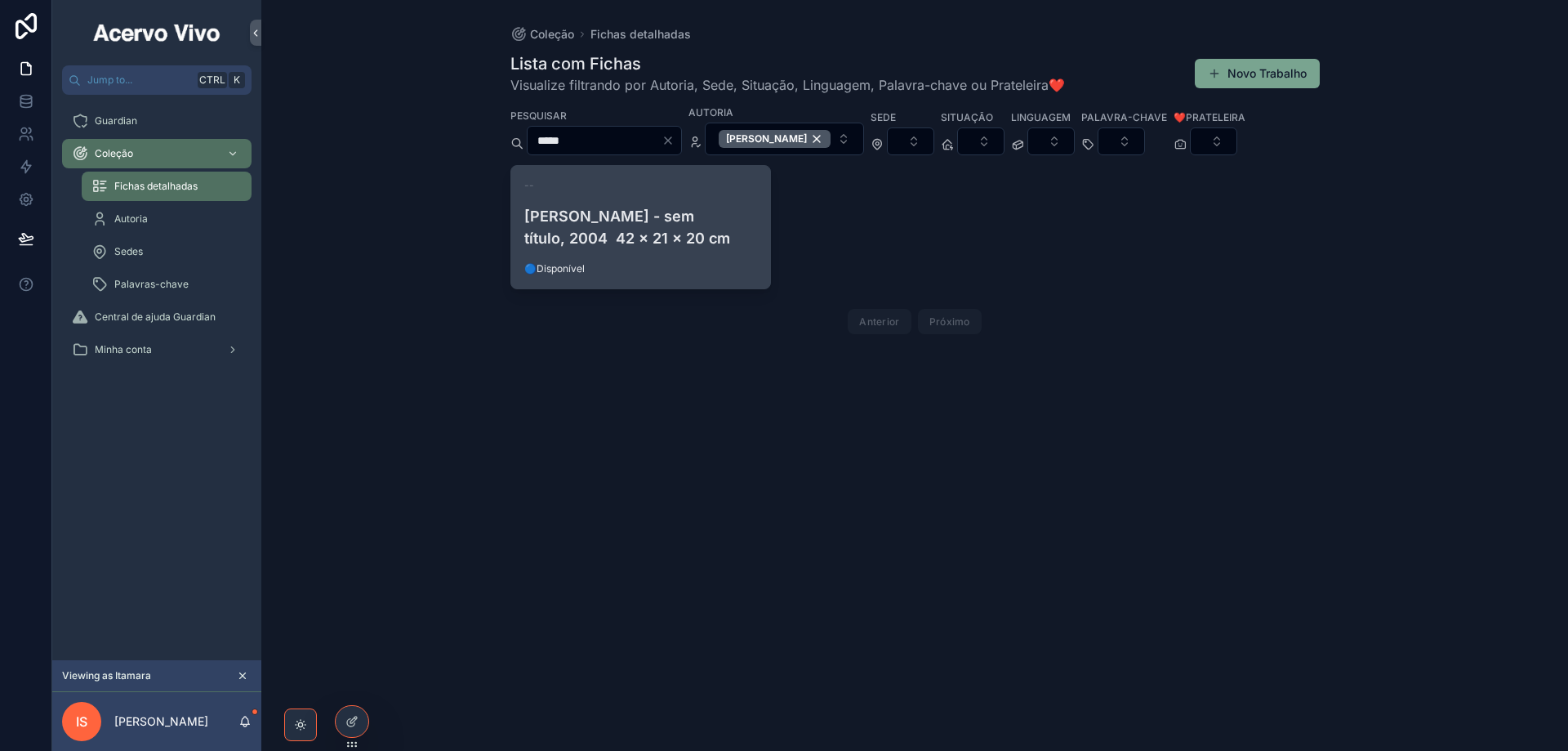
type input "*****"
click at [683, 228] on h4 "[PERSON_NAME] - sem título, 2004 42 x 21 x 20 cm" at bounding box center [641, 227] width 234 height 44
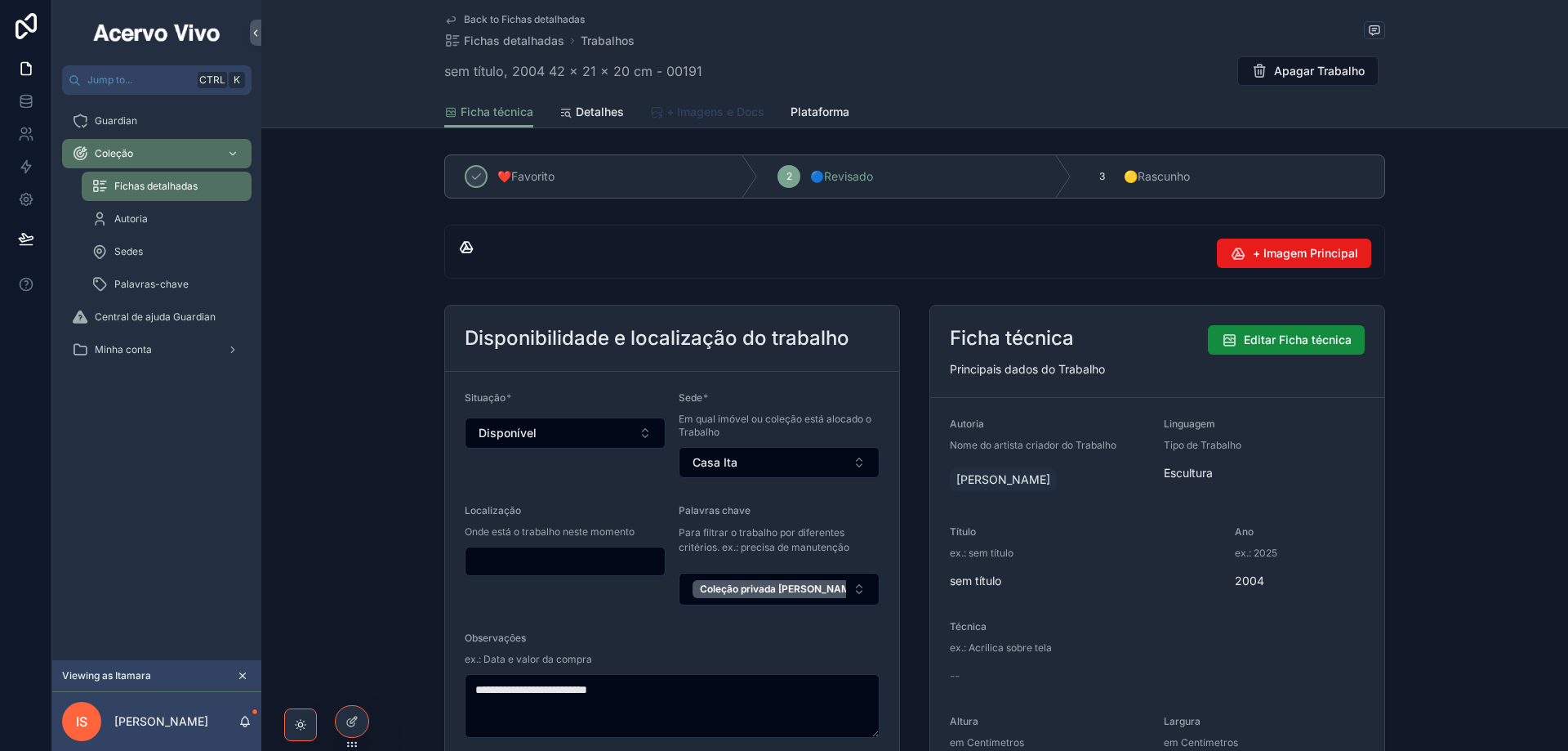
click at [735, 115] on span "+ Imagens e Docs" at bounding box center [715, 112] width 98 height 16
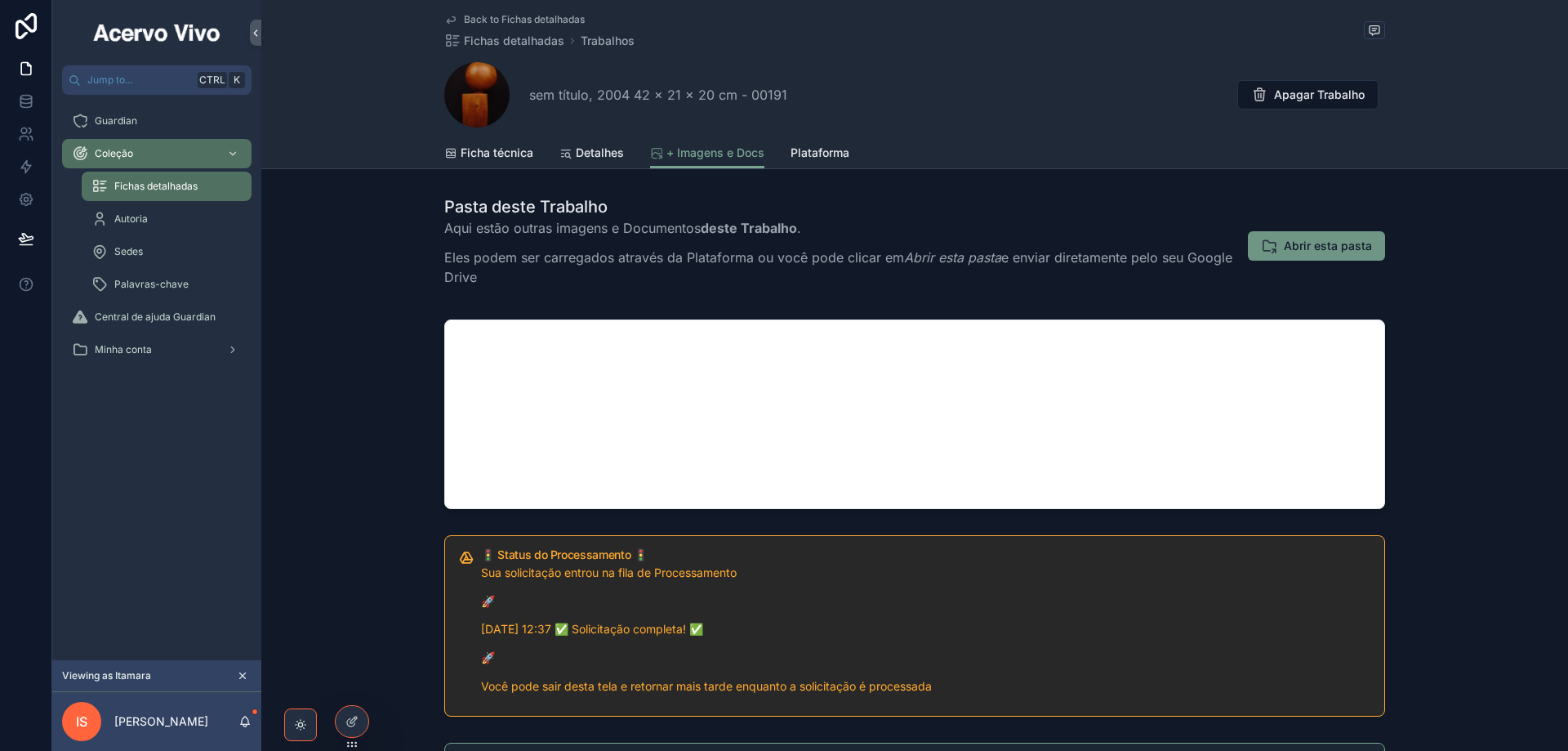
click at [1324, 245] on span "Abrir esta pasta" at bounding box center [1328, 246] width 88 height 16
click at [163, 223] on div "Autoria" at bounding box center [167, 219] width 151 height 26
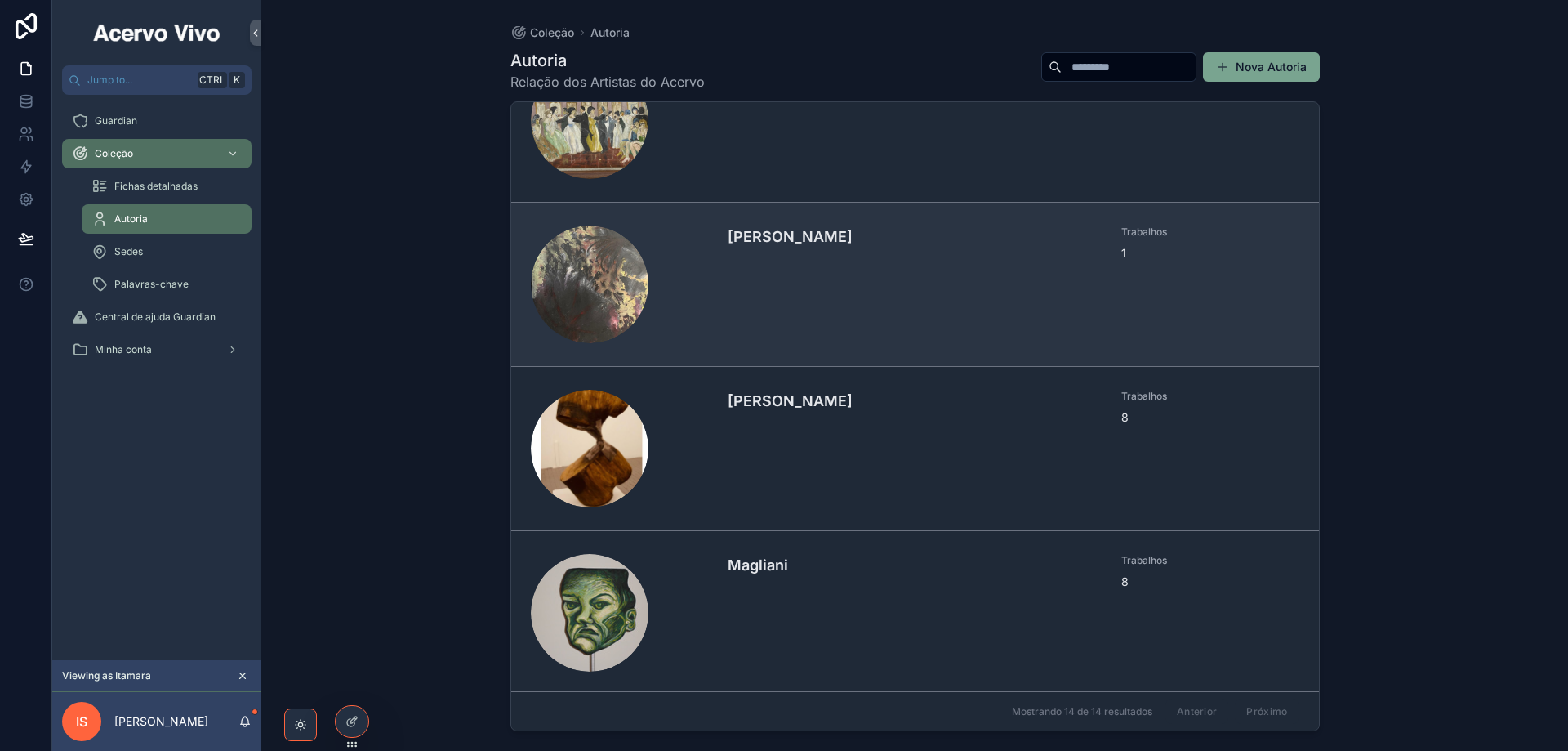
scroll to position [980, 0]
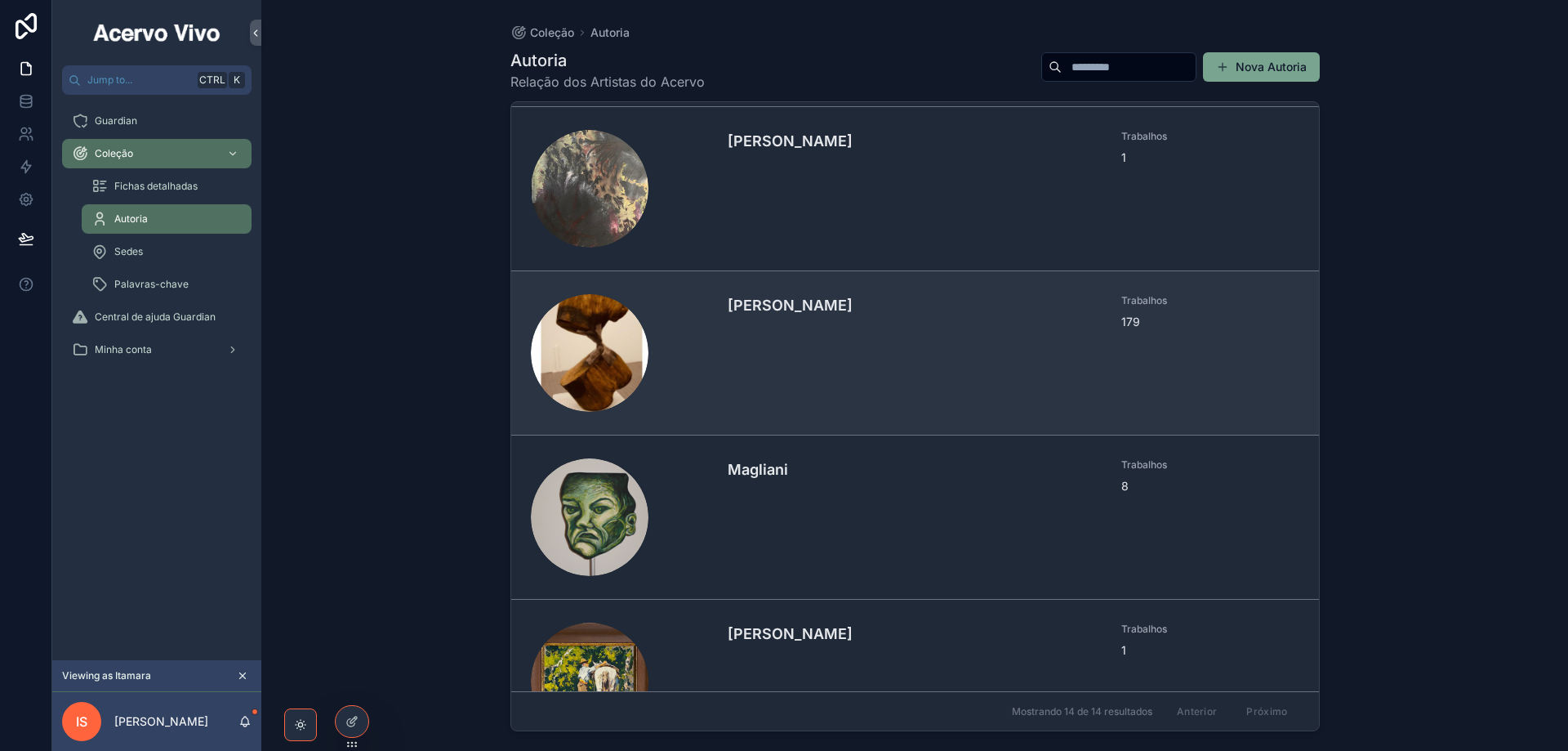
click at [976, 367] on div "[PERSON_NAME]" at bounding box center [915, 352] width 375 height 117
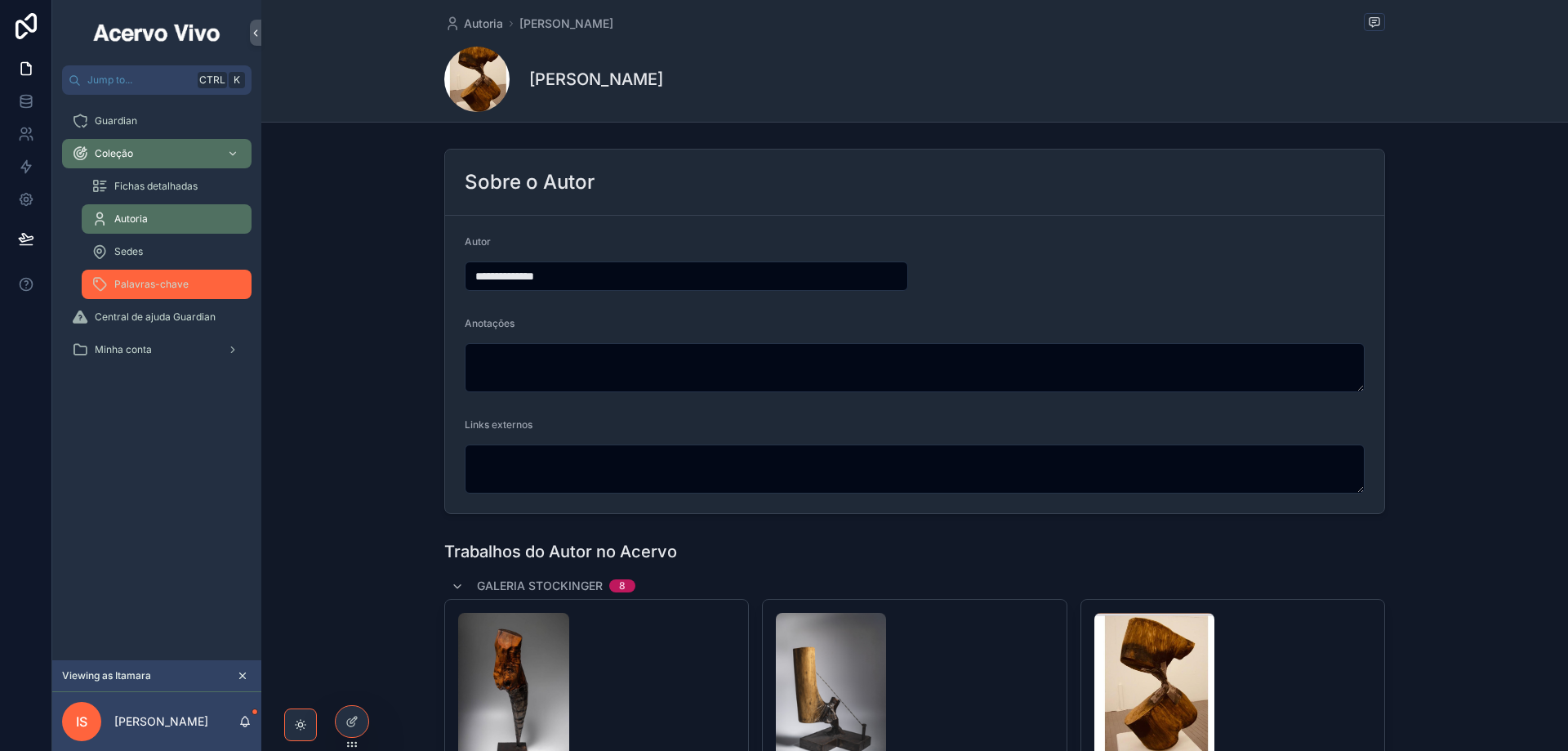
click at [202, 287] on div "Palavras-chave" at bounding box center [167, 284] width 151 height 26
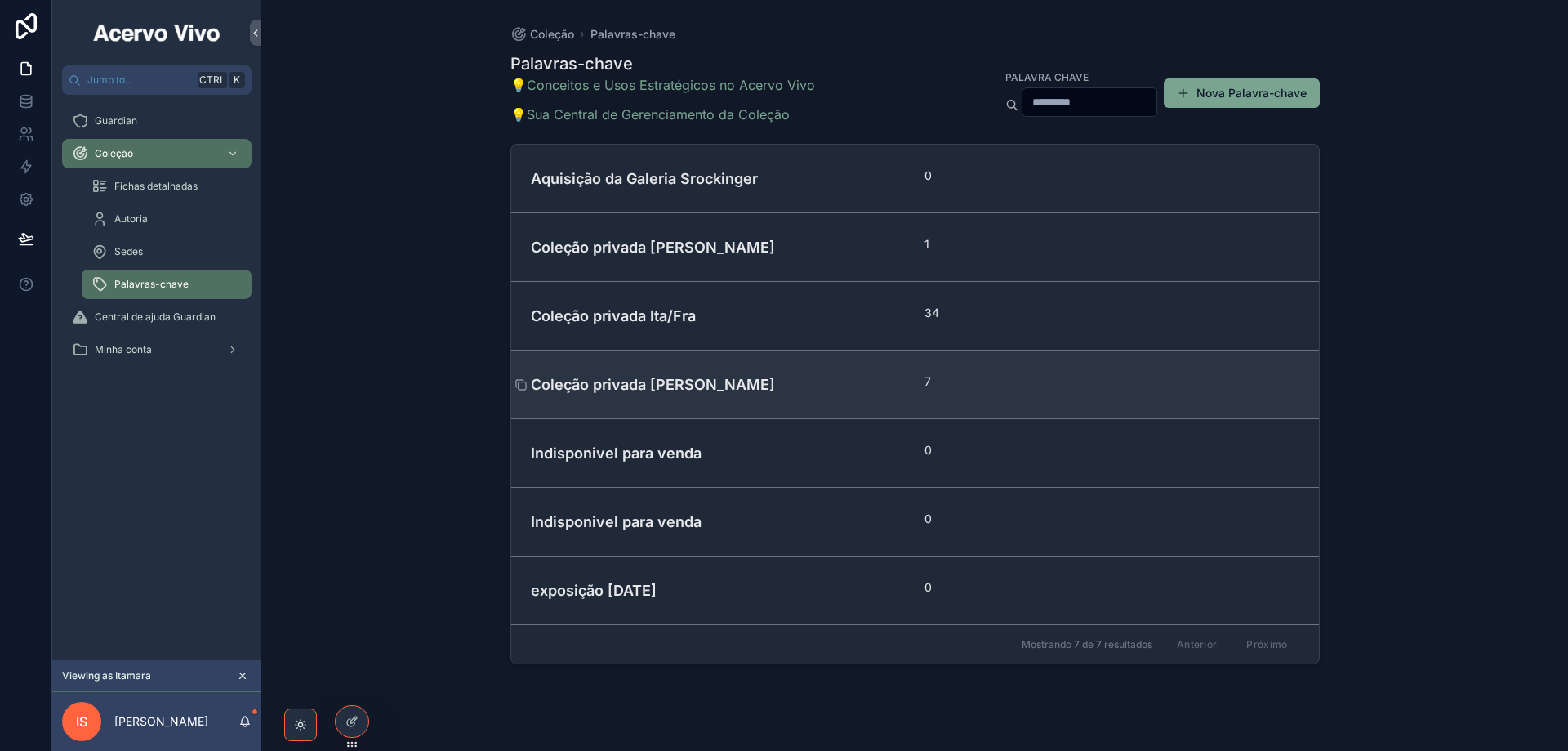
click at [728, 386] on h4 "Coleção privada [PERSON_NAME]" at bounding box center [719, 384] width 375 height 22
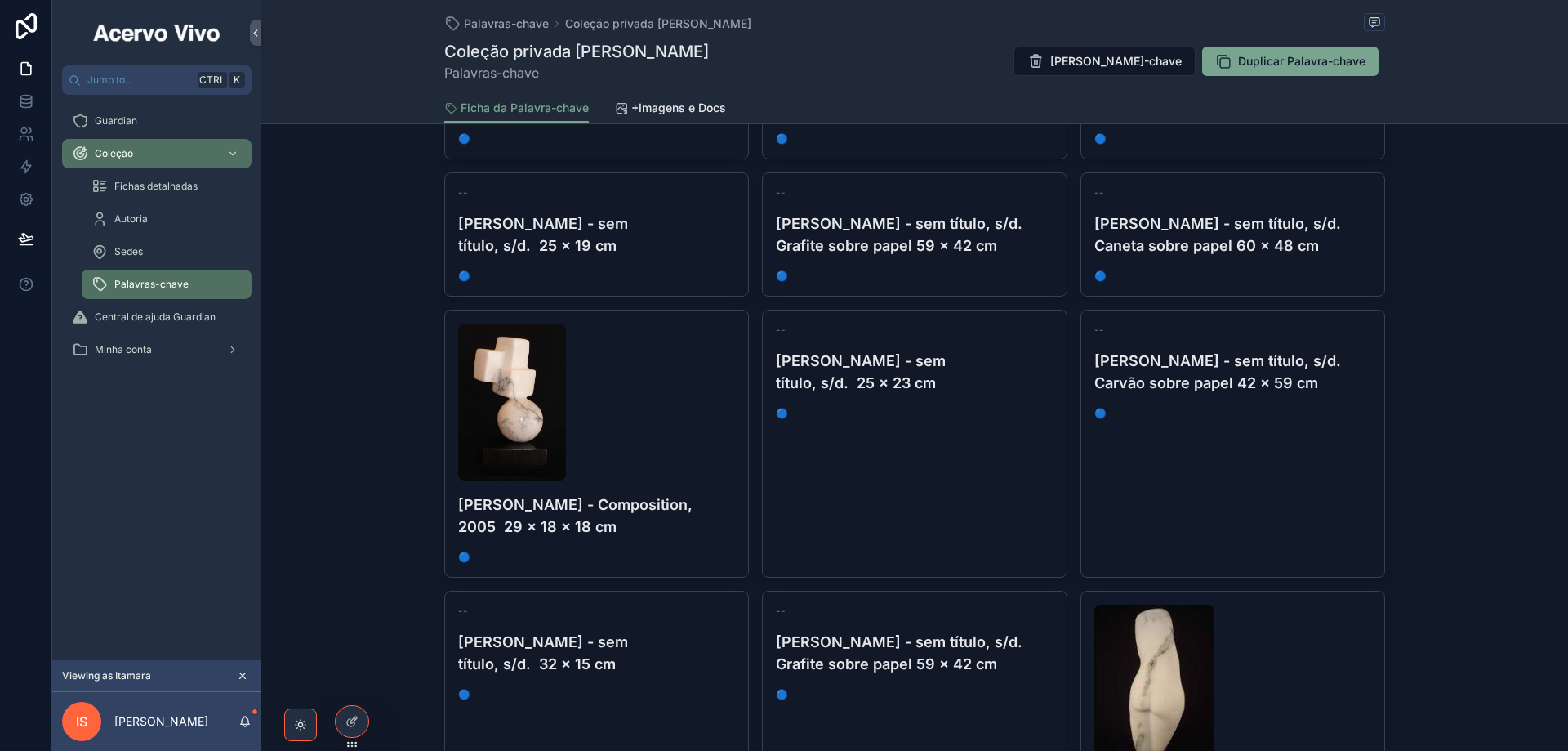
scroll to position [735, 0]
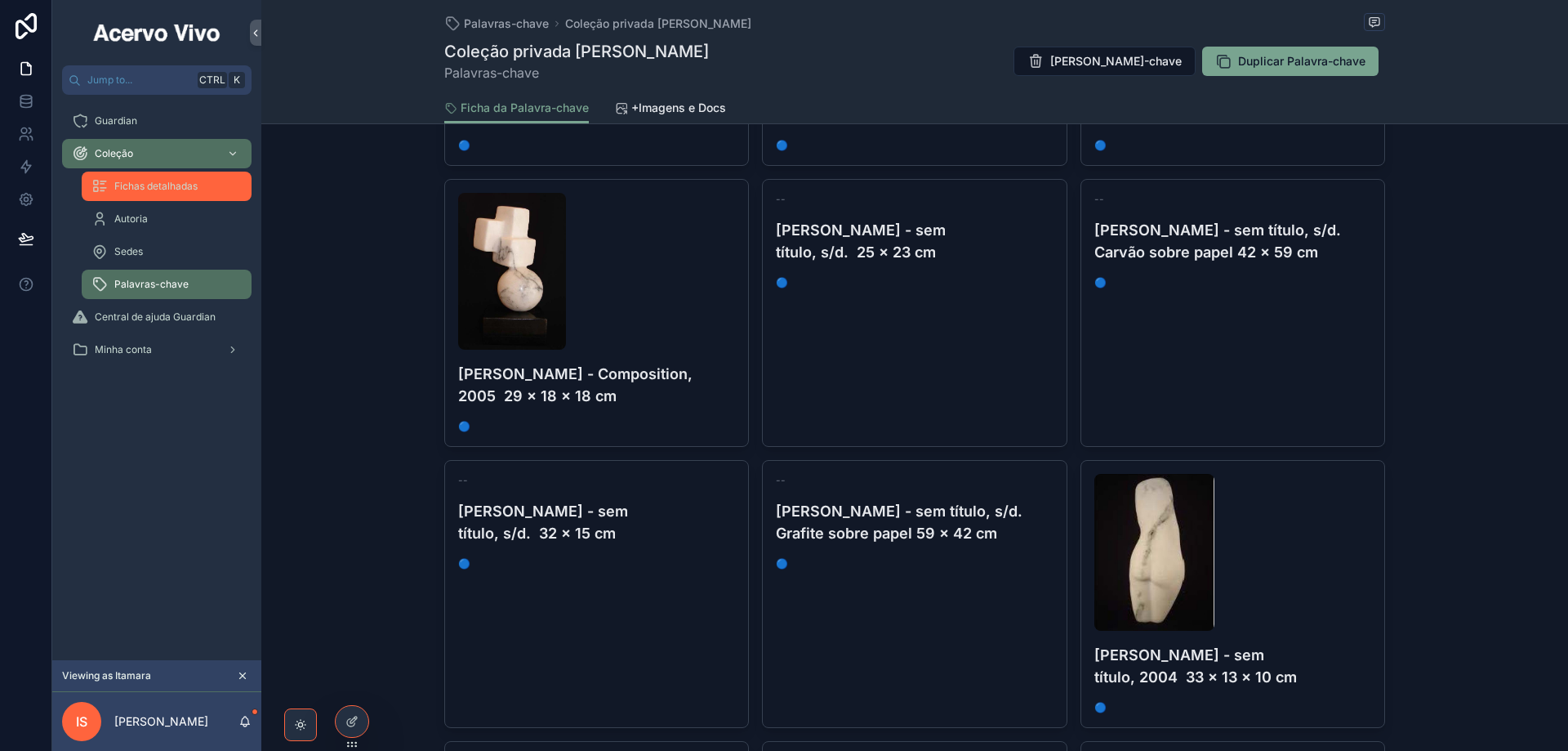
click at [155, 195] on div "Fichas detalhadas" at bounding box center [167, 186] width 151 height 26
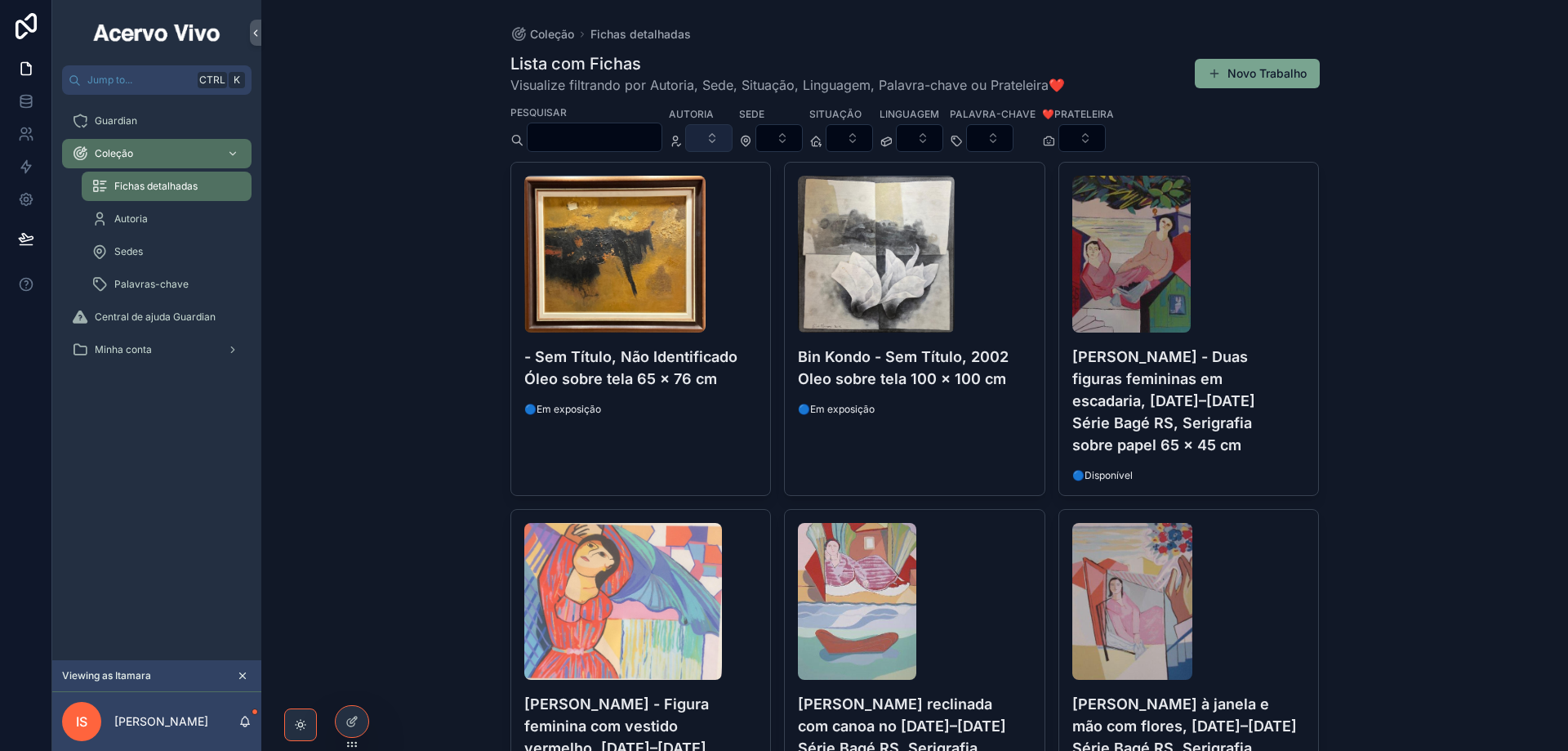
click at [733, 142] on button "Select Button" at bounding box center [709, 138] width 47 height 28
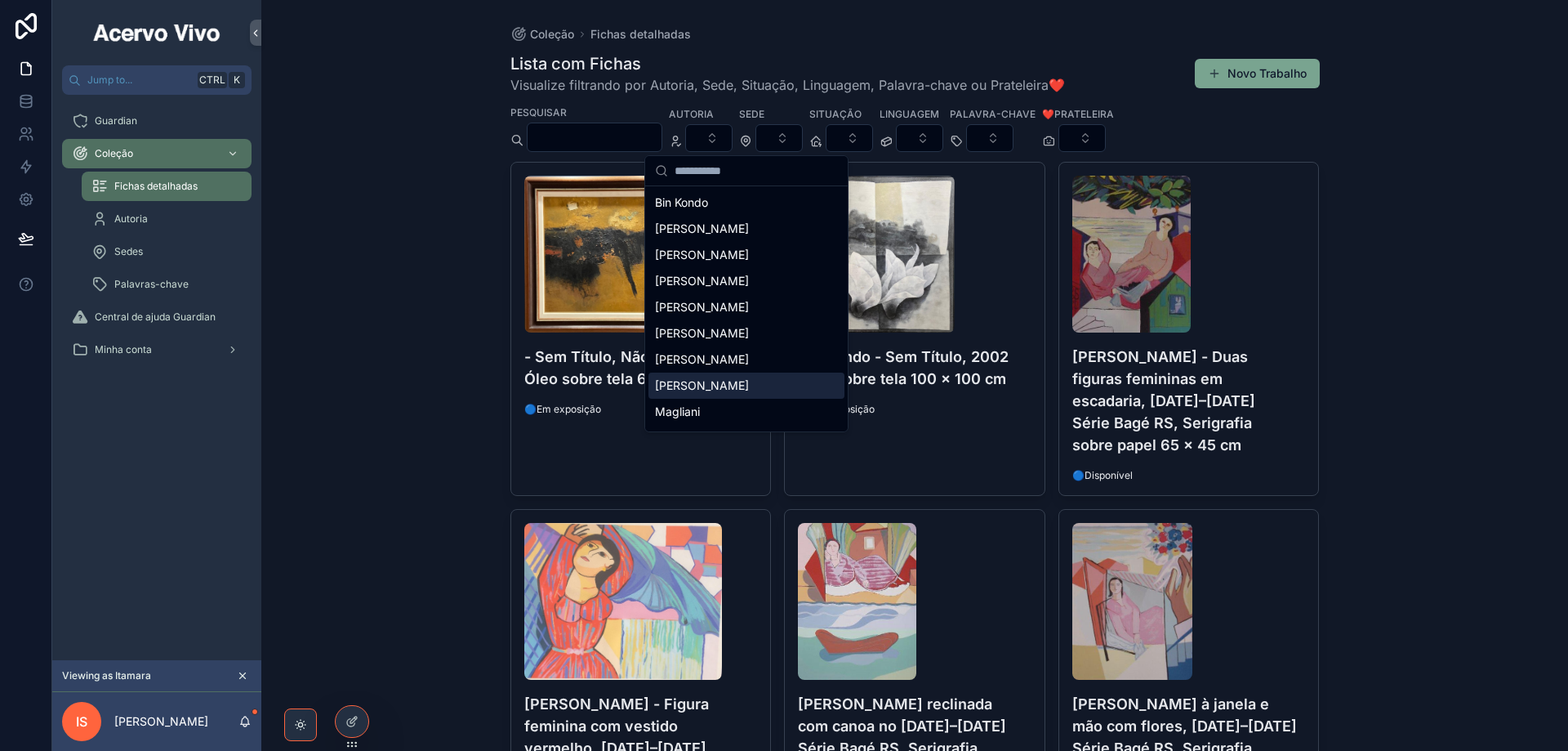
click at [768, 384] on div "[PERSON_NAME]" at bounding box center [746, 385] width 196 height 26
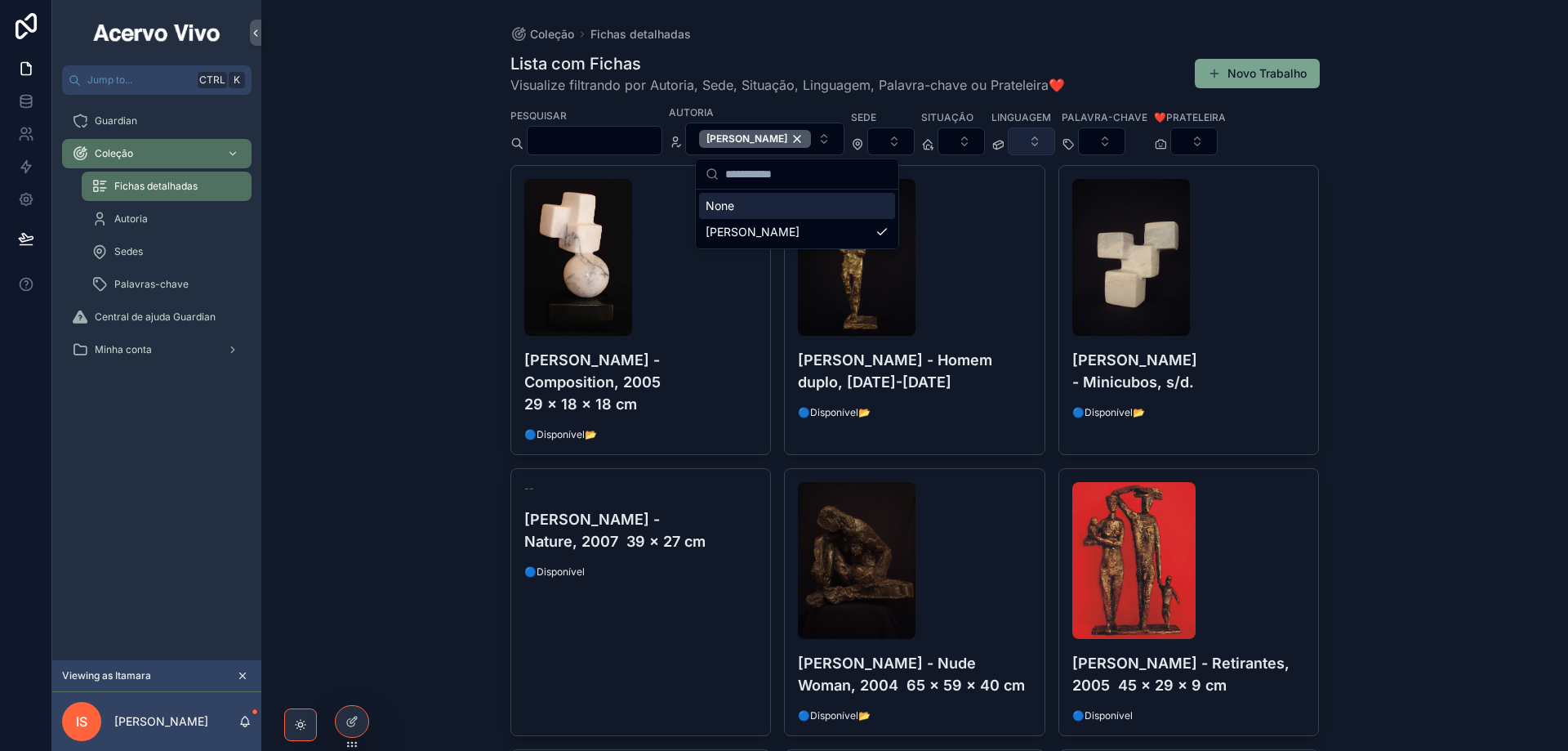
click at [1055, 142] on button "Select Button" at bounding box center [1031, 141] width 47 height 28
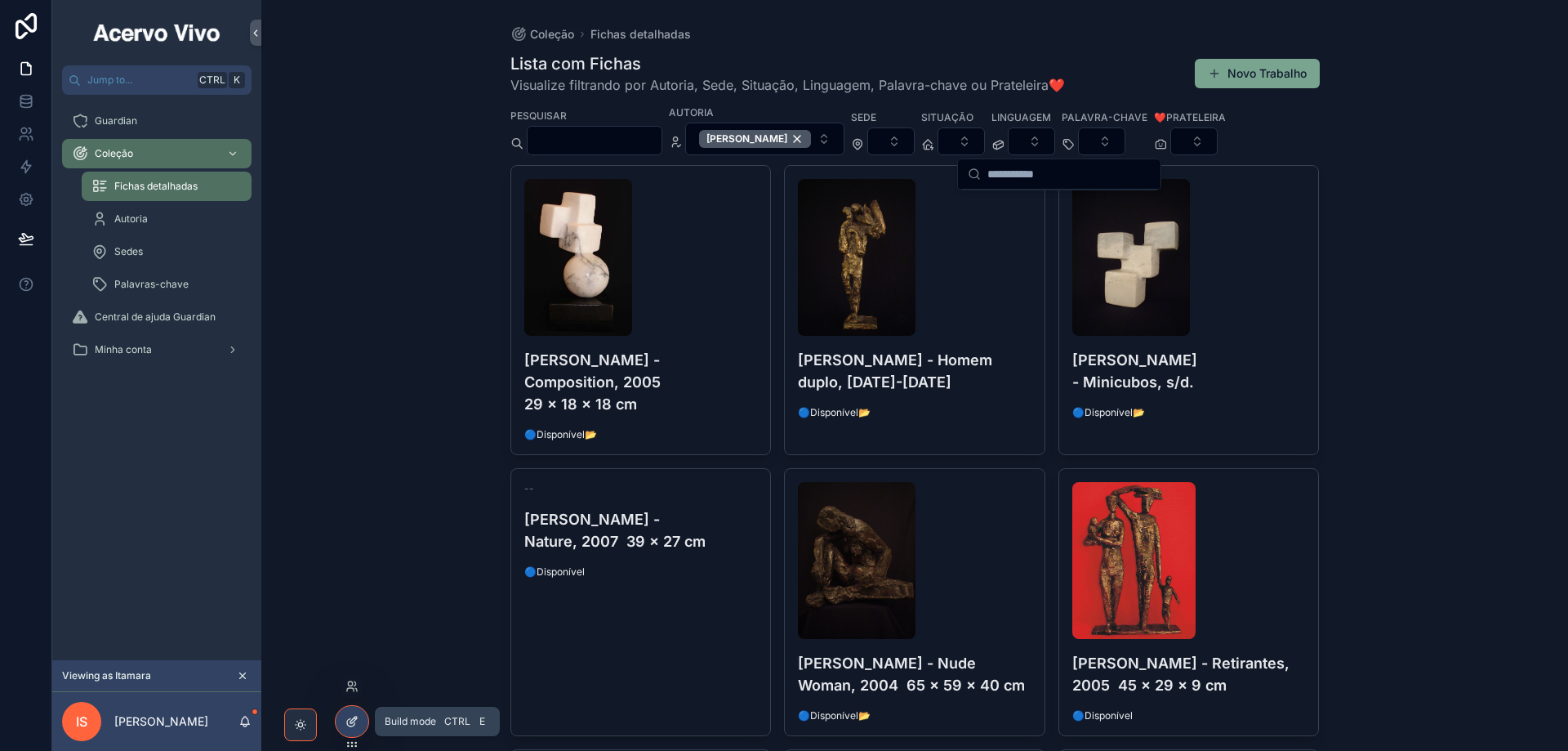
click at [351, 726] on icon at bounding box center [352, 721] width 13 height 13
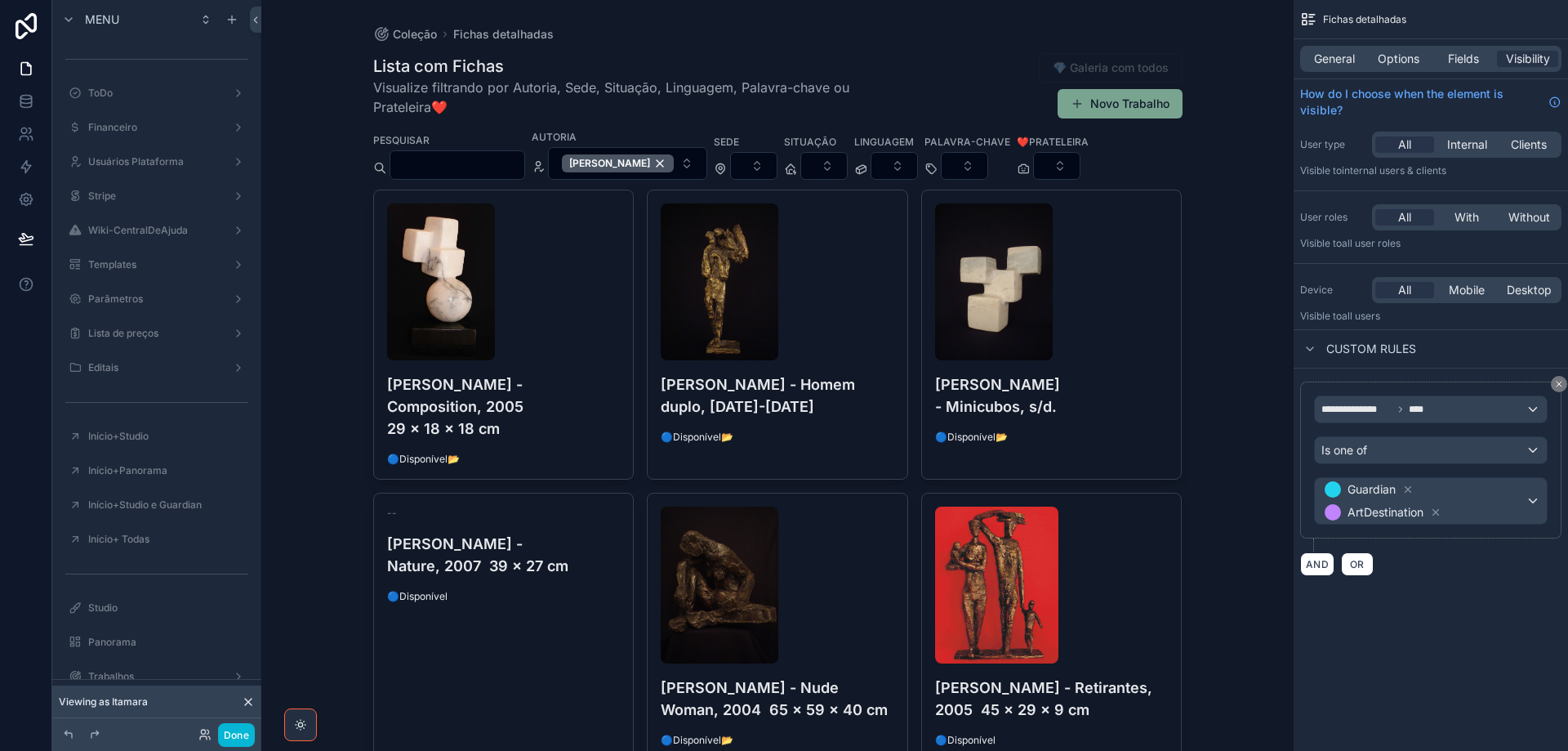
click at [1397, 46] on div "General Options Fields Visibility" at bounding box center [1431, 58] width 262 height 26
click at [1397, 54] on span "Options" at bounding box center [1399, 59] width 41 height 16
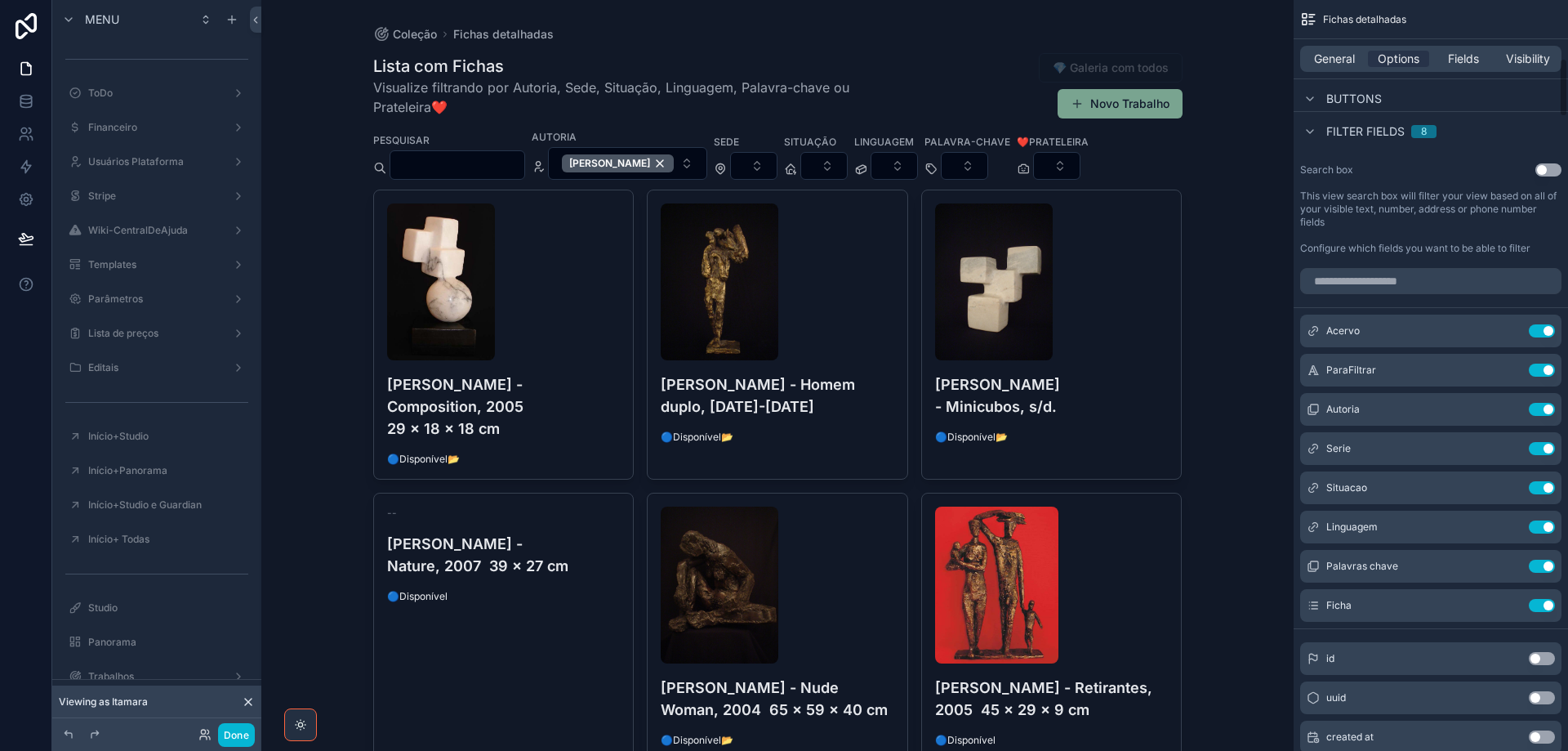
scroll to position [1062, 0]
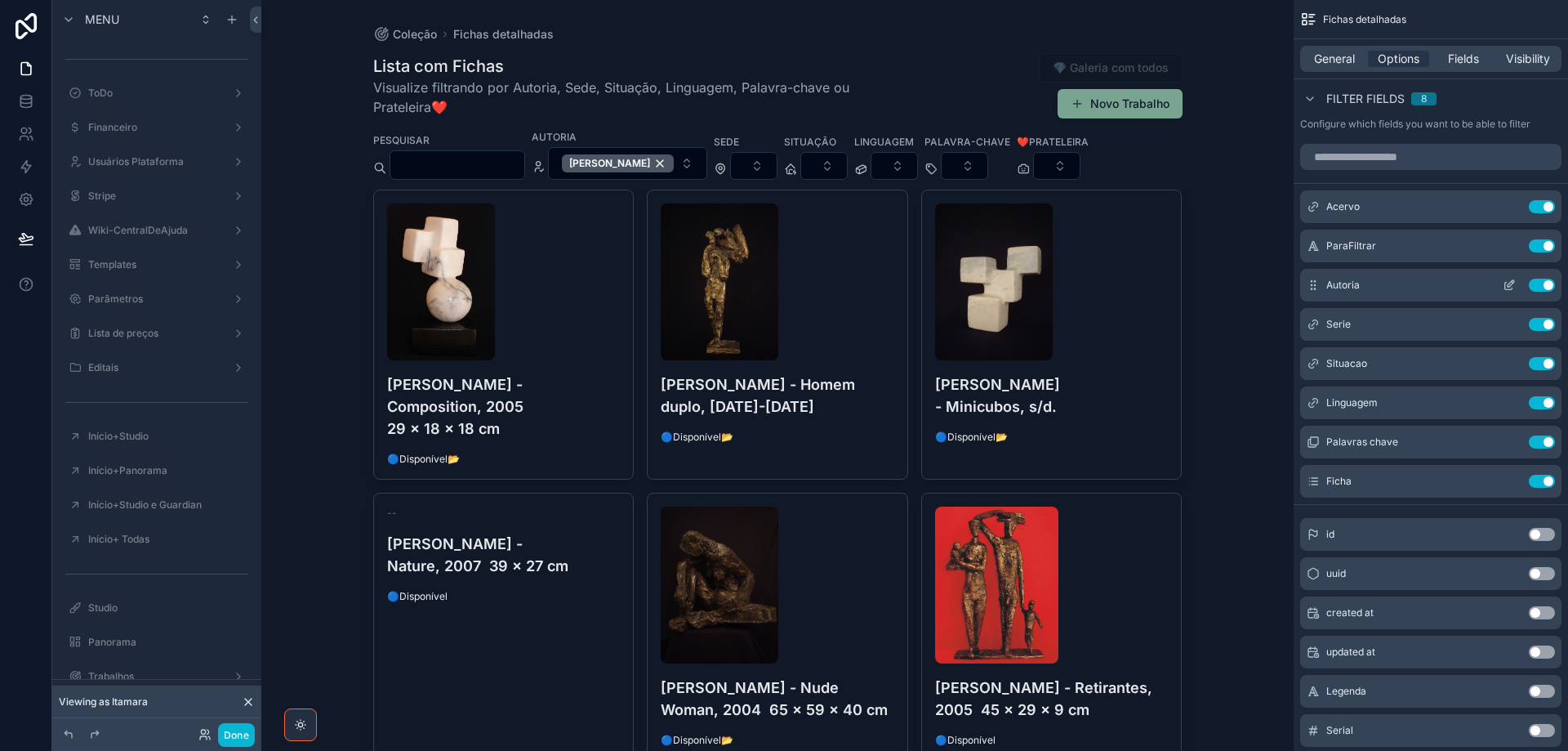
click at [1512, 282] on icon "scrollable content" at bounding box center [1509, 285] width 13 height 13
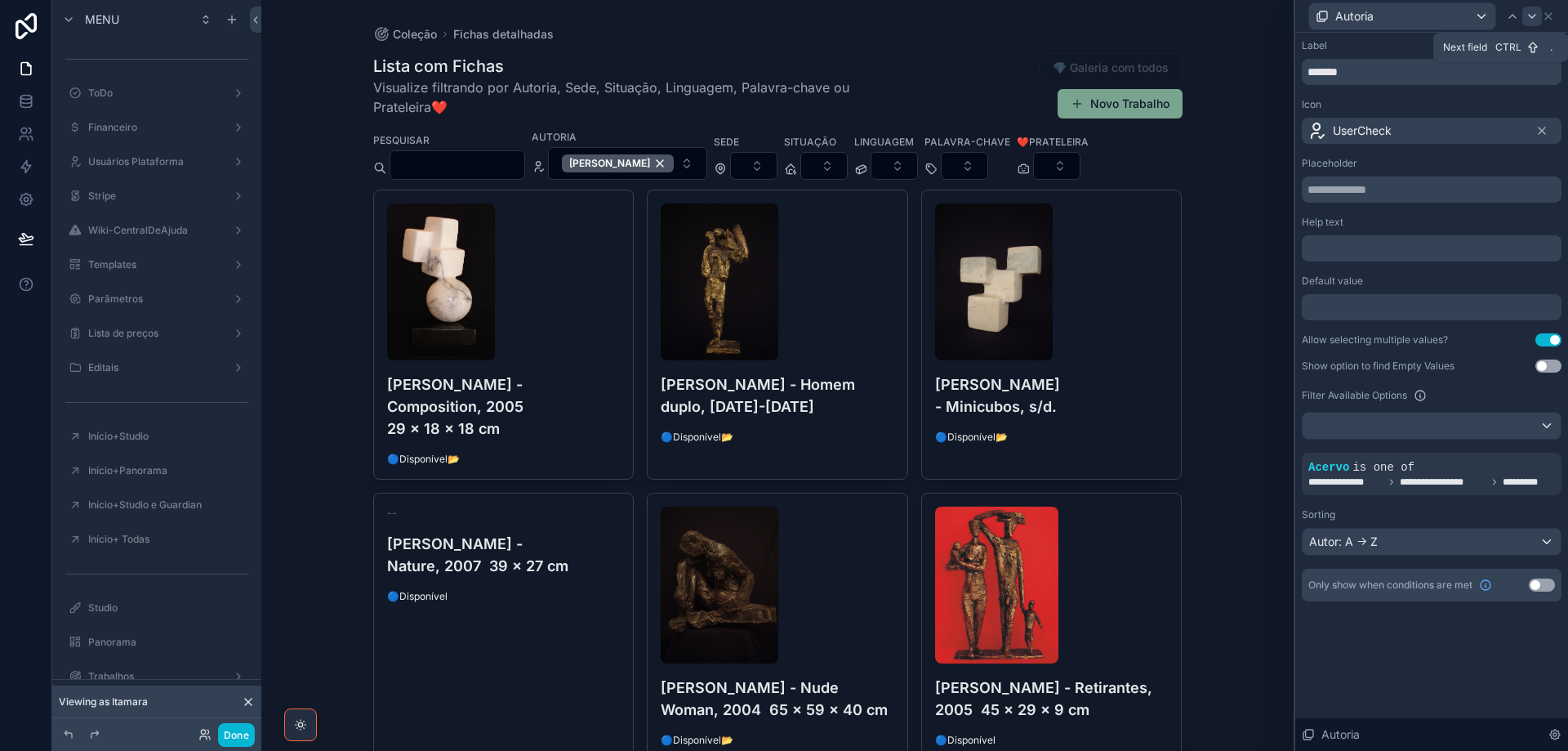
click at [1534, 16] on icon at bounding box center [1532, 16] width 6 height 4
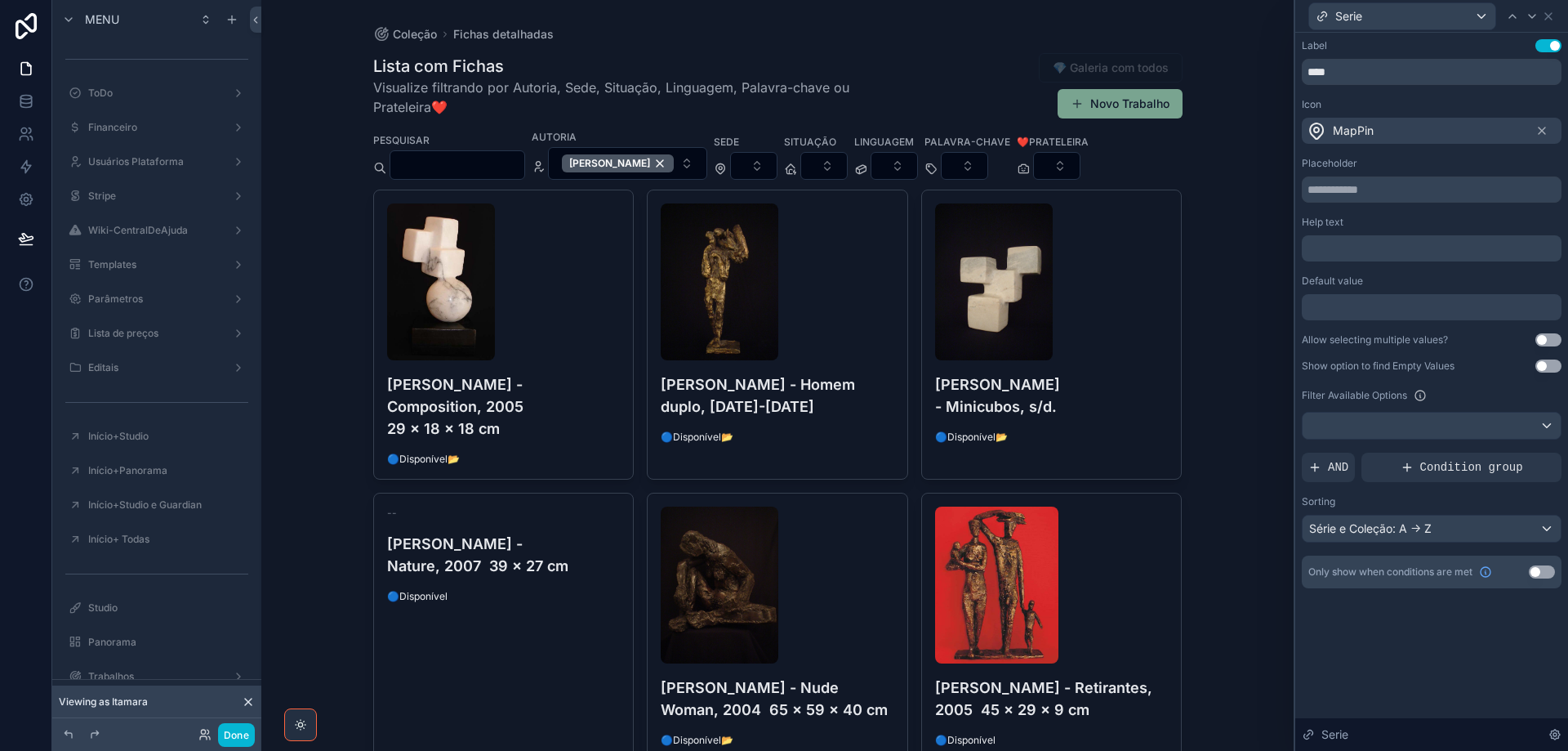
click at [1555, 336] on button "Use setting" at bounding box center [1548, 340] width 26 height 13
click at [1537, 18] on icon at bounding box center [1532, 16] width 13 height 13
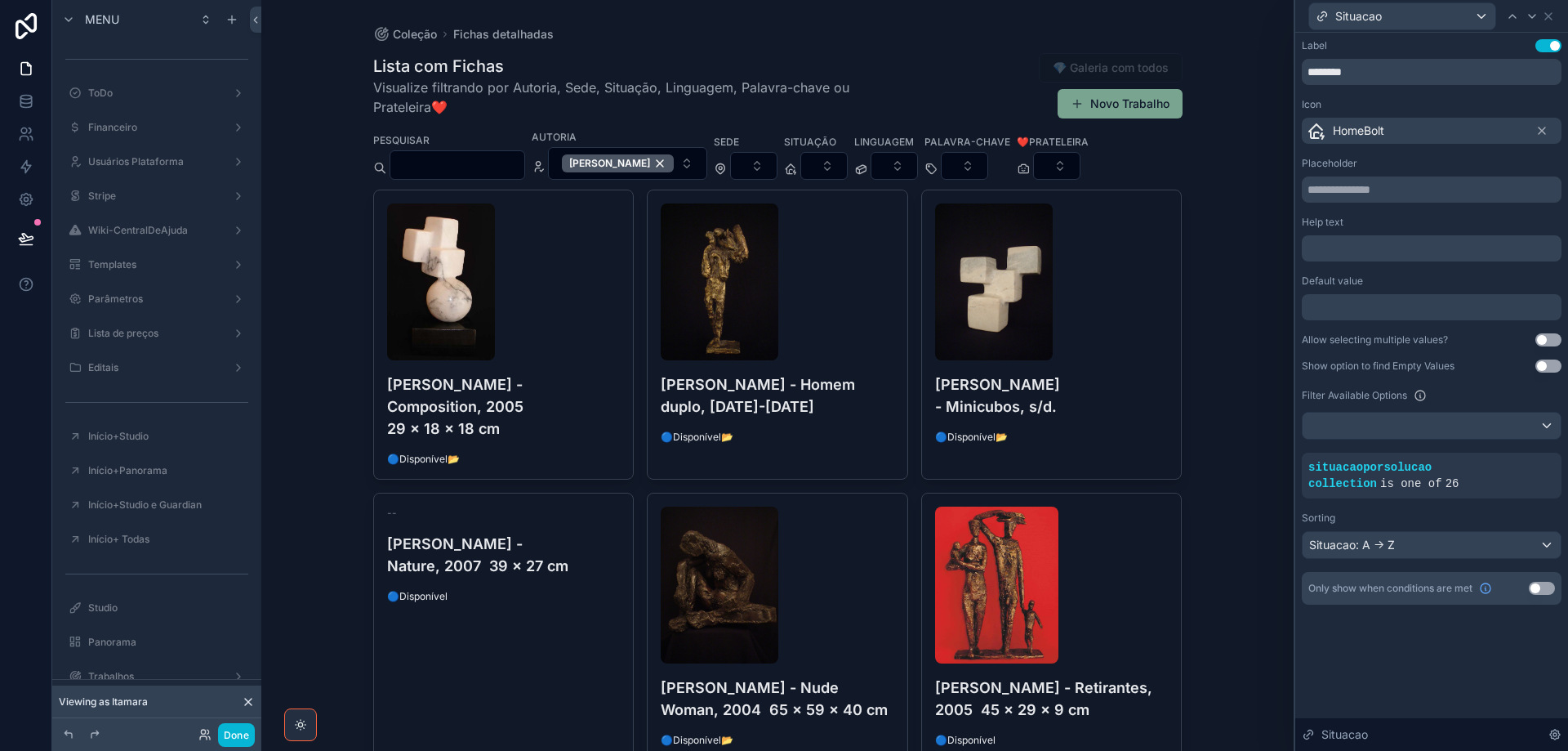
click at [1553, 337] on button "Use setting" at bounding box center [1548, 340] width 26 height 13
click at [1532, 14] on icon at bounding box center [1532, 16] width 13 height 13
click at [1554, 340] on button "Use setting" at bounding box center [1548, 340] width 26 height 13
click at [1533, 17] on icon at bounding box center [1532, 16] width 6 height 4
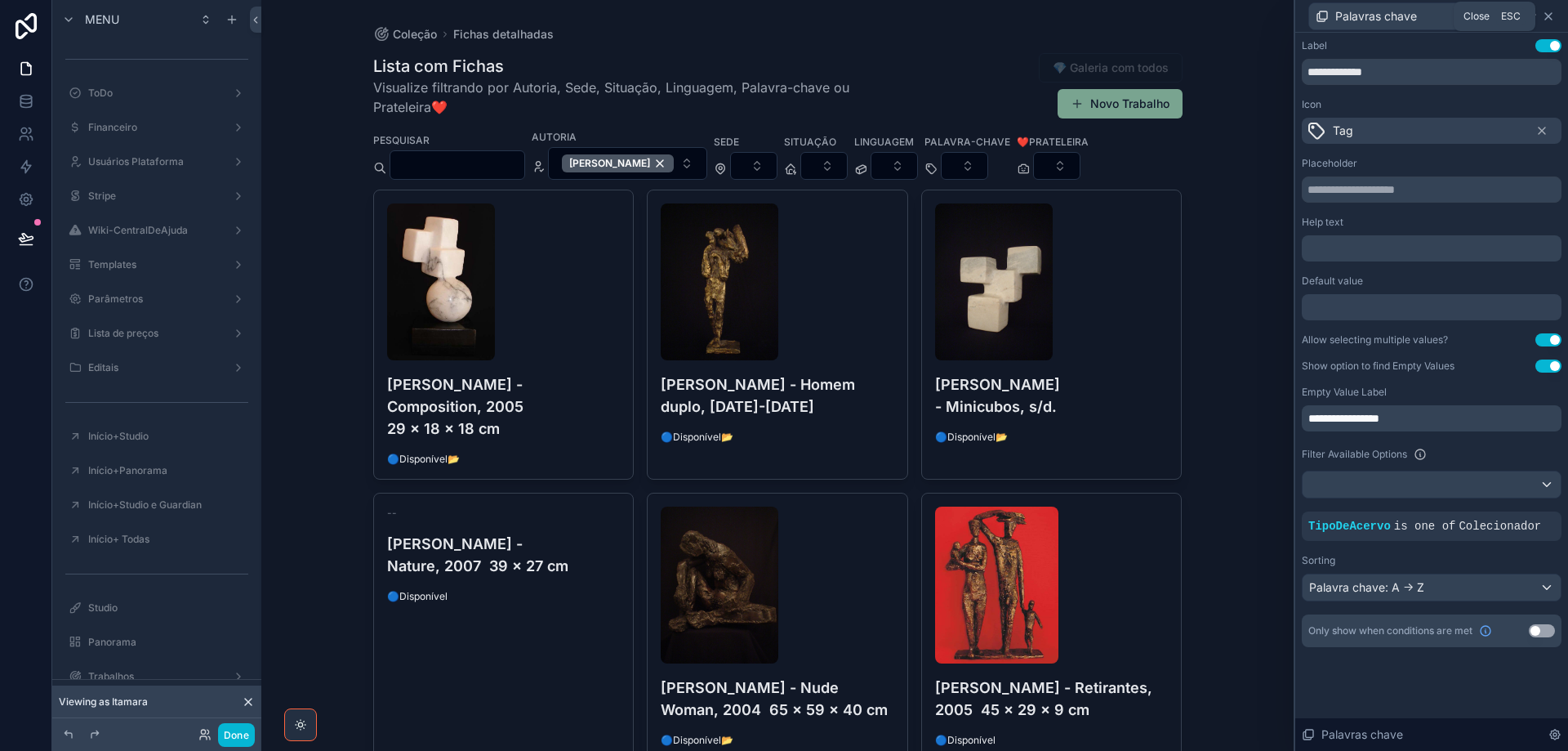
click at [1549, 13] on icon at bounding box center [1548, 16] width 13 height 13
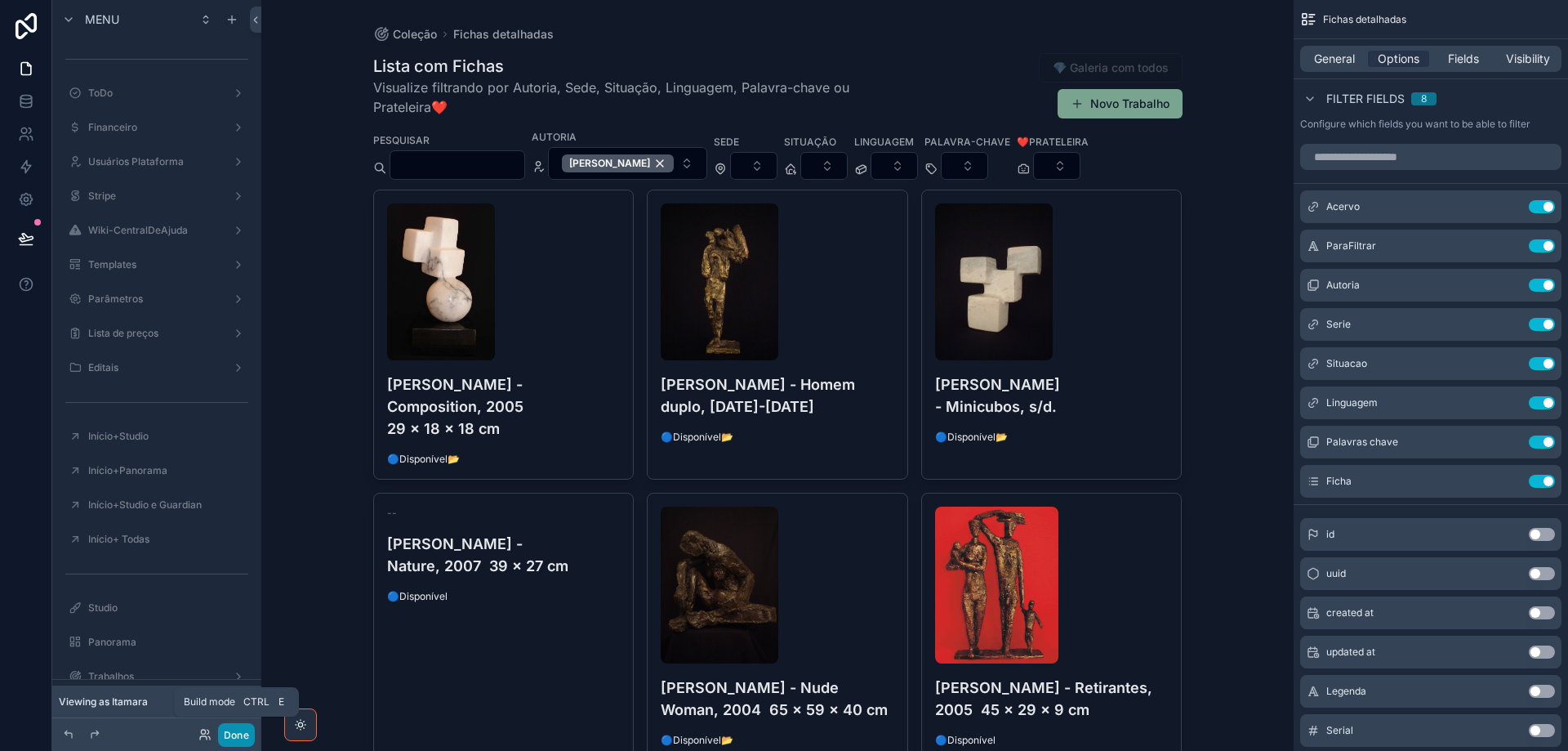
click at [246, 735] on button "Done" at bounding box center [236, 735] width 37 height 23
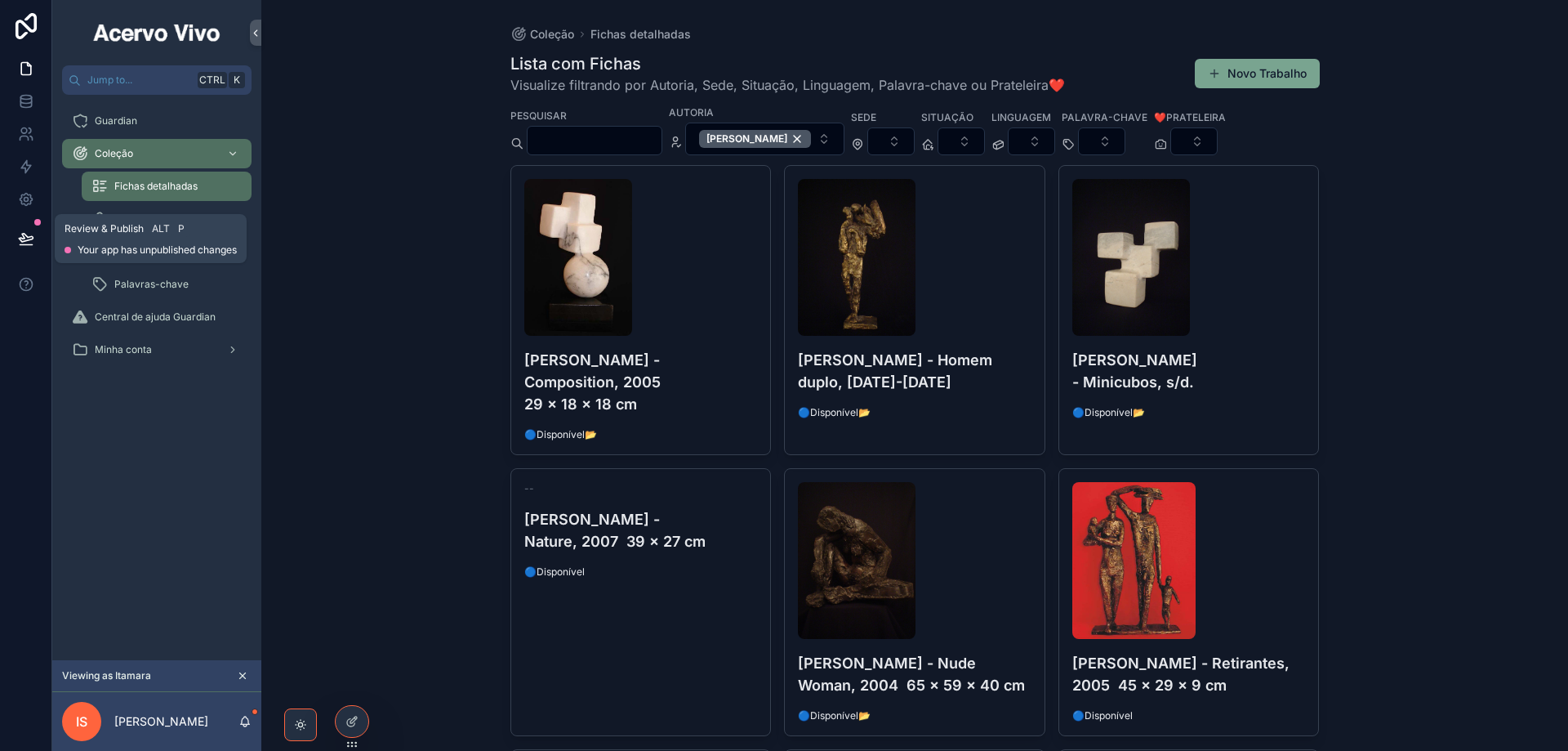
click at [20, 243] on icon at bounding box center [26, 238] width 16 height 16
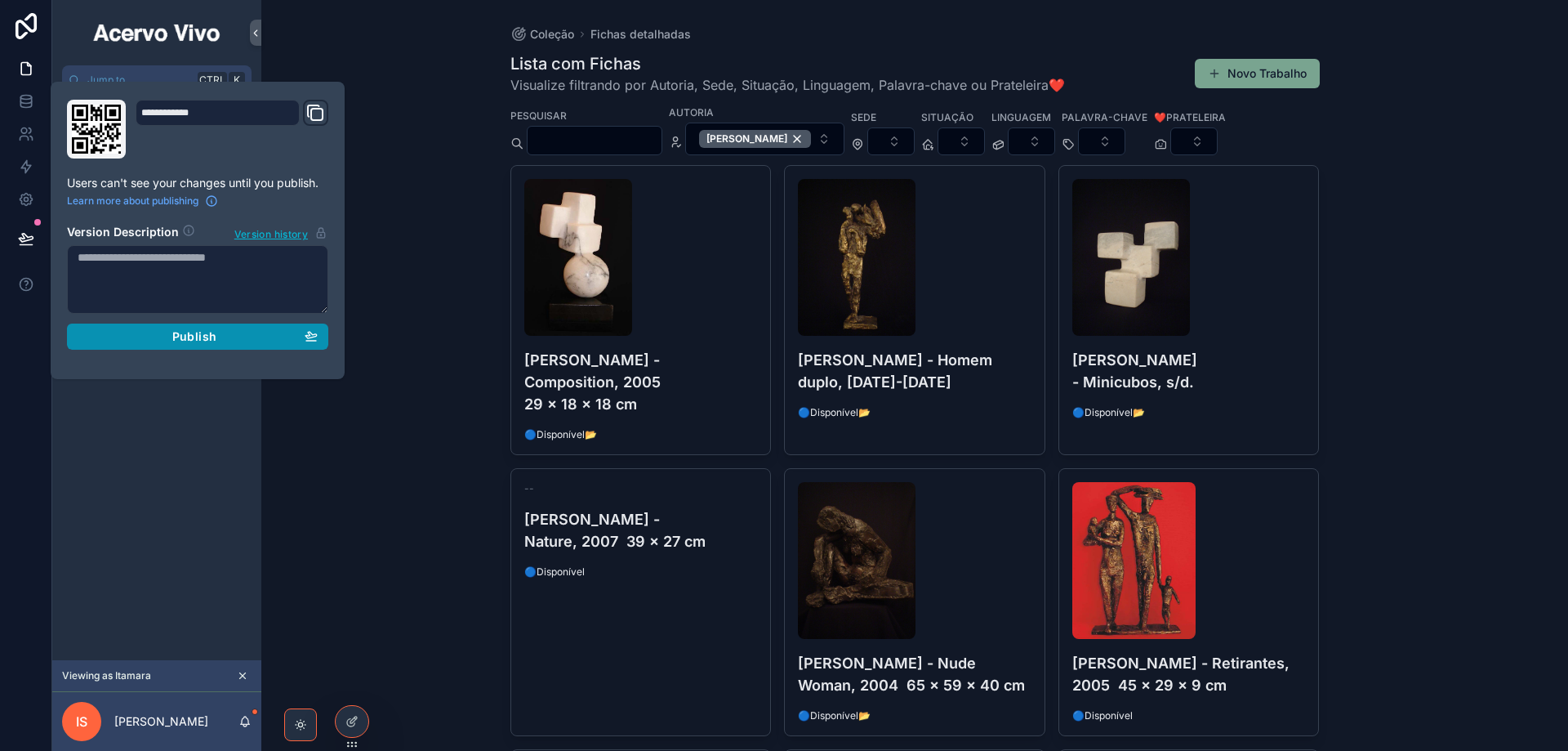
click at [192, 342] on span "Publish" at bounding box center [194, 336] width 44 height 14
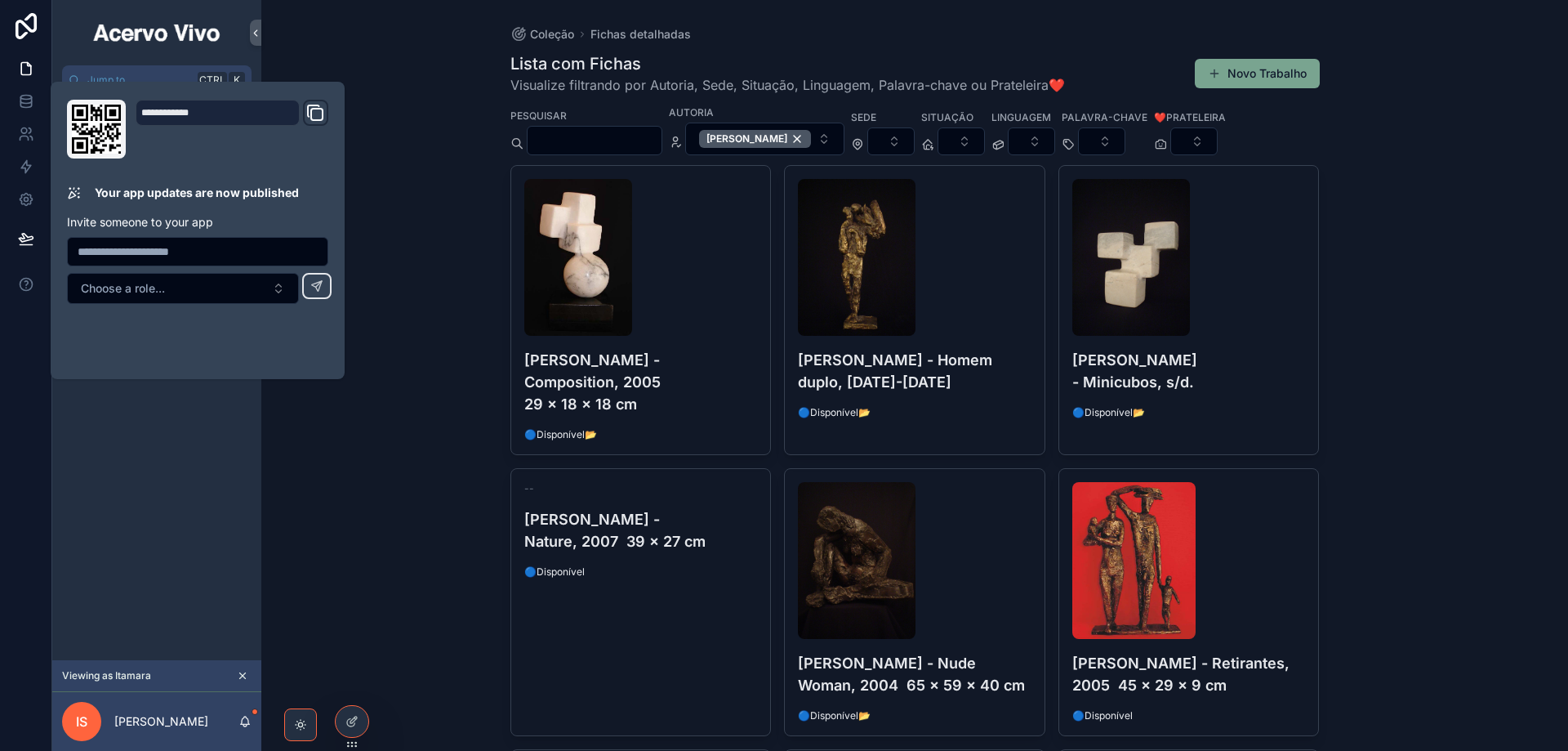
click at [1422, 143] on div "Coleção Fichas detalhadas Lista com Fichas Visualize filtrando por Autoria, Sed…" at bounding box center [915, 376] width 1307 height 751
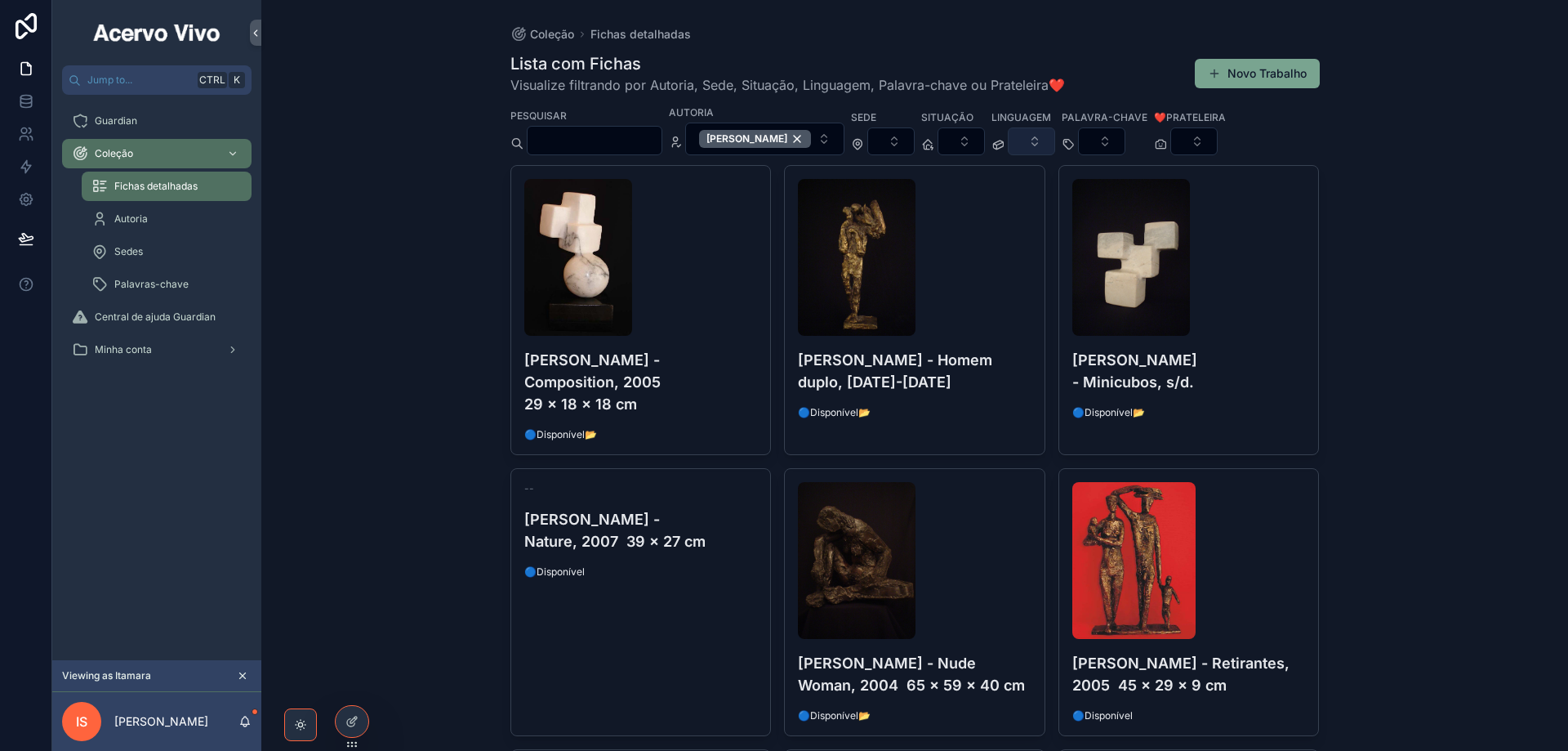
click at [1054, 146] on button "Select Button" at bounding box center [1031, 141] width 47 height 28
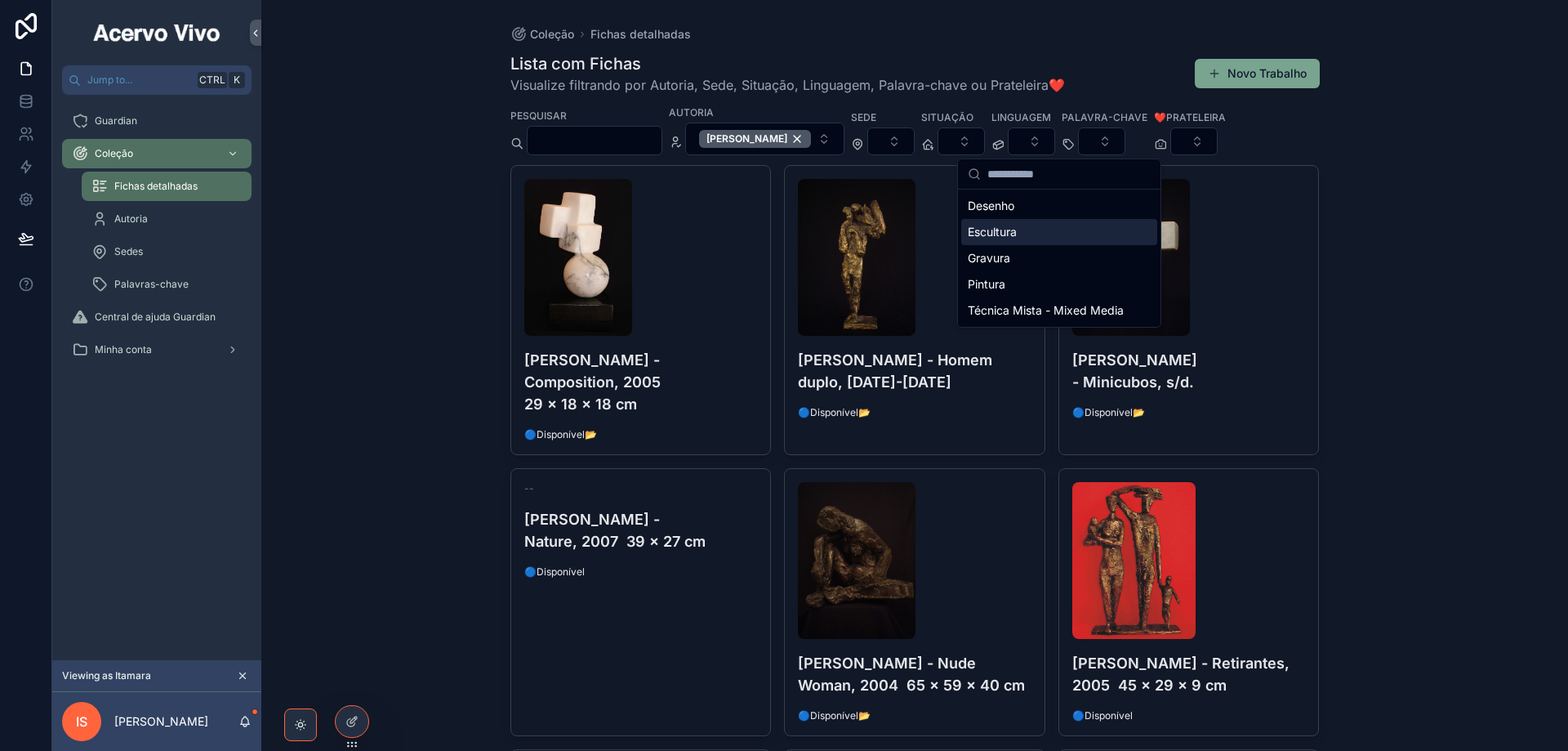
click at [1054, 234] on div "Escultura" at bounding box center [1059, 231] width 196 height 26
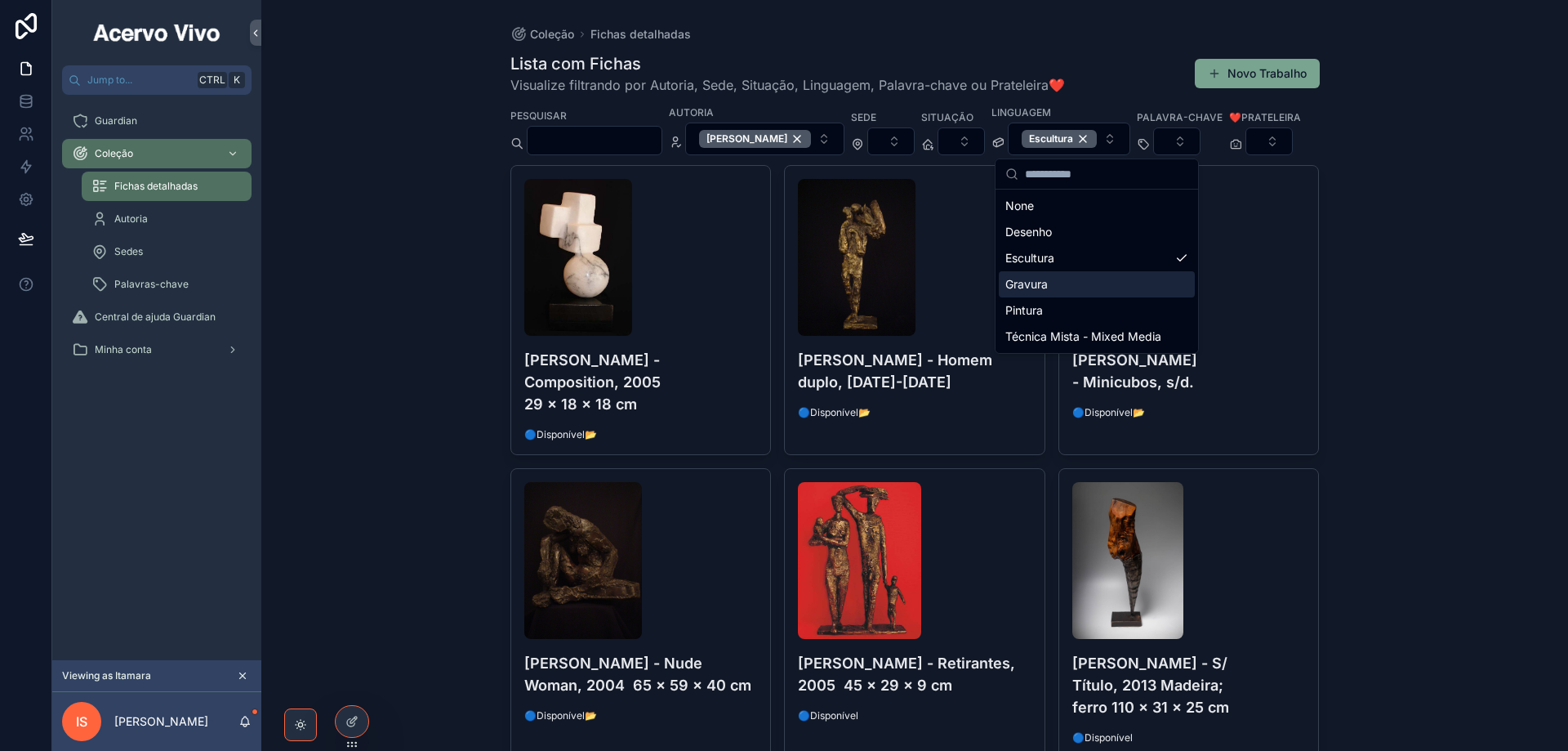
click at [1064, 279] on div "Gravura" at bounding box center [1097, 284] width 196 height 26
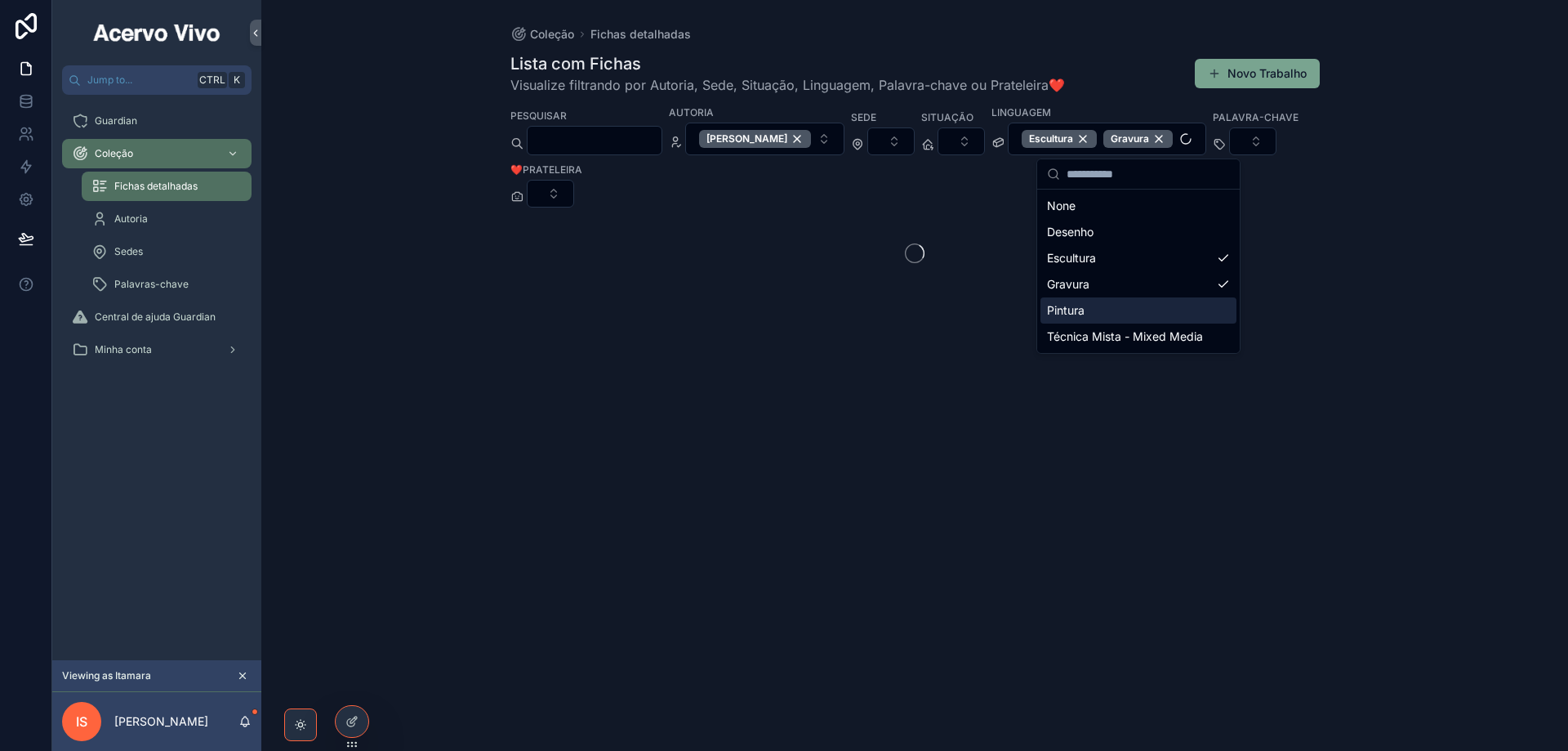
click at [1086, 309] on div "Pintura" at bounding box center [1138, 310] width 196 height 26
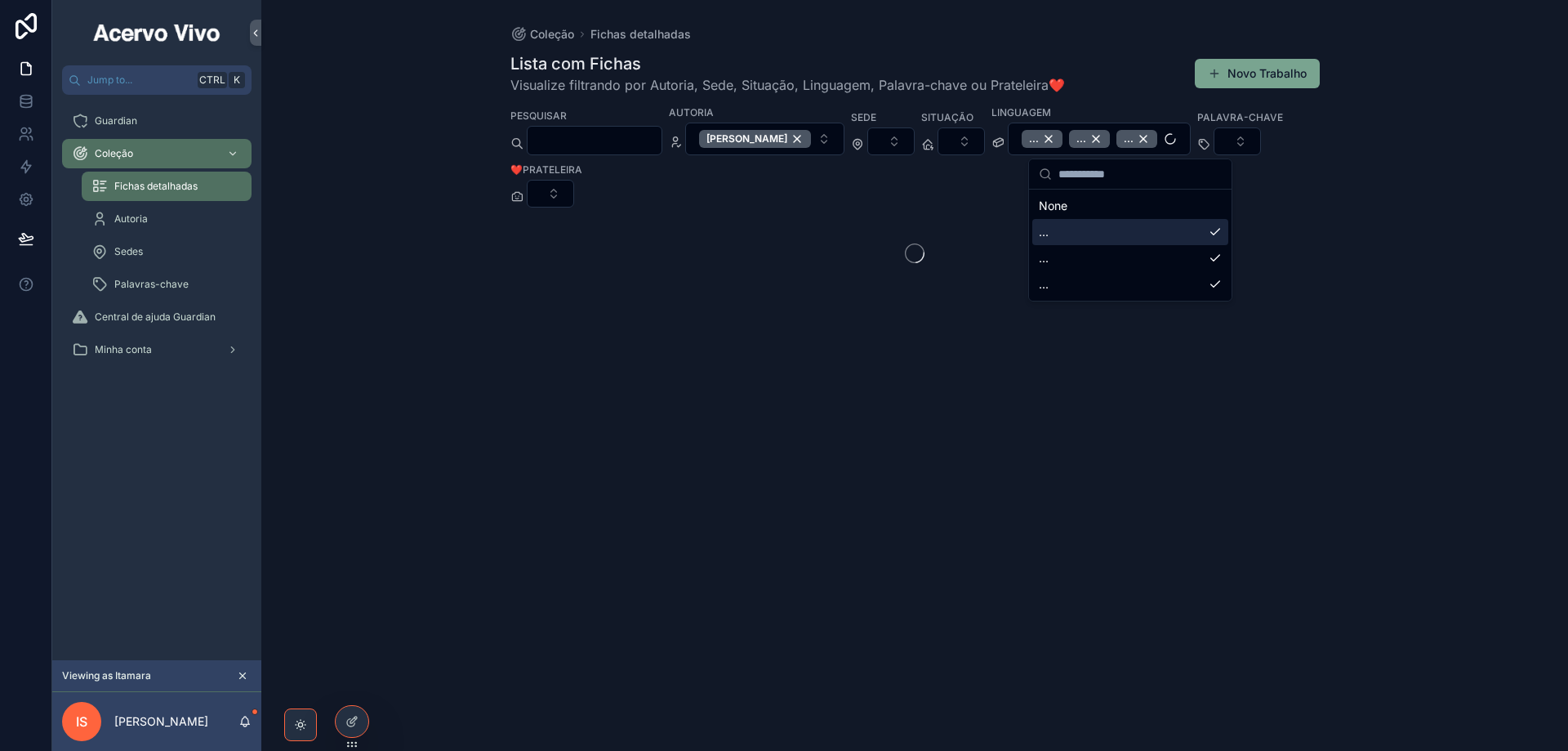
click at [1415, 55] on div "Coleção Fichas detalhadas Lista com Fichas Visualize filtrando por Autoria, Sed…" at bounding box center [915, 376] width 1307 height 751
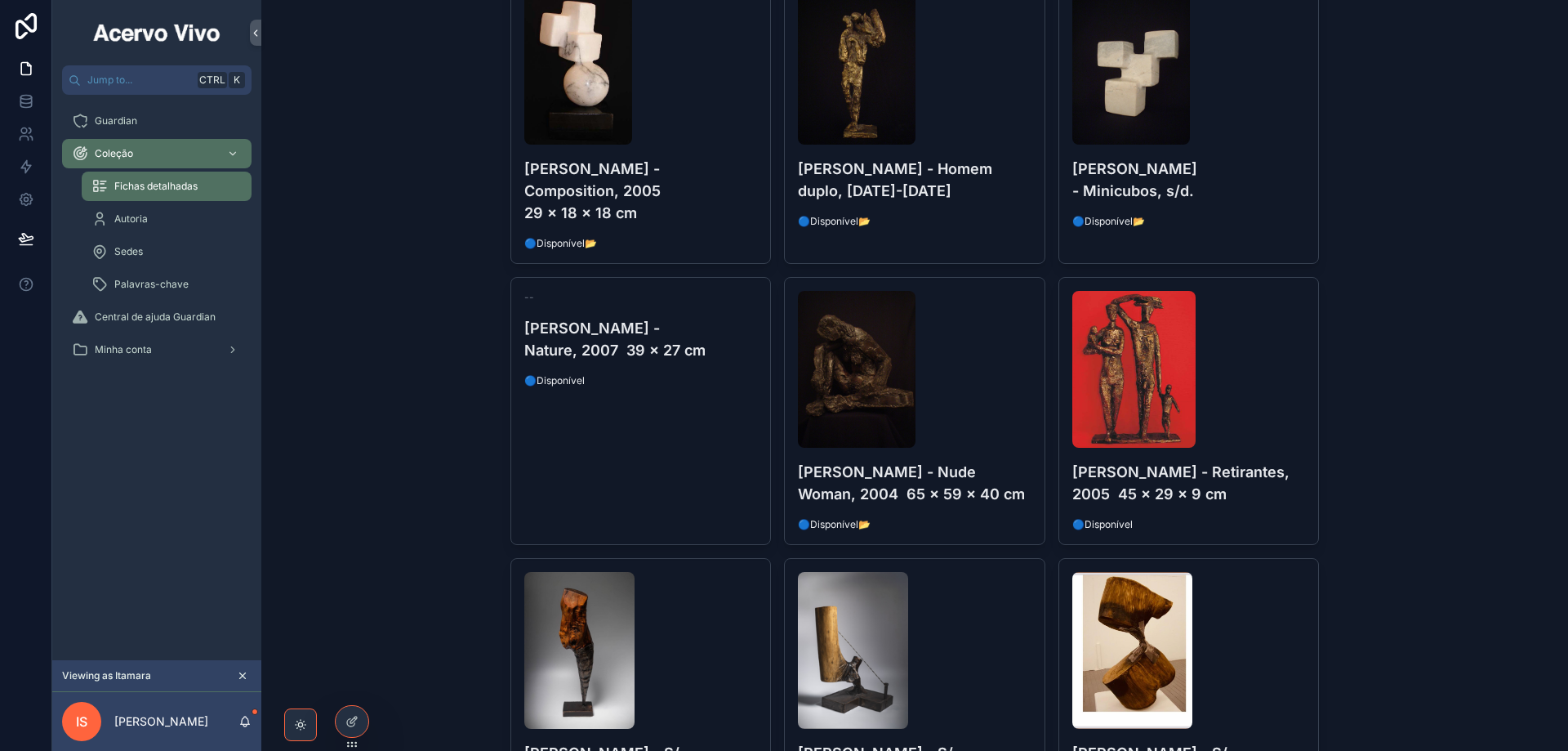
scroll to position [245, 0]
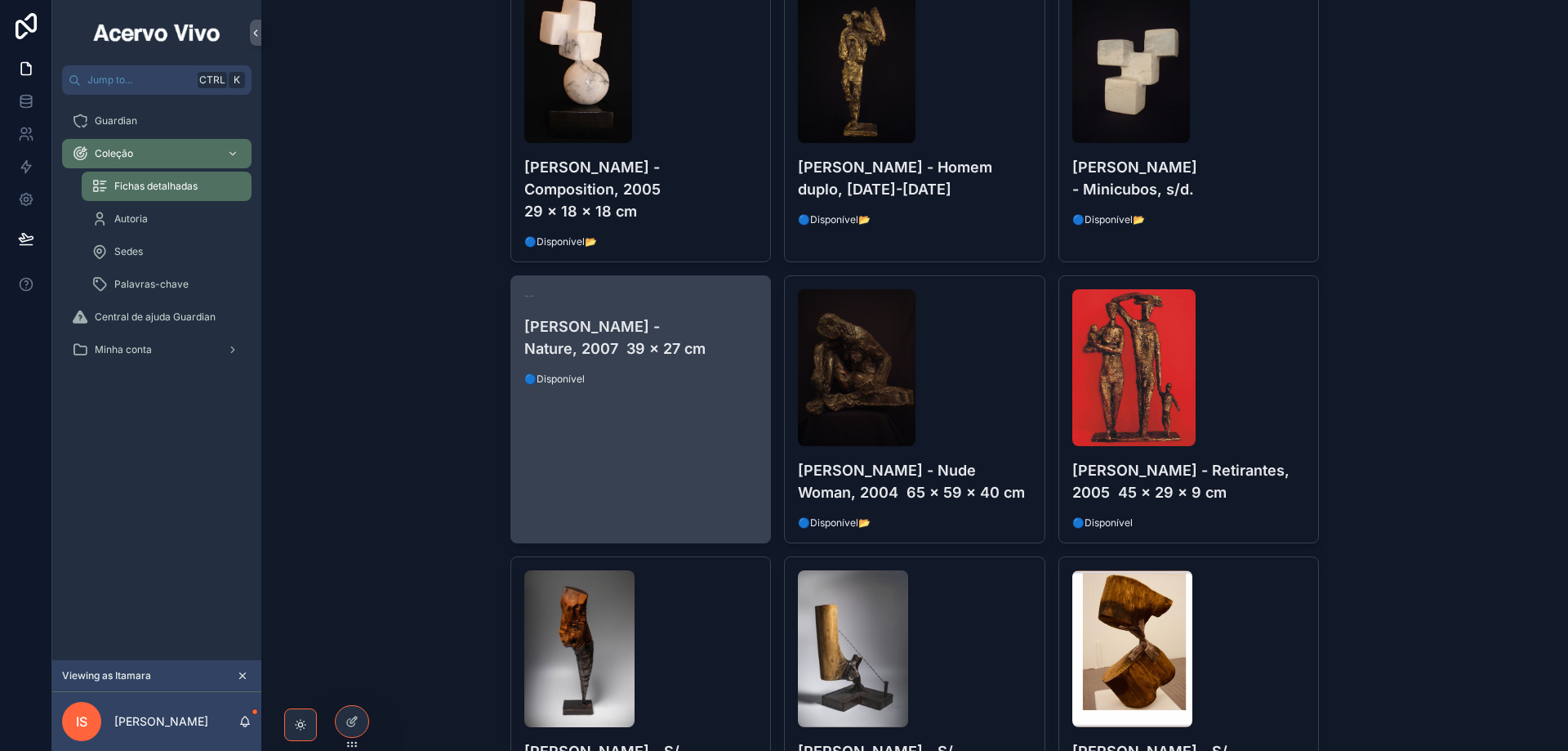
click at [583, 425] on link "-- [PERSON_NAME] - Nature, 2007 39 x 27 cm 🔵Disponível" at bounding box center [642, 409] width 262 height 268
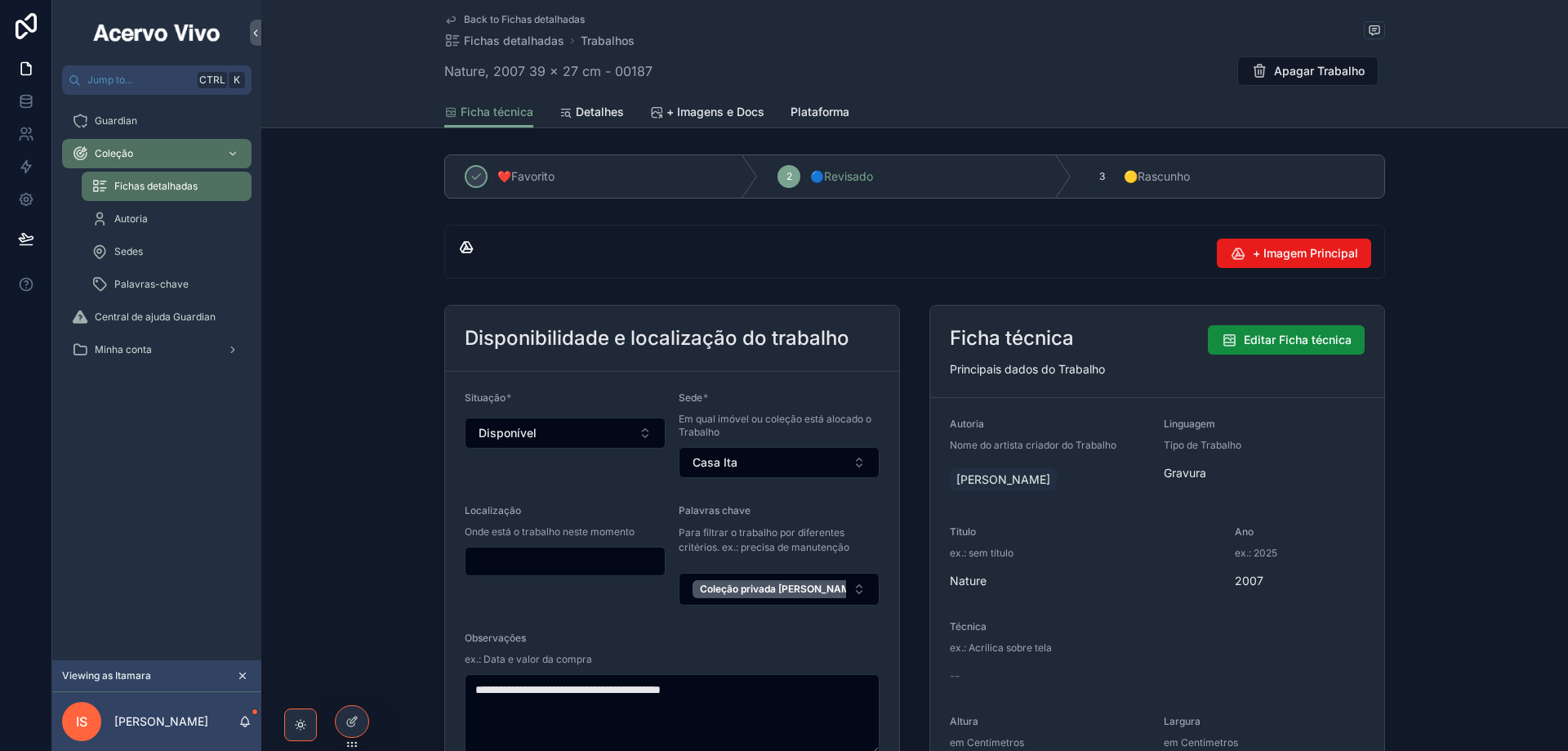
click at [493, 22] on span "Back to Fichas detalhadas" at bounding box center [524, 20] width 121 height 13
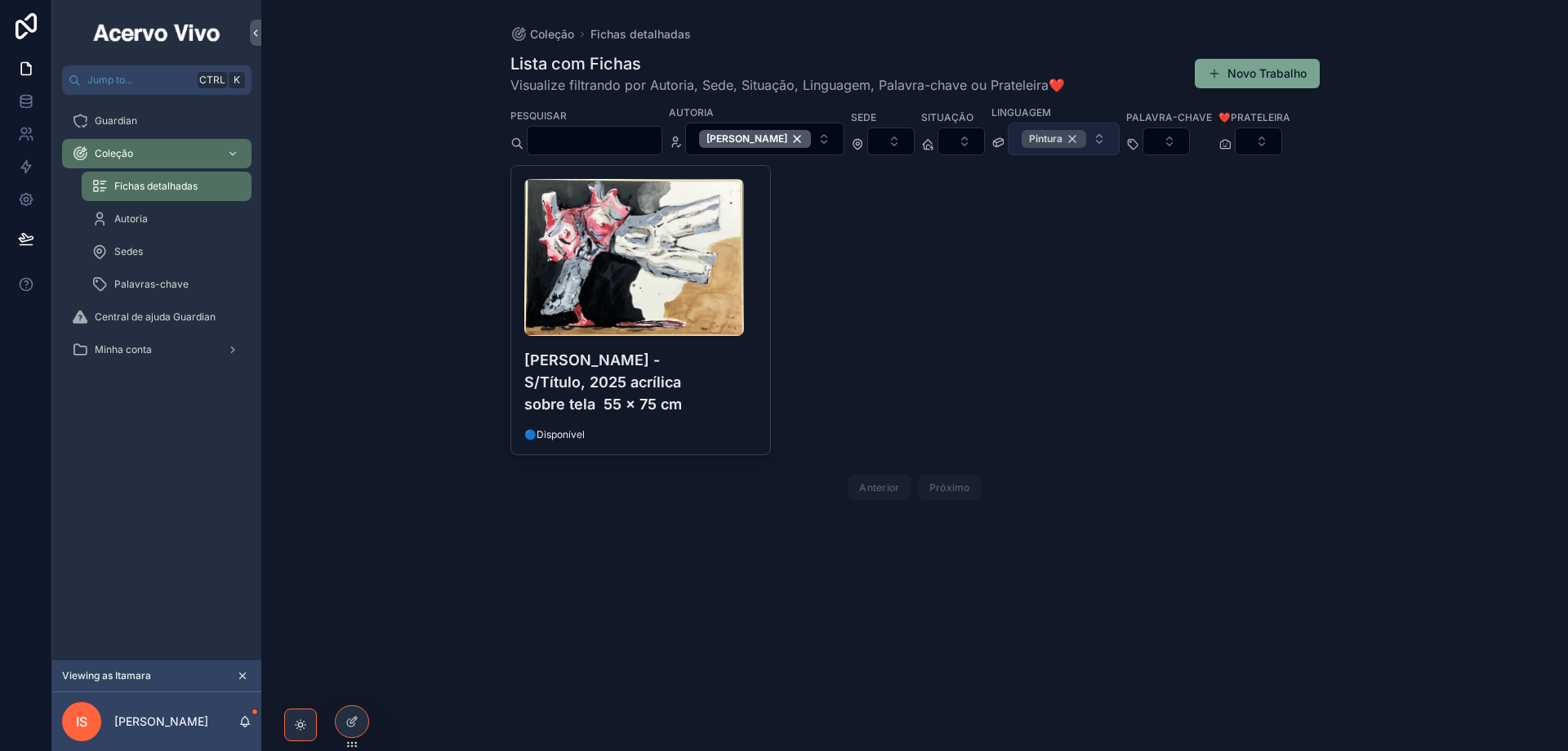
click at [1086, 135] on div "Pintura" at bounding box center [1054, 139] width 65 height 18
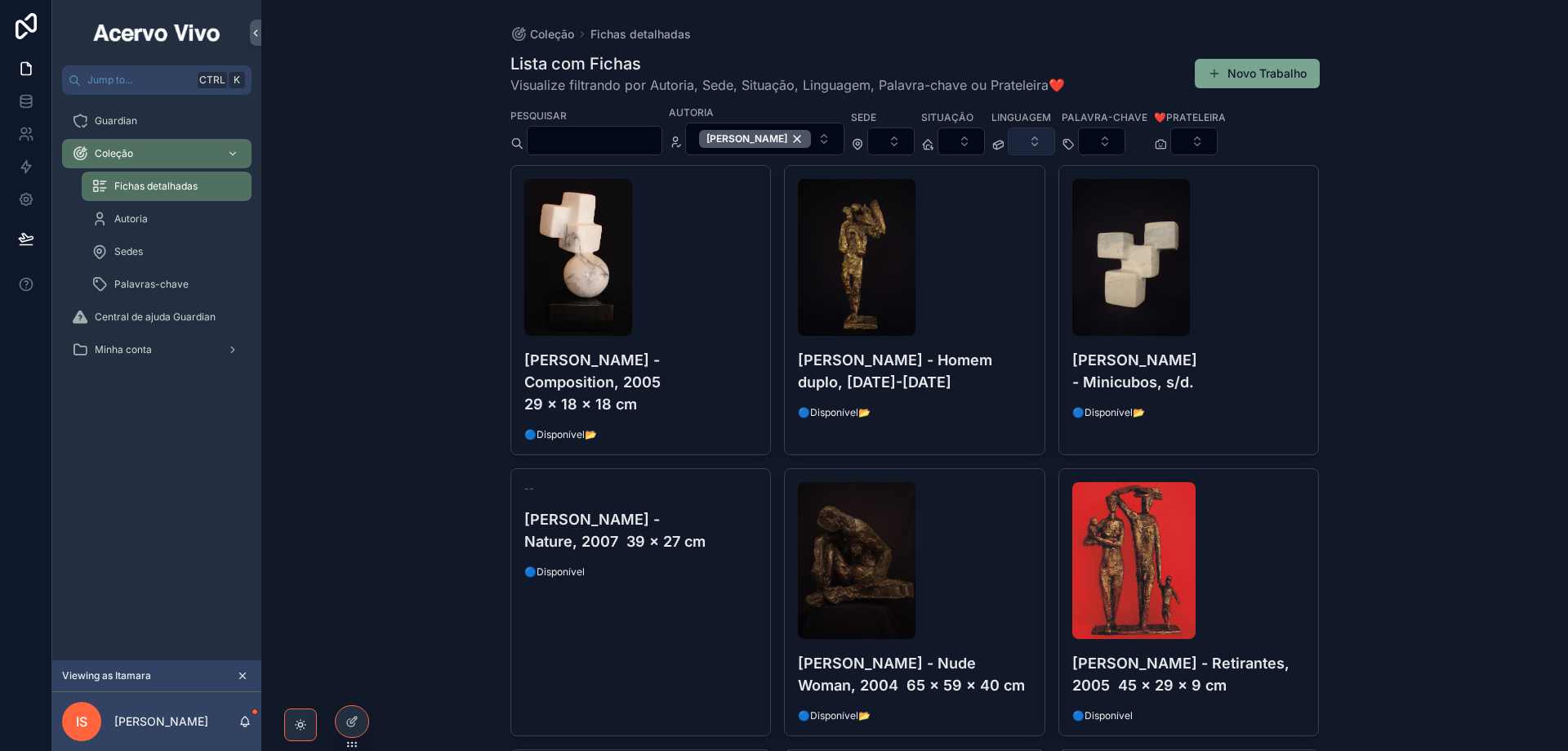
click at [1055, 139] on button "Select Button" at bounding box center [1031, 141] width 47 height 28
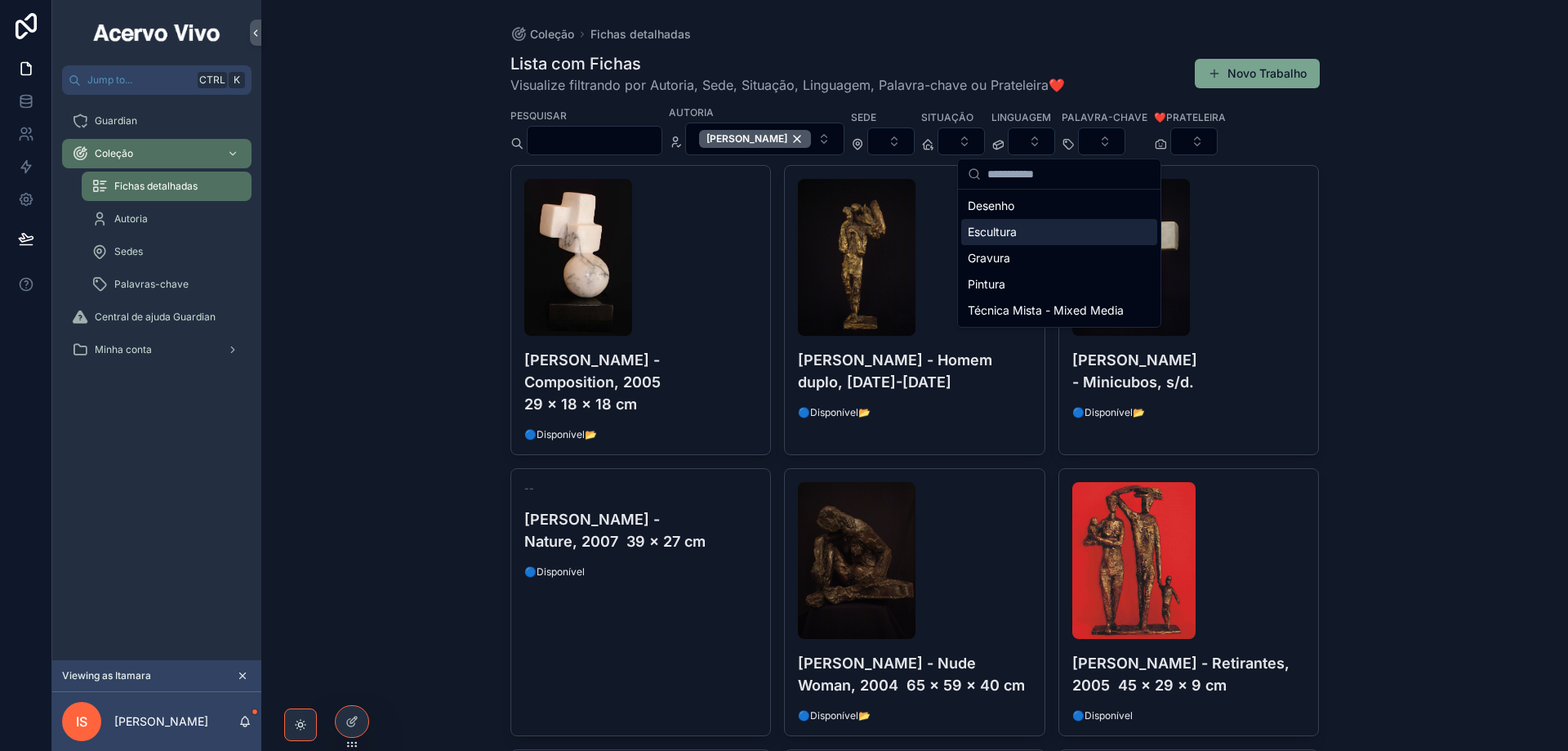
click at [1047, 232] on div "Escultura" at bounding box center [1059, 231] width 196 height 26
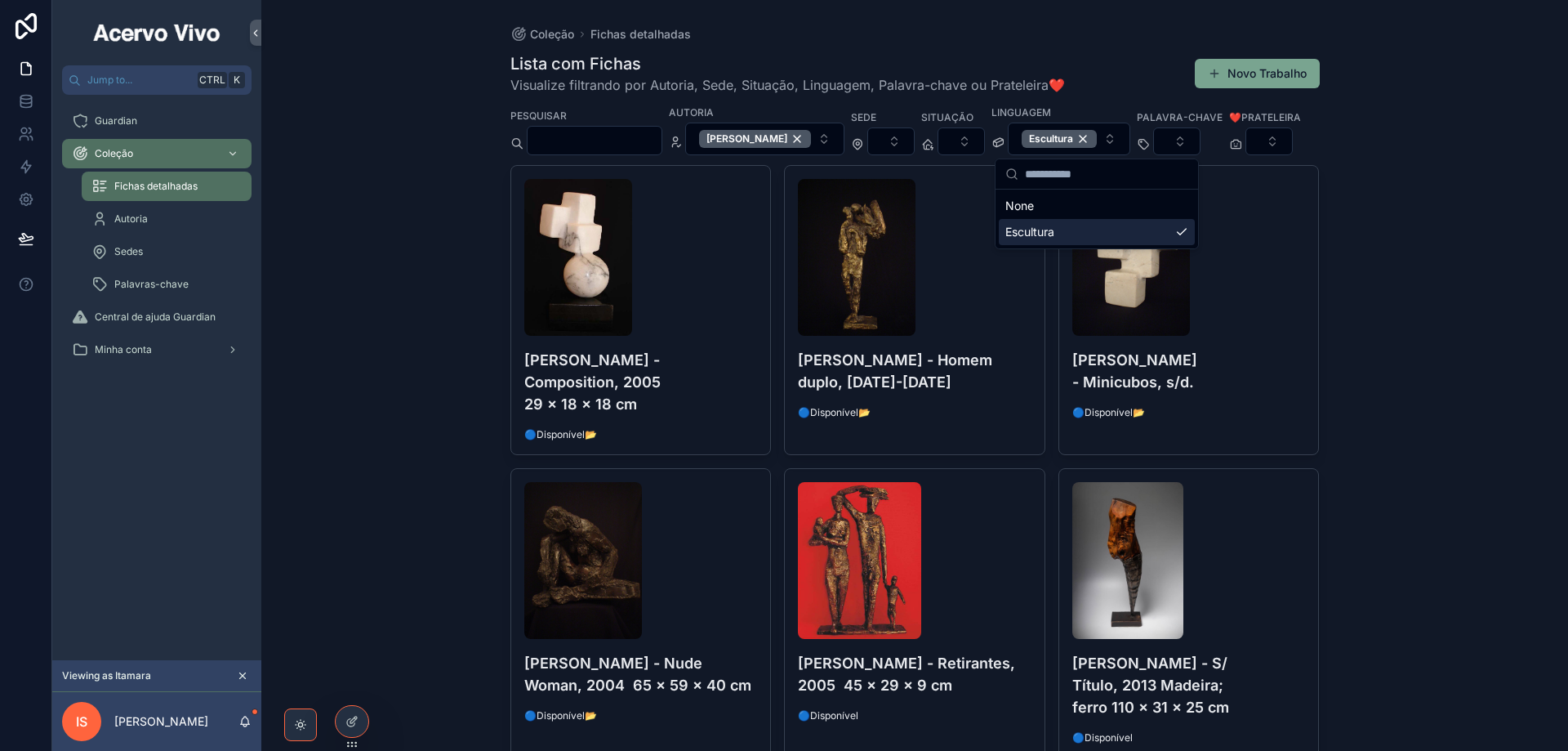
click at [1364, 147] on div "Coleção Fichas detalhadas Lista com Fichas Visualize filtrando por Autoria, Sed…" at bounding box center [915, 376] width 1307 height 751
